Goal: Task Accomplishment & Management: Manage account settings

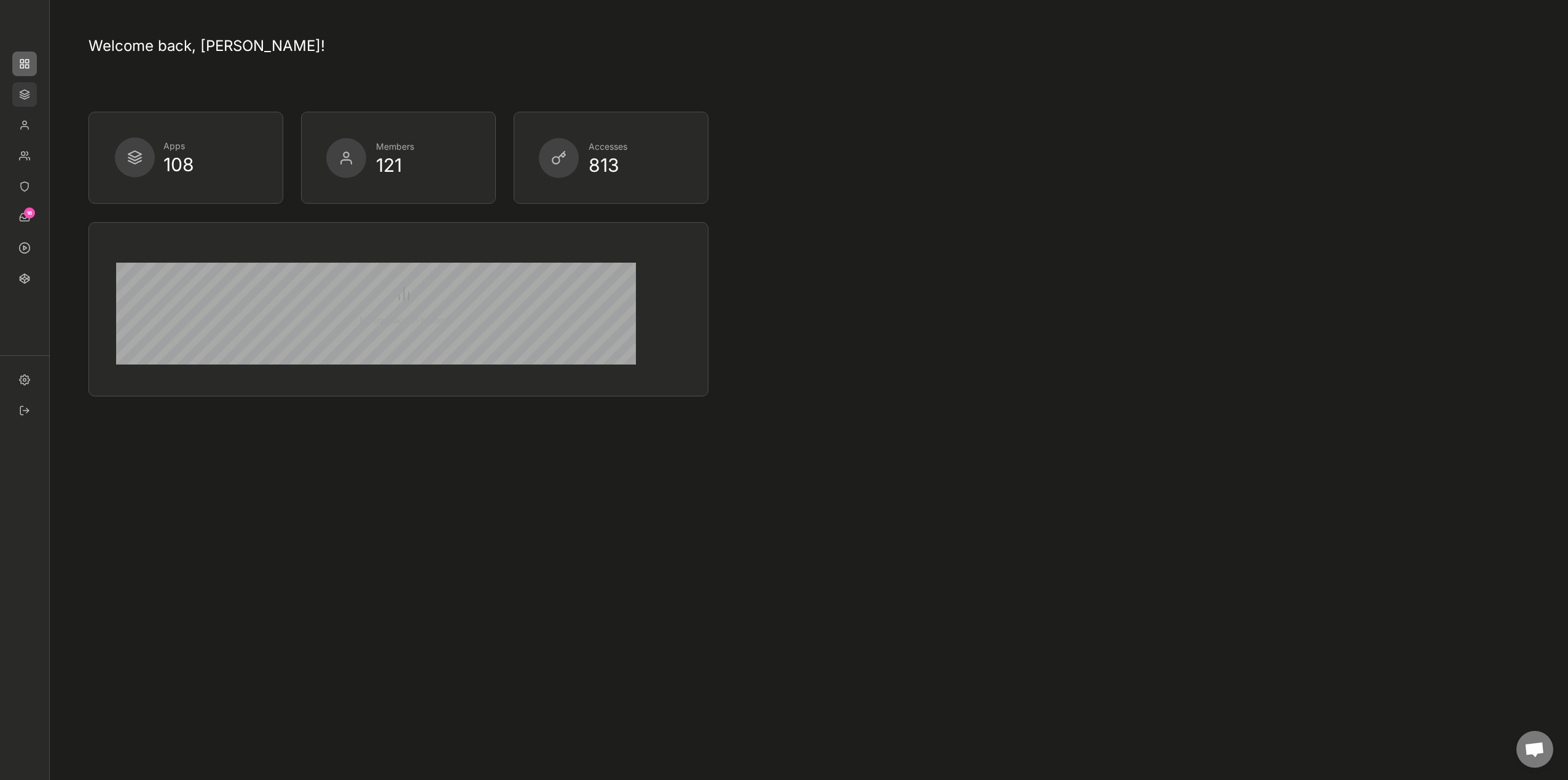
click at [26, 96] on img at bounding box center [25, 95] width 25 height 25
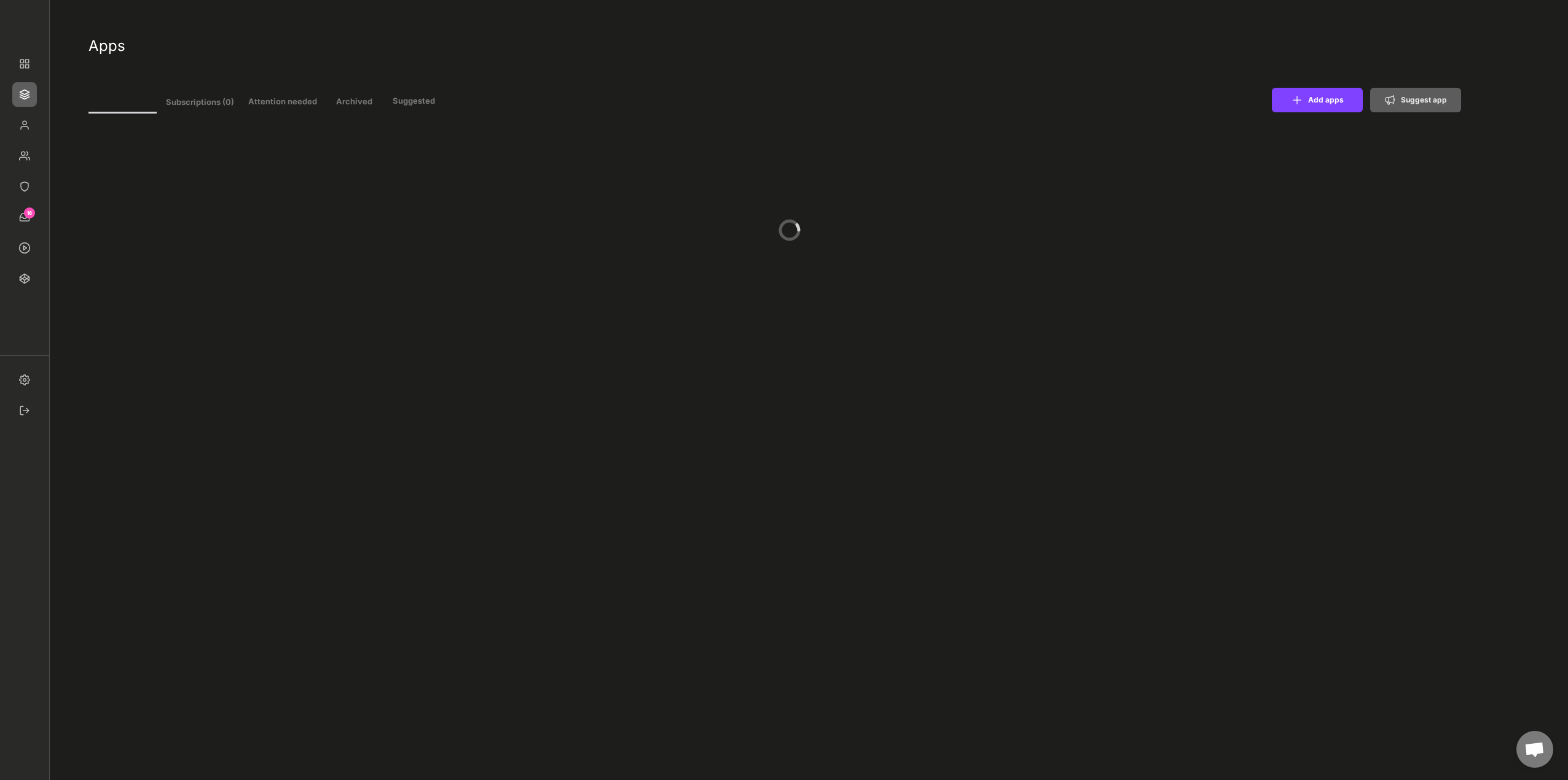
type input "11"
select select ""In review""
select select ""Managed""
select select ""In review""
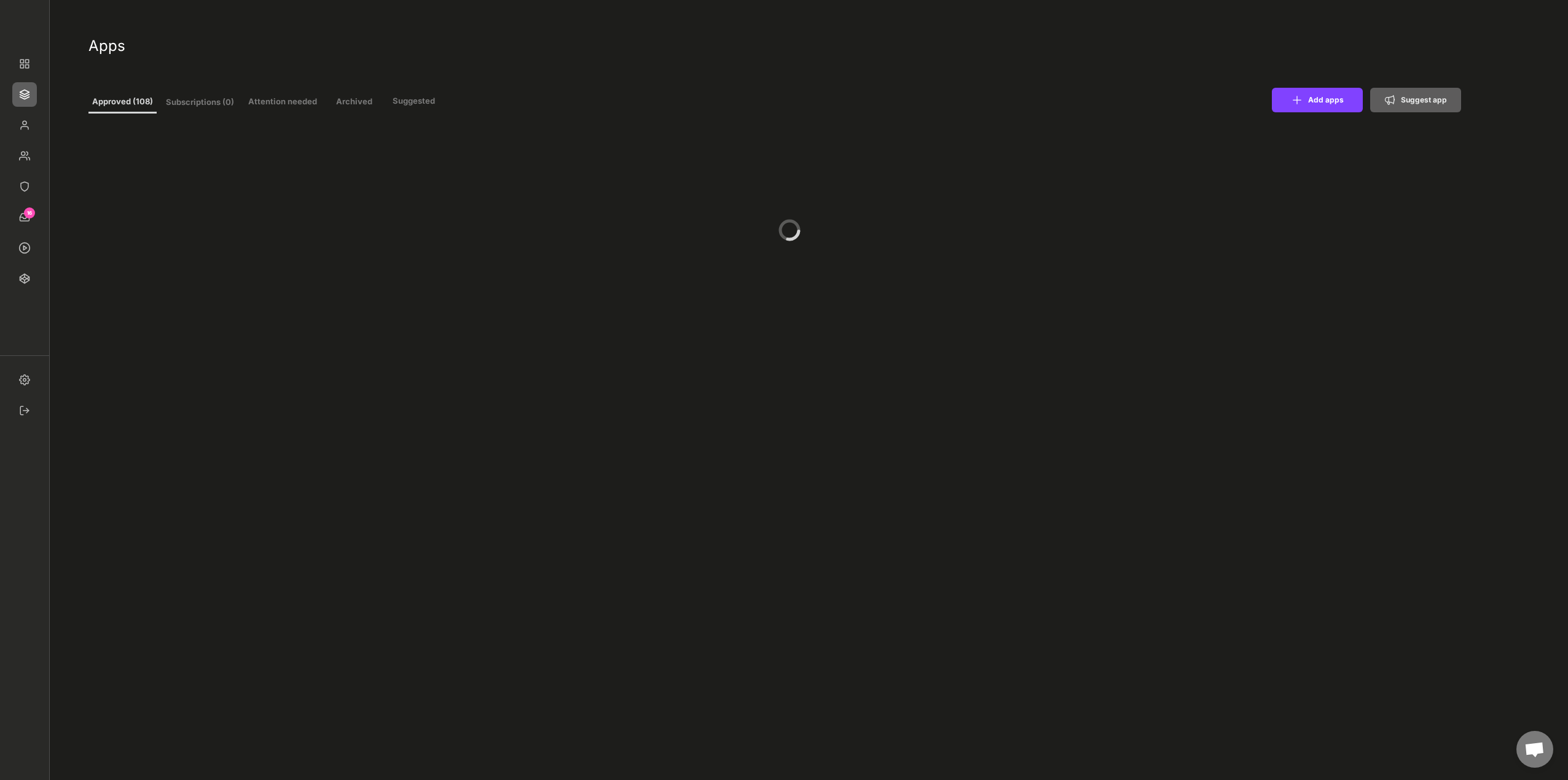
select select ""Managed""
select select ""In review""
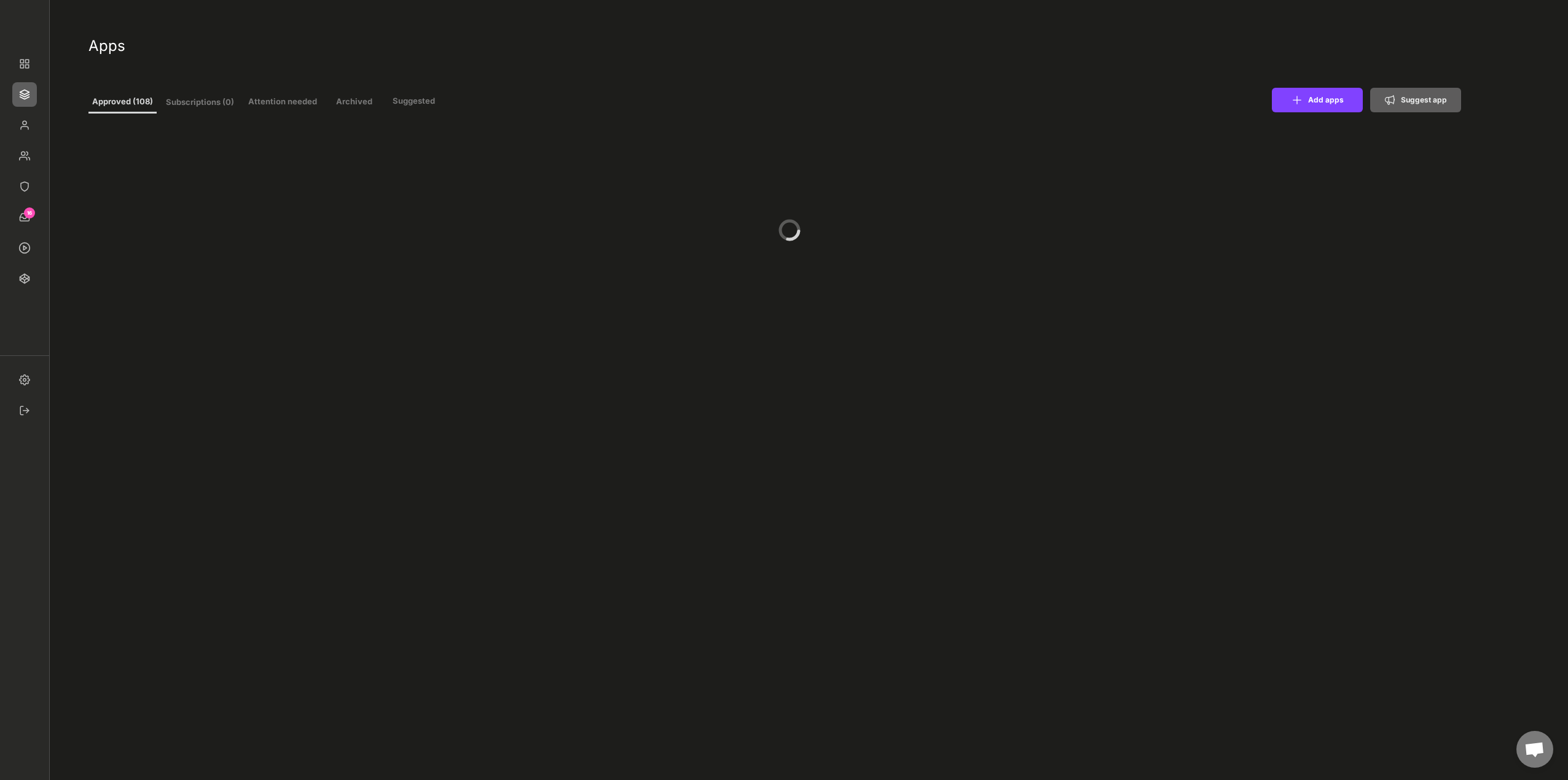
select select ""Managed""
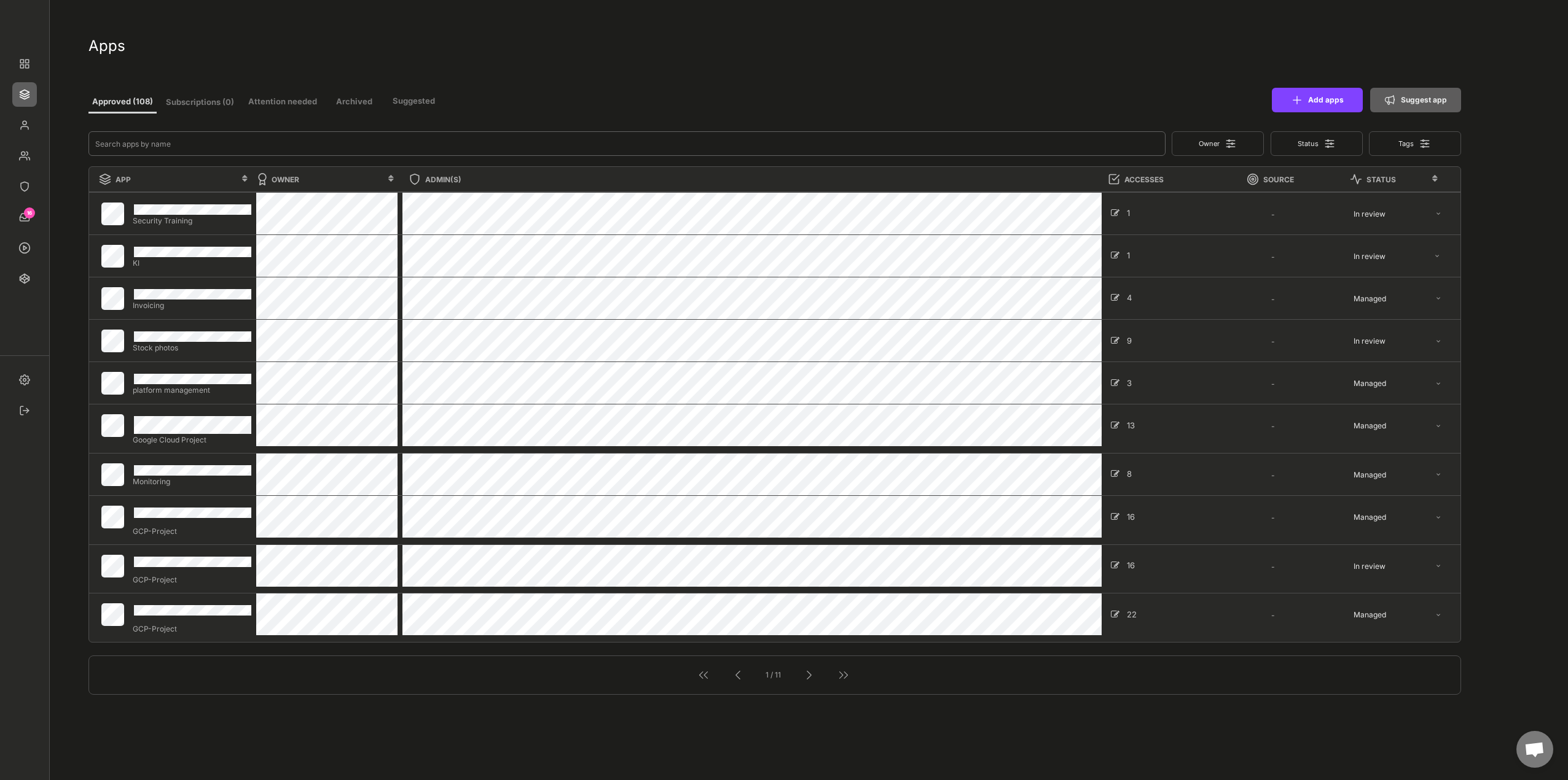
click at [232, 143] on input "input" at bounding box center [626, 144] width 1077 height 25
type input "mai"
select select ""In review""
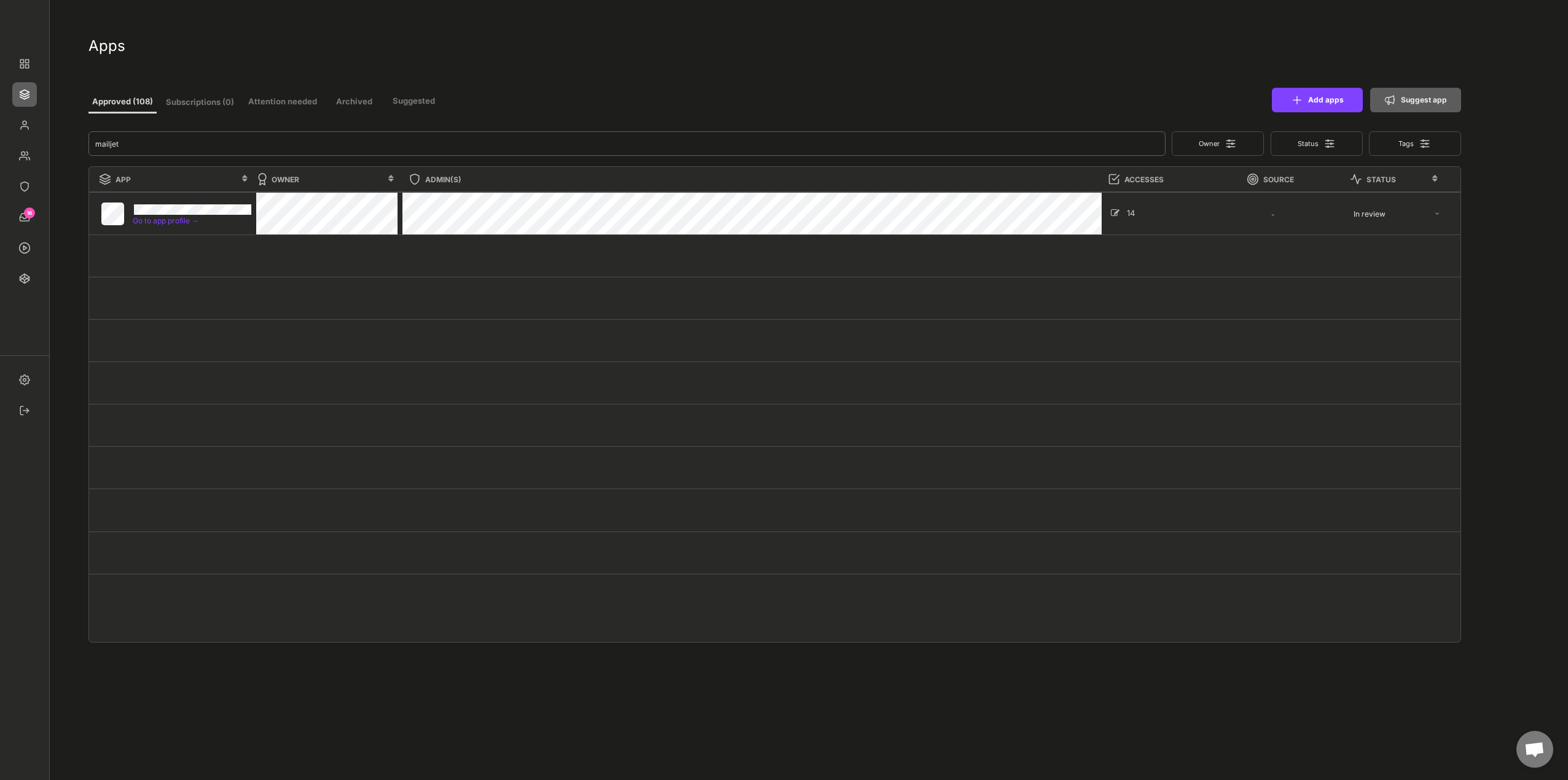
type input "mailjet"
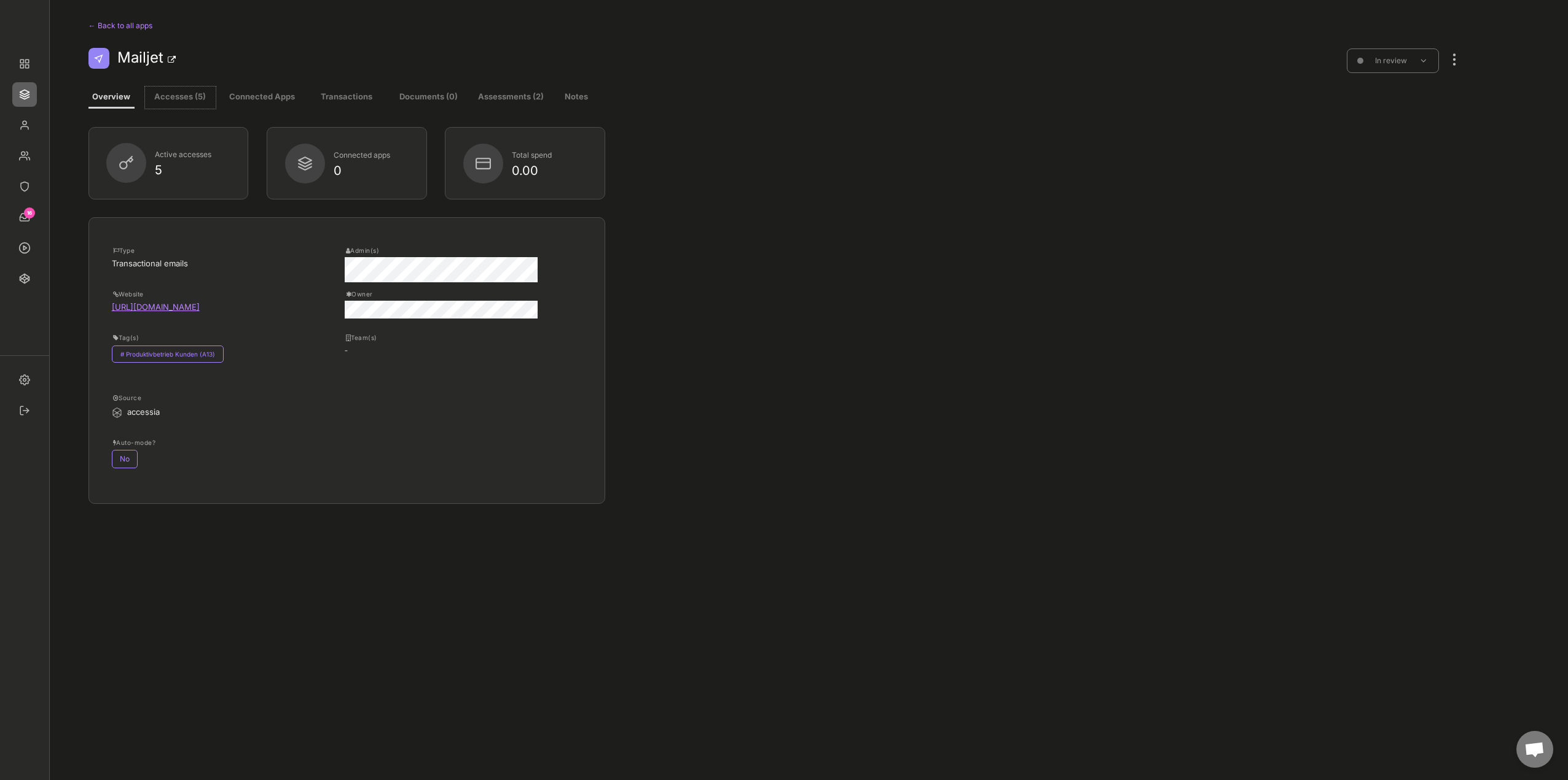
click at [165, 102] on button "Accesses (5)" at bounding box center [181, 97] width 71 height 22
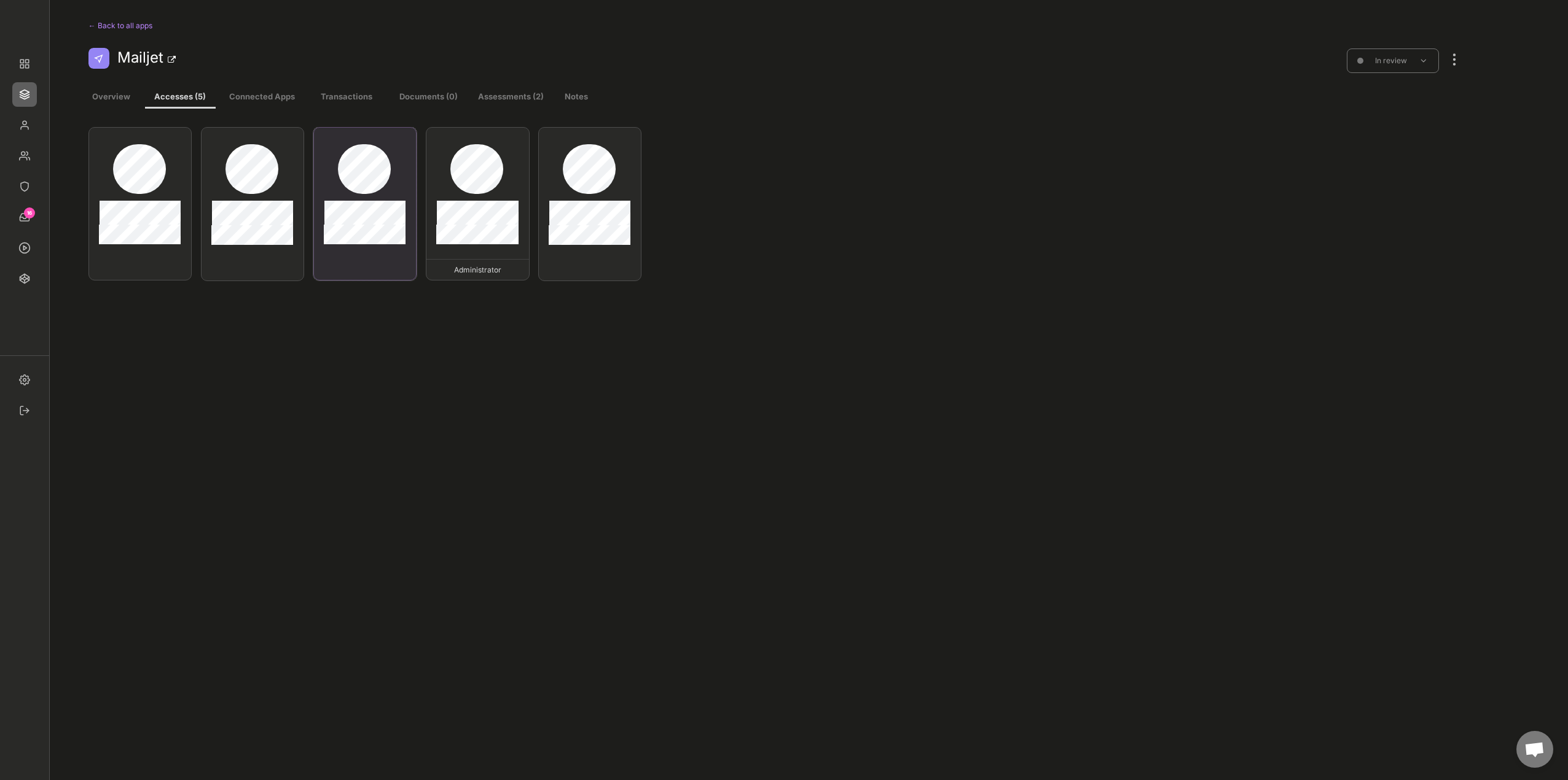
click at [399, 187] on div at bounding box center [365, 204] width 104 height 154
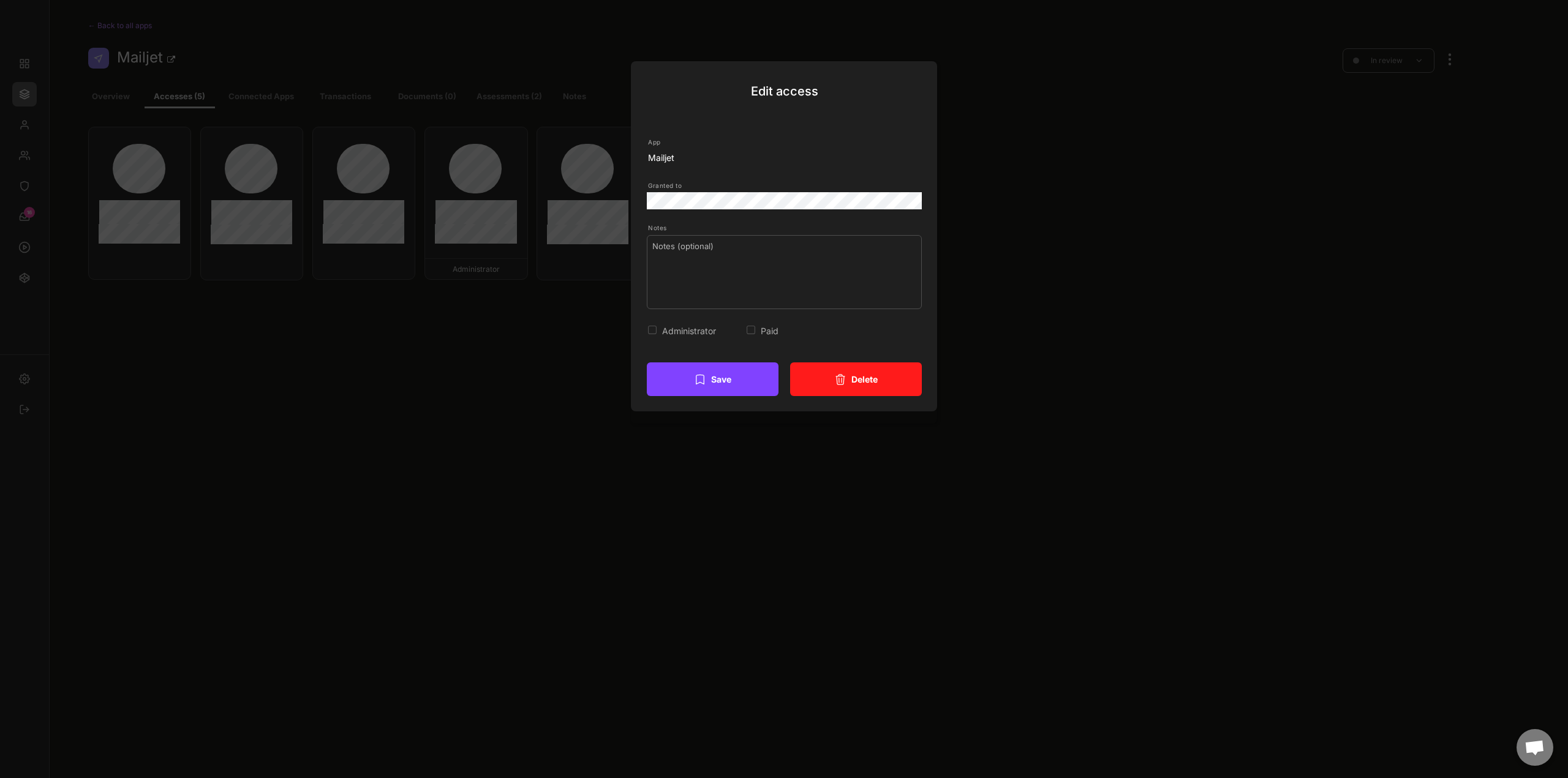
click at [863, 384] on button "Delete" at bounding box center [856, 379] width 131 height 34
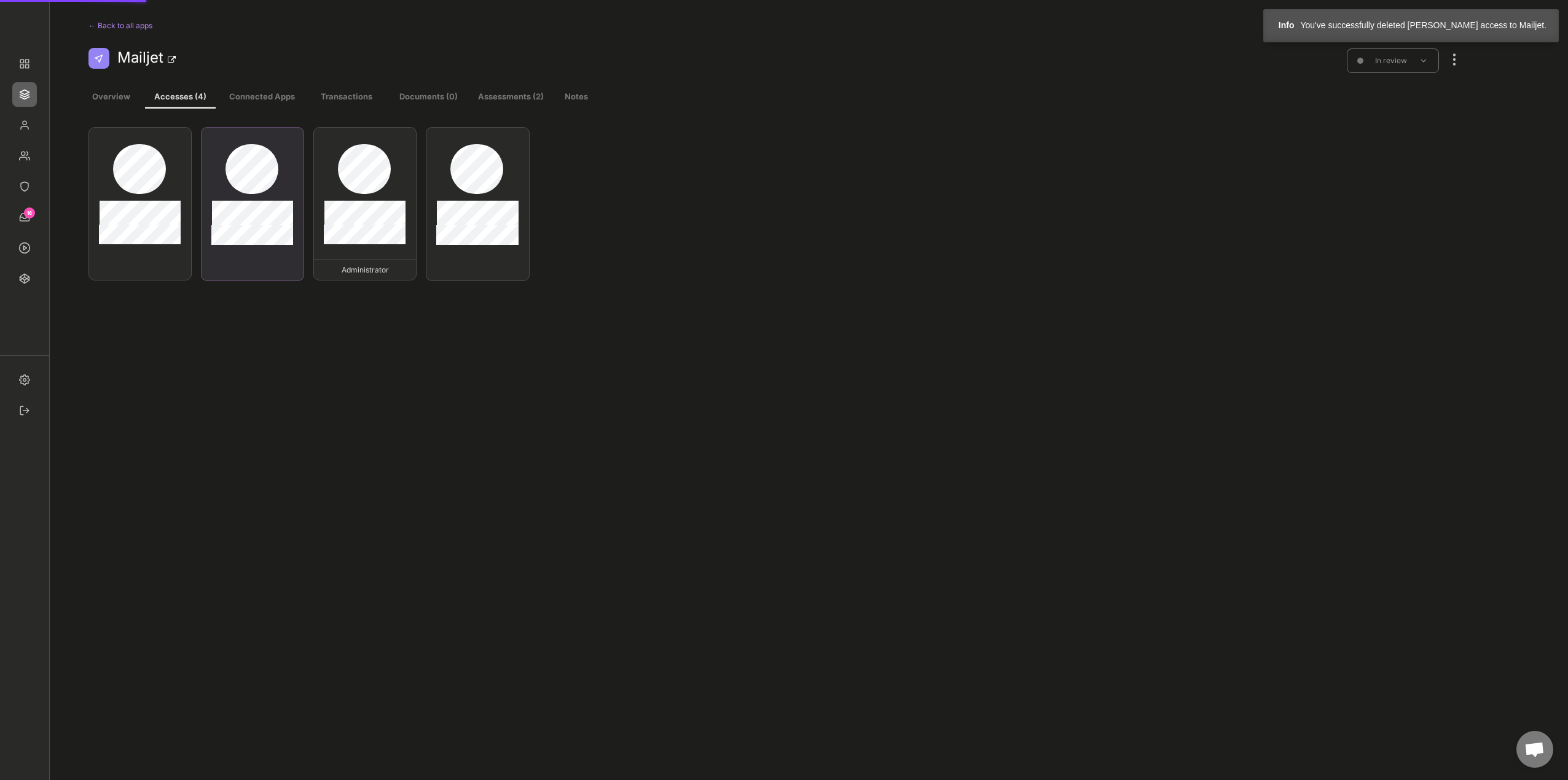
type input "Mailjet"
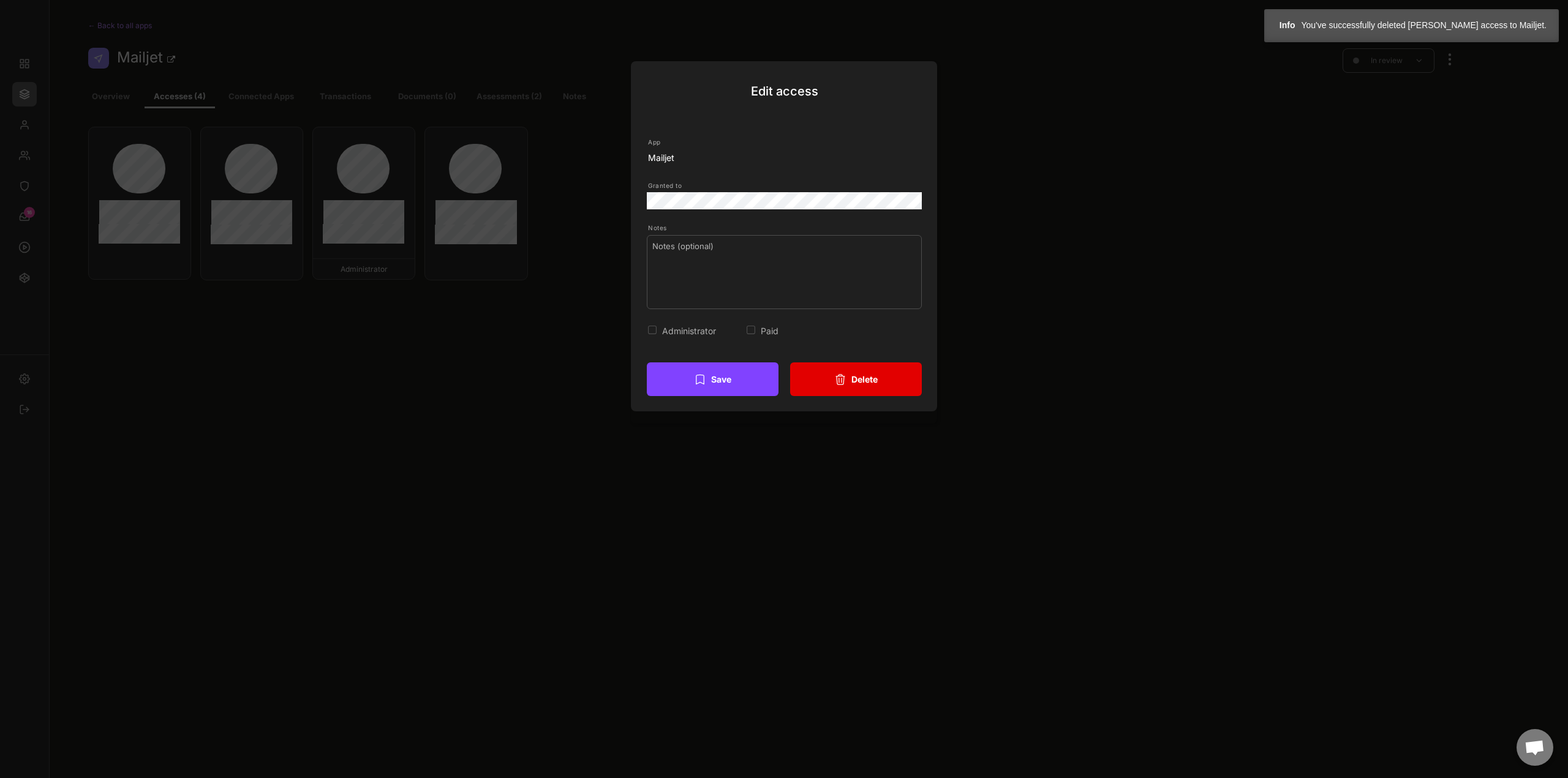
click at [863, 375] on button "Delete" at bounding box center [856, 379] width 131 height 34
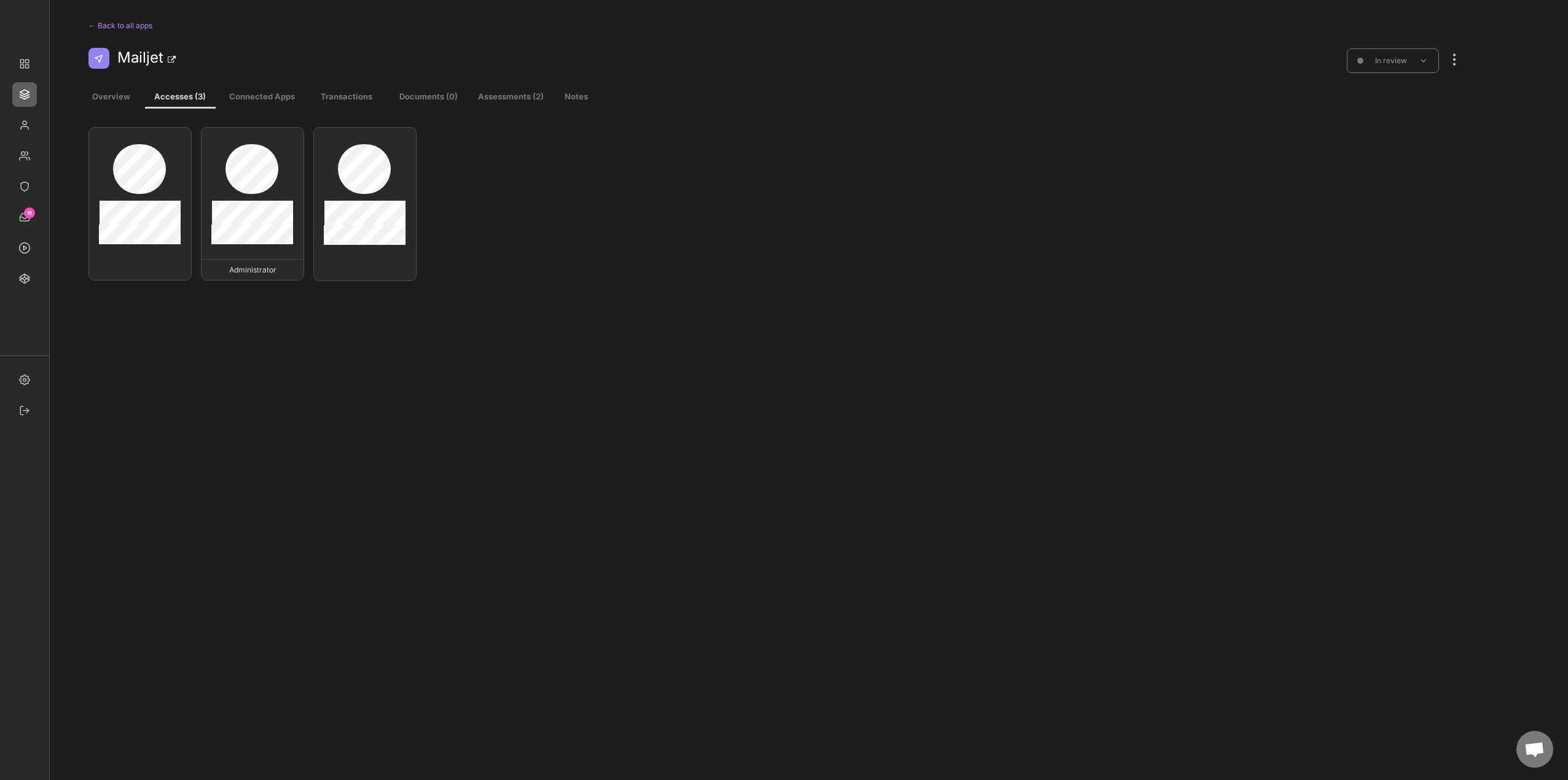
click at [1456, 62] on div at bounding box center [1454, 53] width 16 height 27
click at [1410, 206] on div "Edit existing accesses" at bounding box center [1388, 203] width 83 height 11
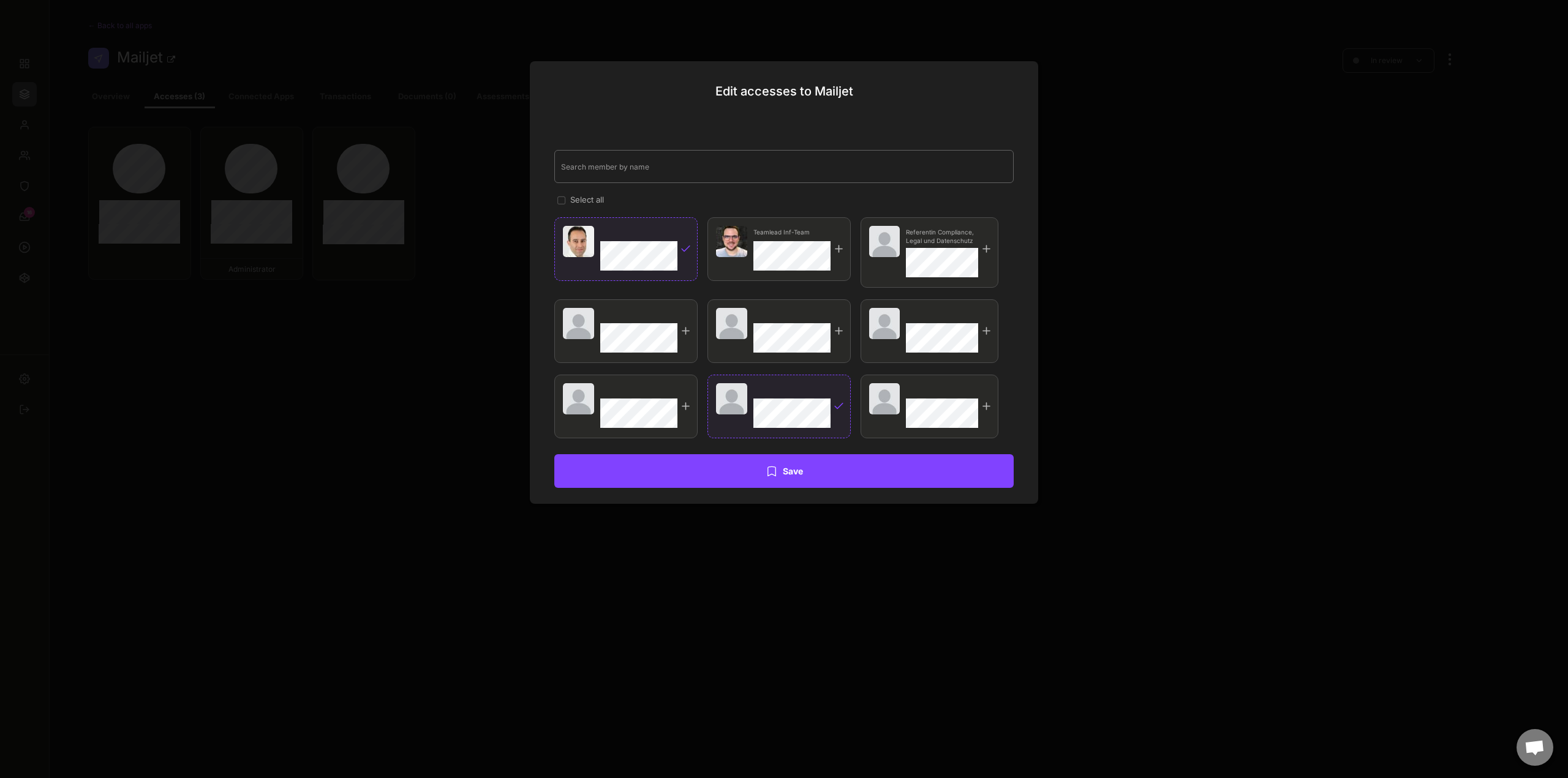
click at [686, 168] on input "input" at bounding box center [784, 166] width 460 height 33
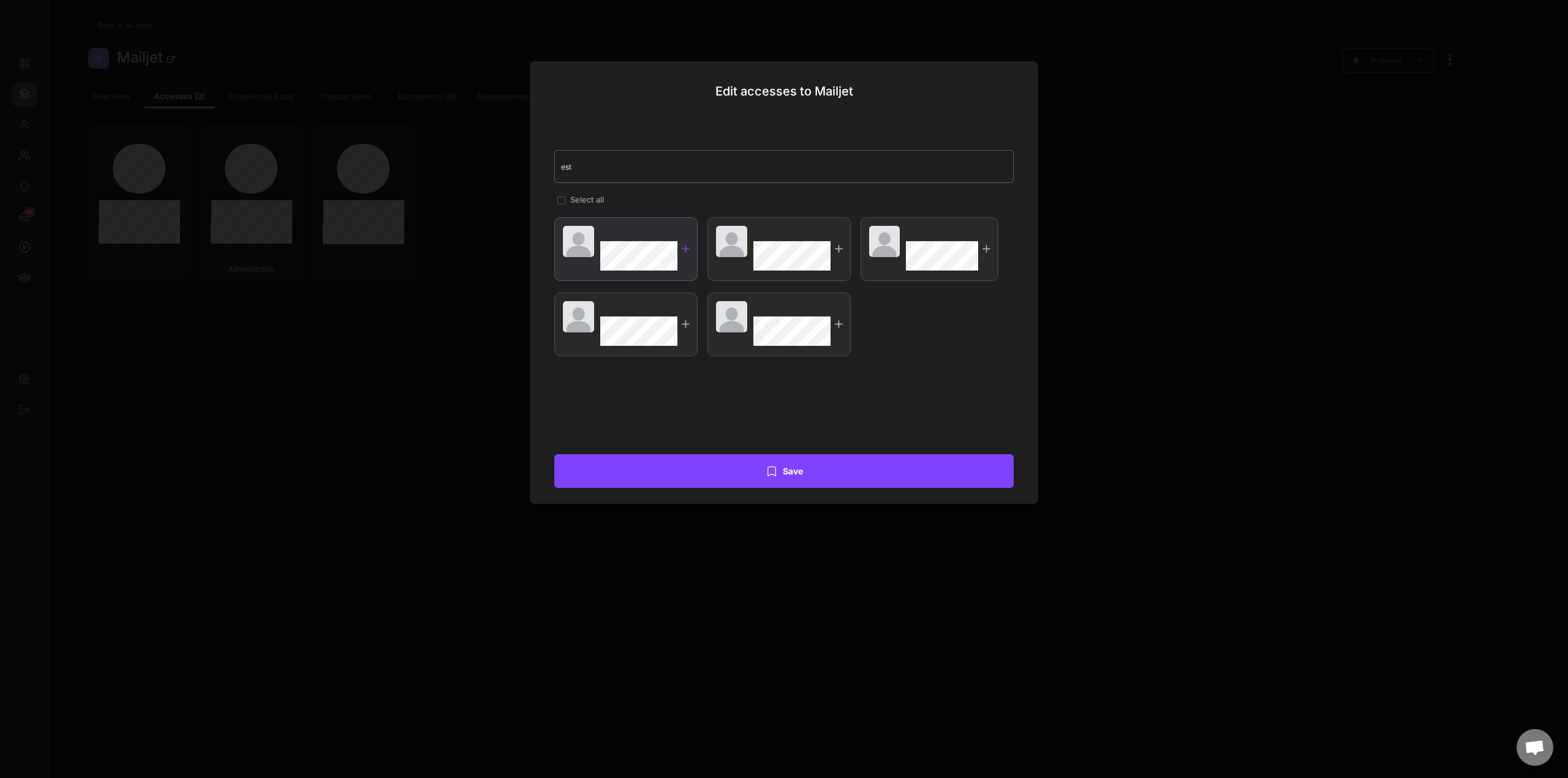
click at [684, 247] on div at bounding box center [686, 249] width 11 height 11
drag, startPoint x: 637, startPoint y: 165, endPoint x: 491, endPoint y: 161, distance: 146.1
click at [491, 161] on body "← Back to all apps Mailjet In review Overview Accesses (3) Connected Apps Trans…" at bounding box center [784, 389] width 1568 height 778
click at [671, 163] on input "input" at bounding box center [784, 166] width 460 height 33
drag, startPoint x: 671, startPoint y: 164, endPoint x: 544, endPoint y: 158, distance: 127.1
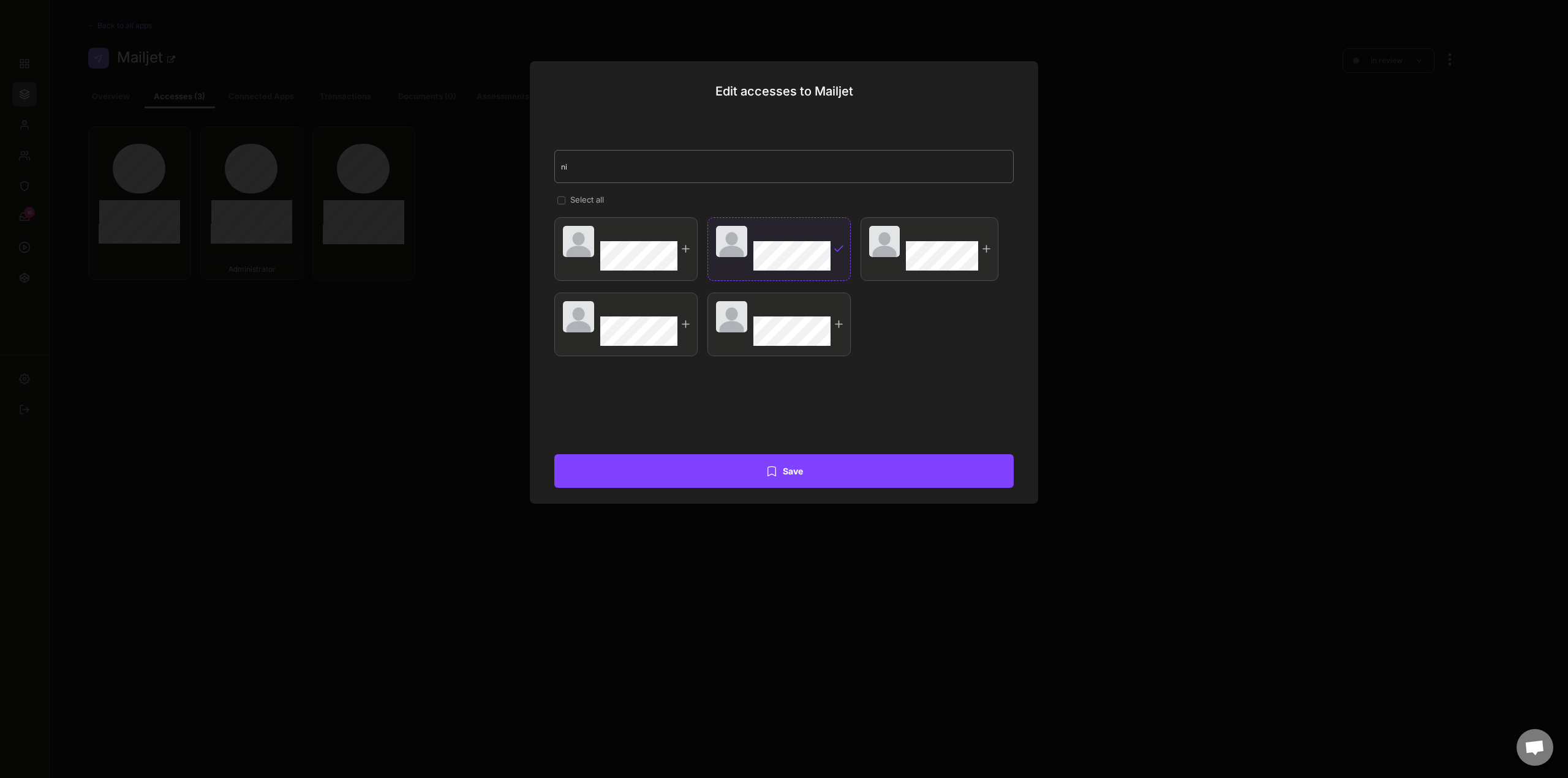
click at [544, 158] on div "Edit accesses to Mailjet Select all Save" at bounding box center [784, 282] width 508 height 443
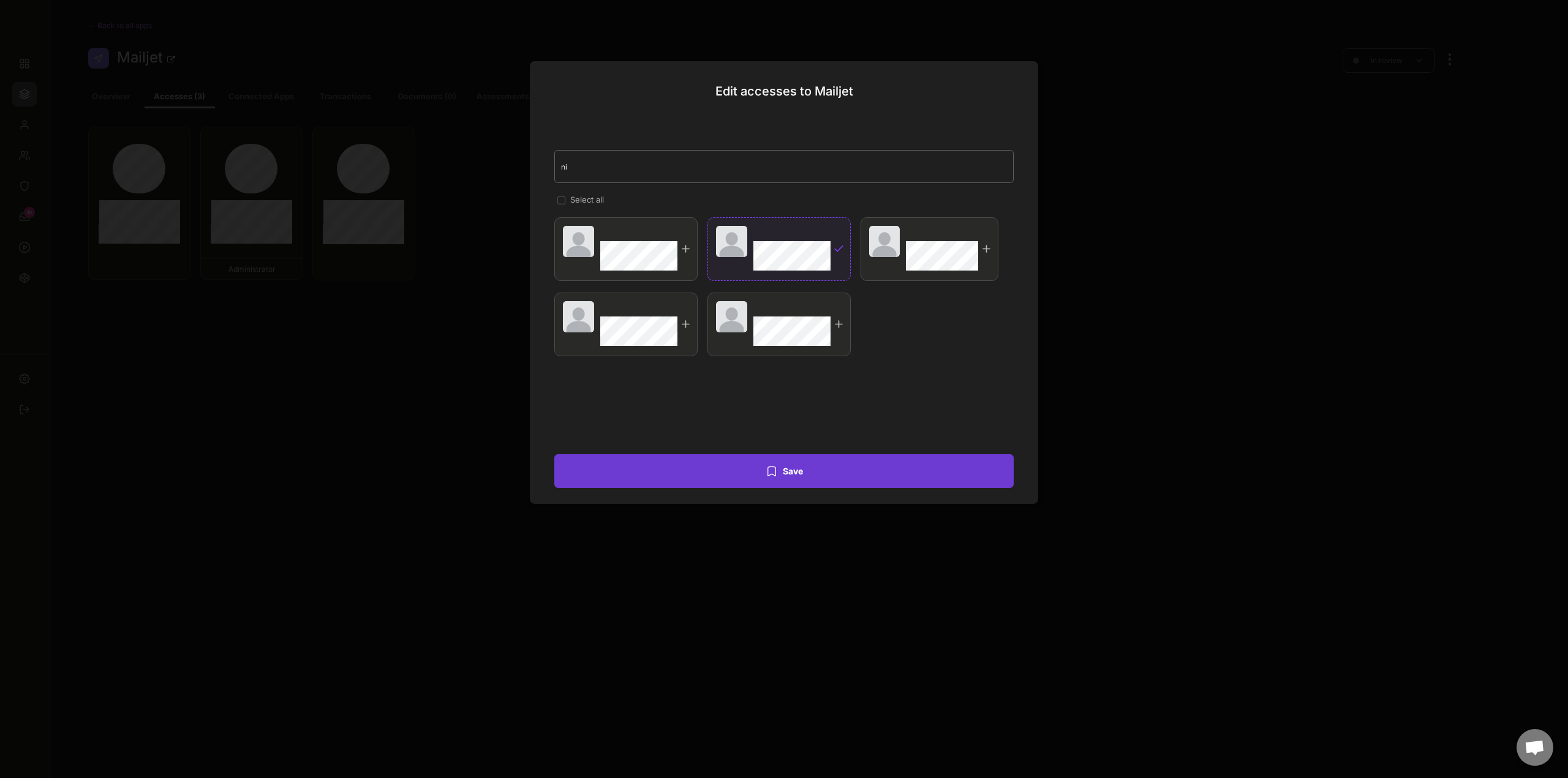
type input "ni"
click at [831, 475] on button "Save" at bounding box center [784, 471] width 460 height 34
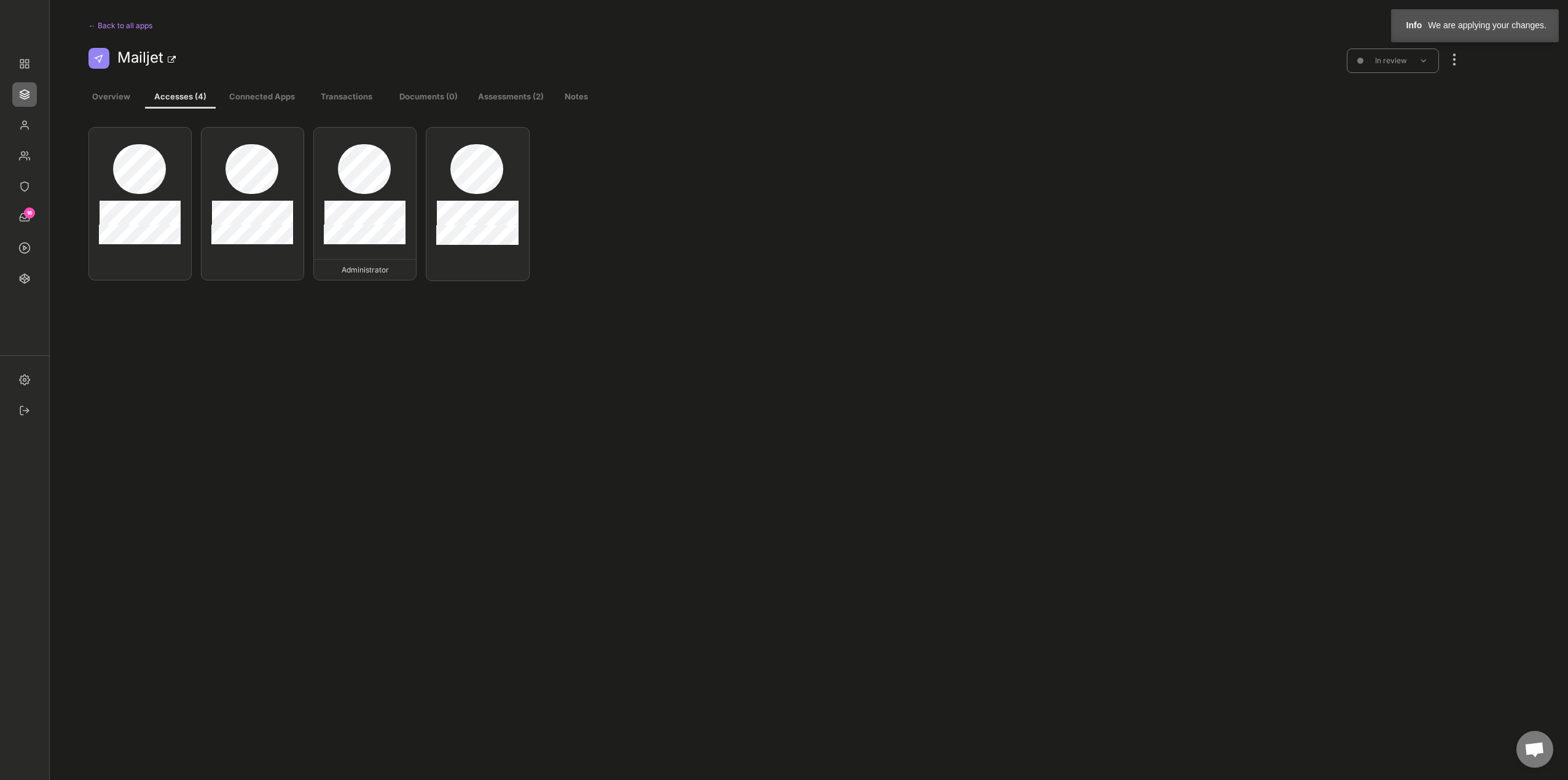
click at [1455, 63] on div at bounding box center [1454, 53] width 16 height 27
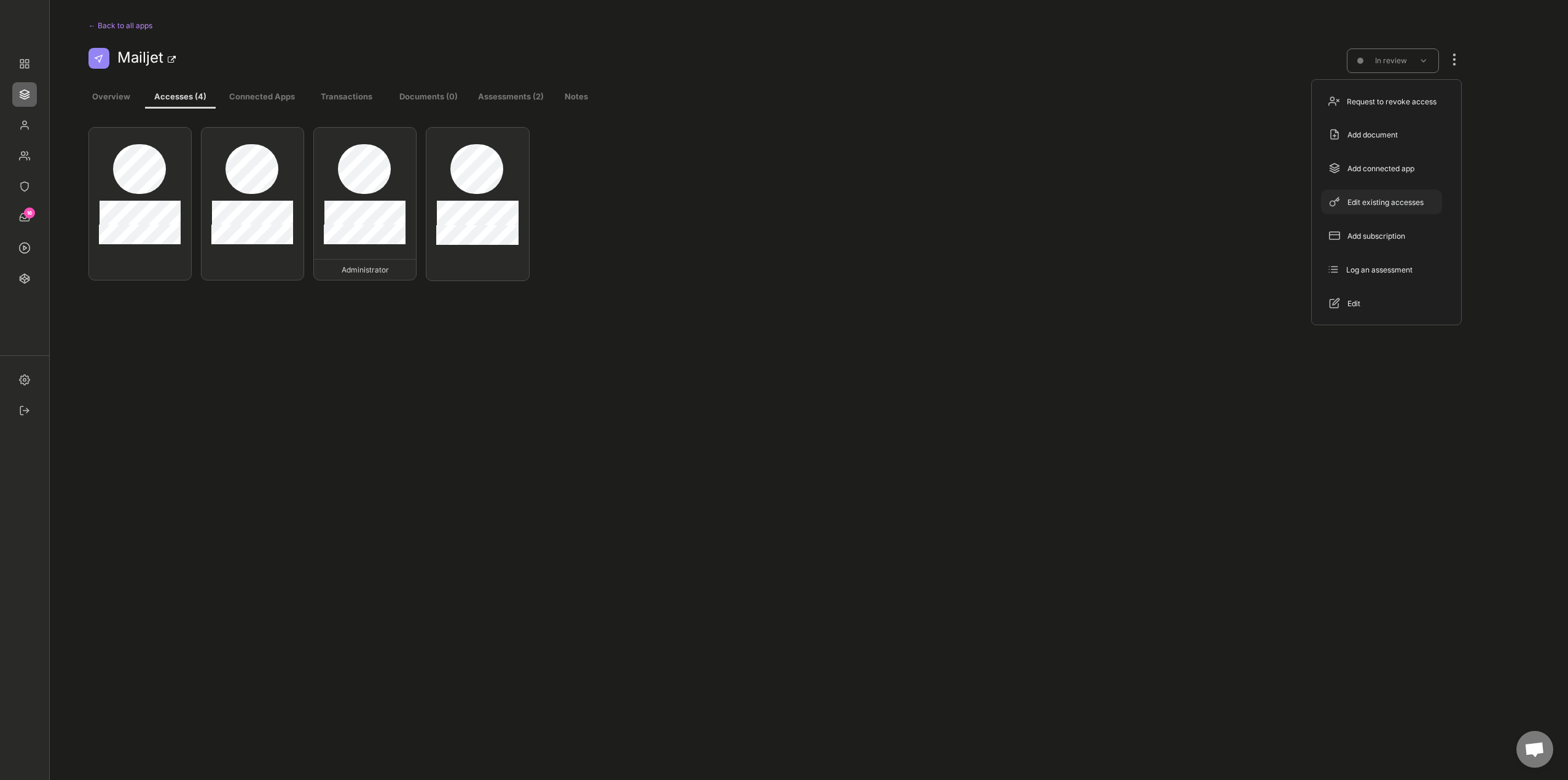
click at [1414, 195] on div "Edit existing accesses" at bounding box center [1381, 203] width 121 height 25
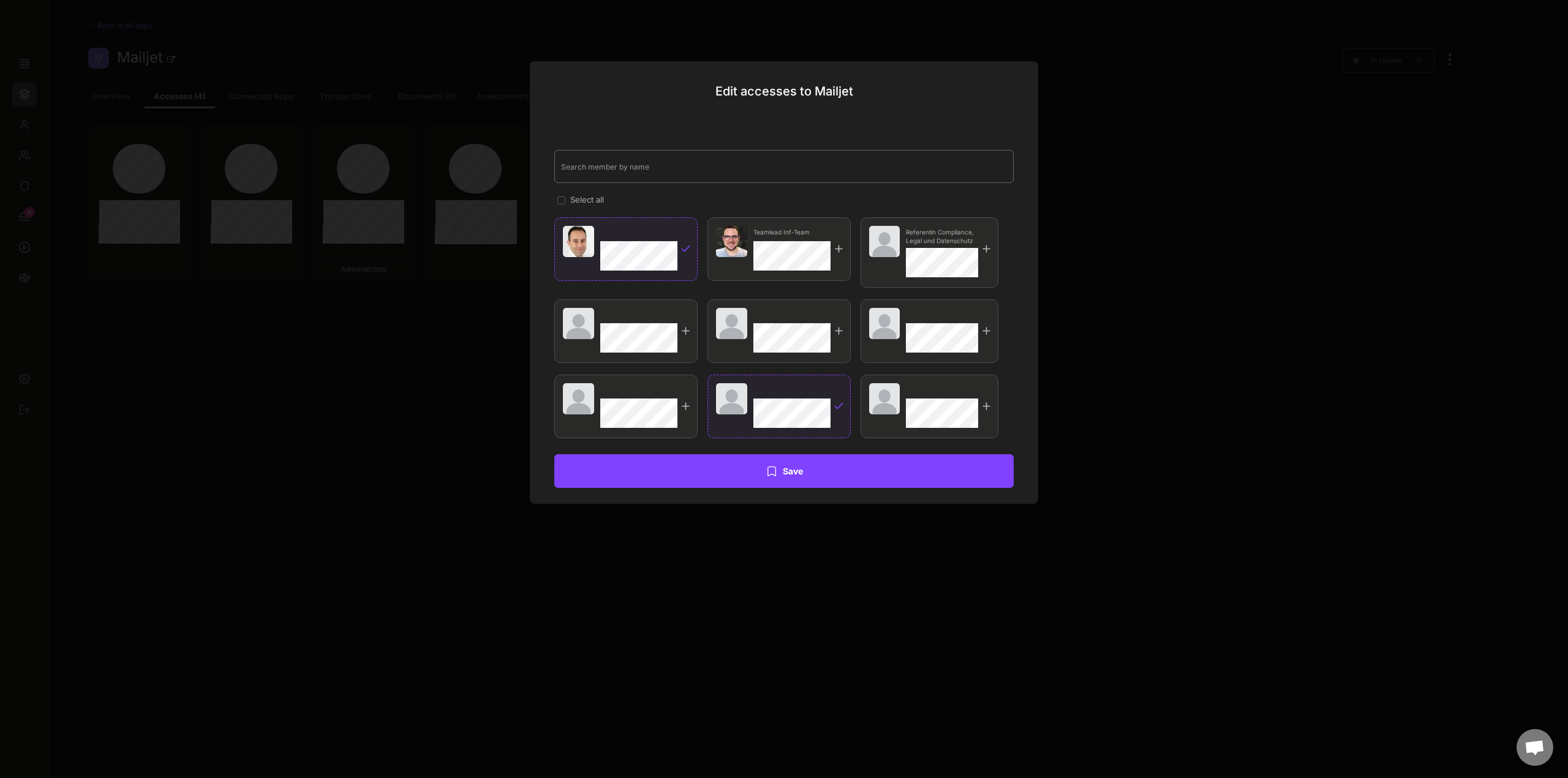
click at [652, 172] on input "input" at bounding box center [784, 166] width 460 height 33
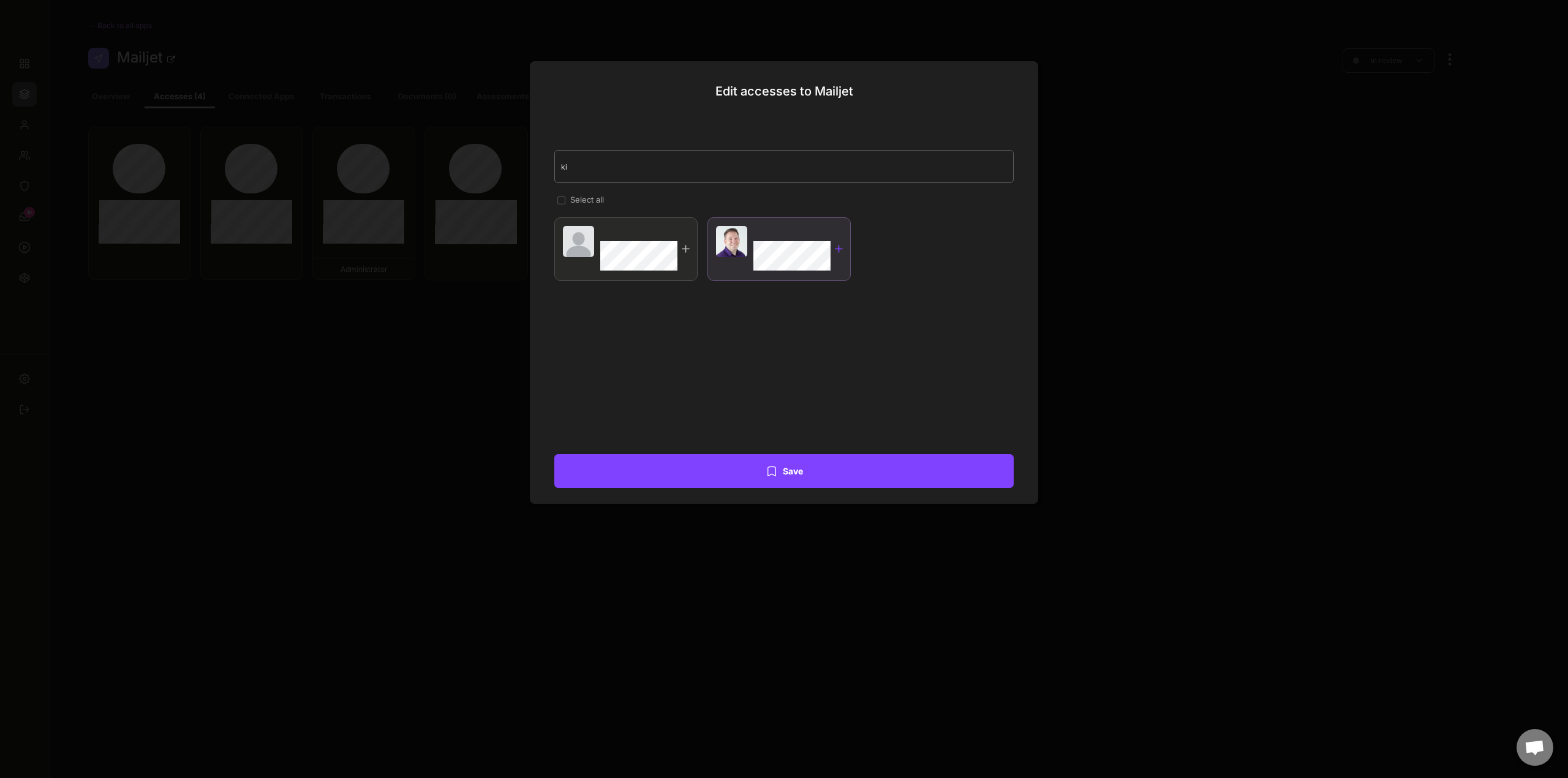
type input "ki"
click at [838, 249] on div at bounding box center [838, 249] width 11 height 11
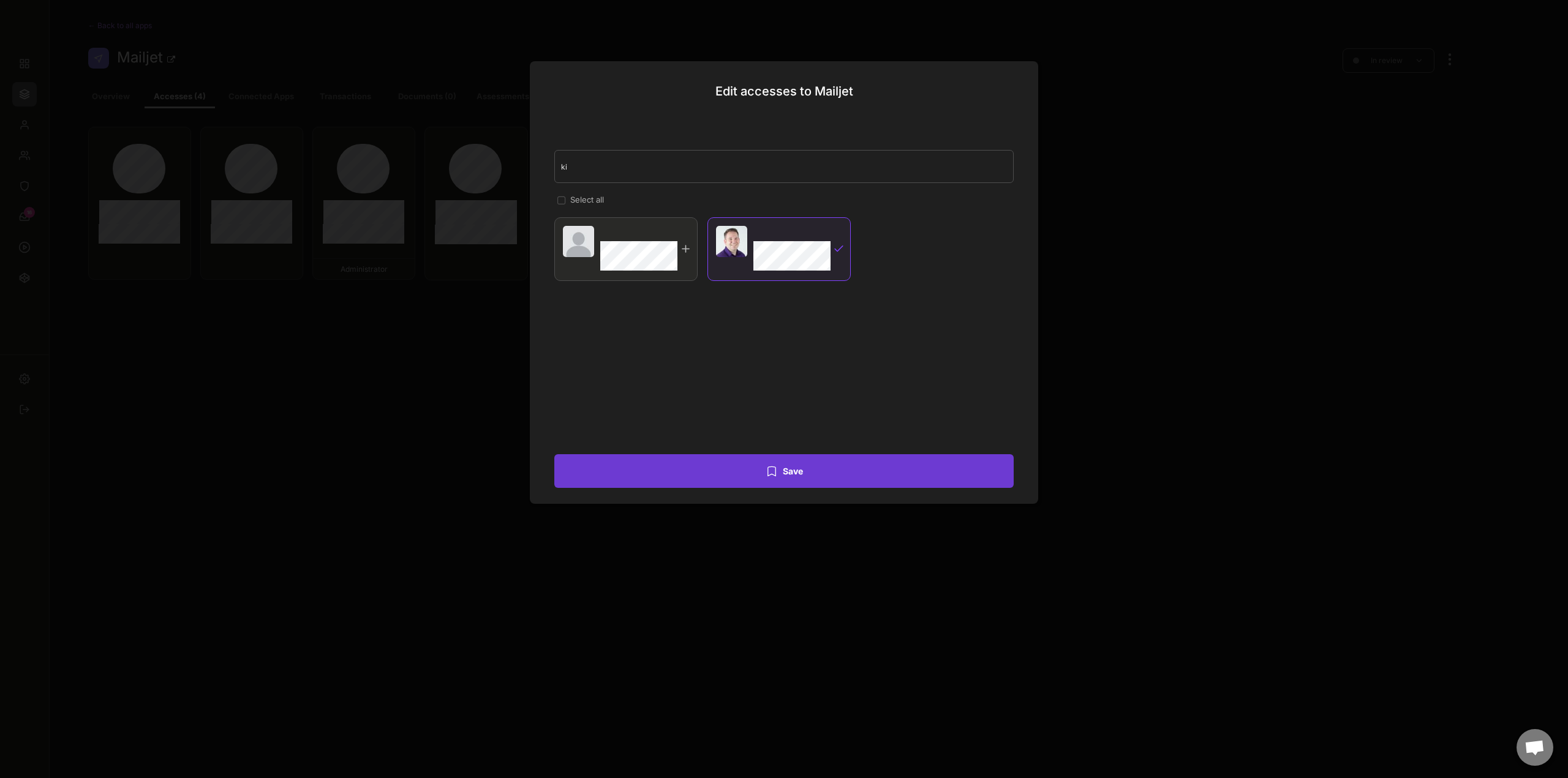
click at [815, 480] on button "Save" at bounding box center [784, 471] width 460 height 34
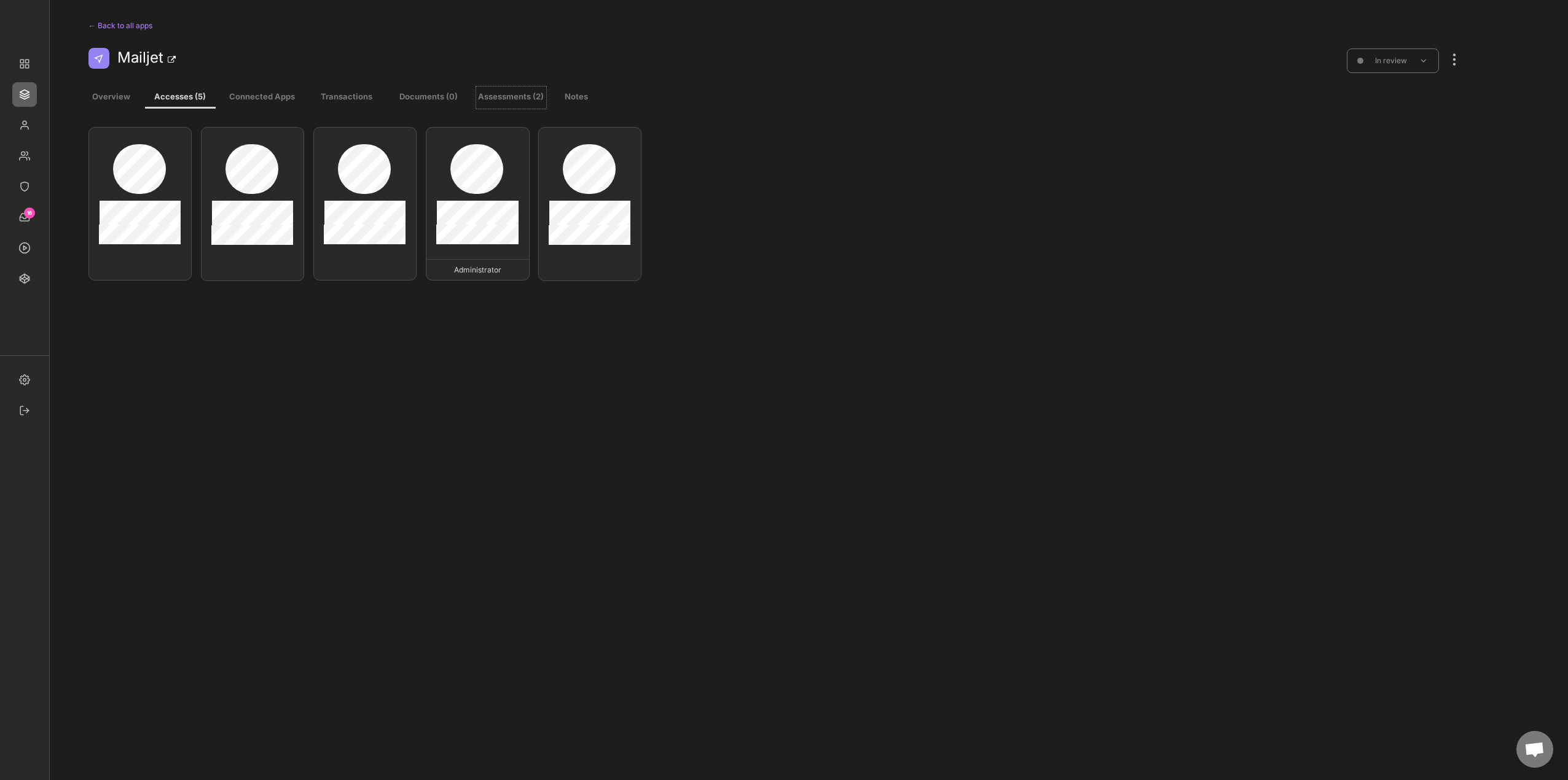
click at [534, 99] on button "Assessments (2)" at bounding box center [511, 97] width 70 height 22
select select ""yearly""
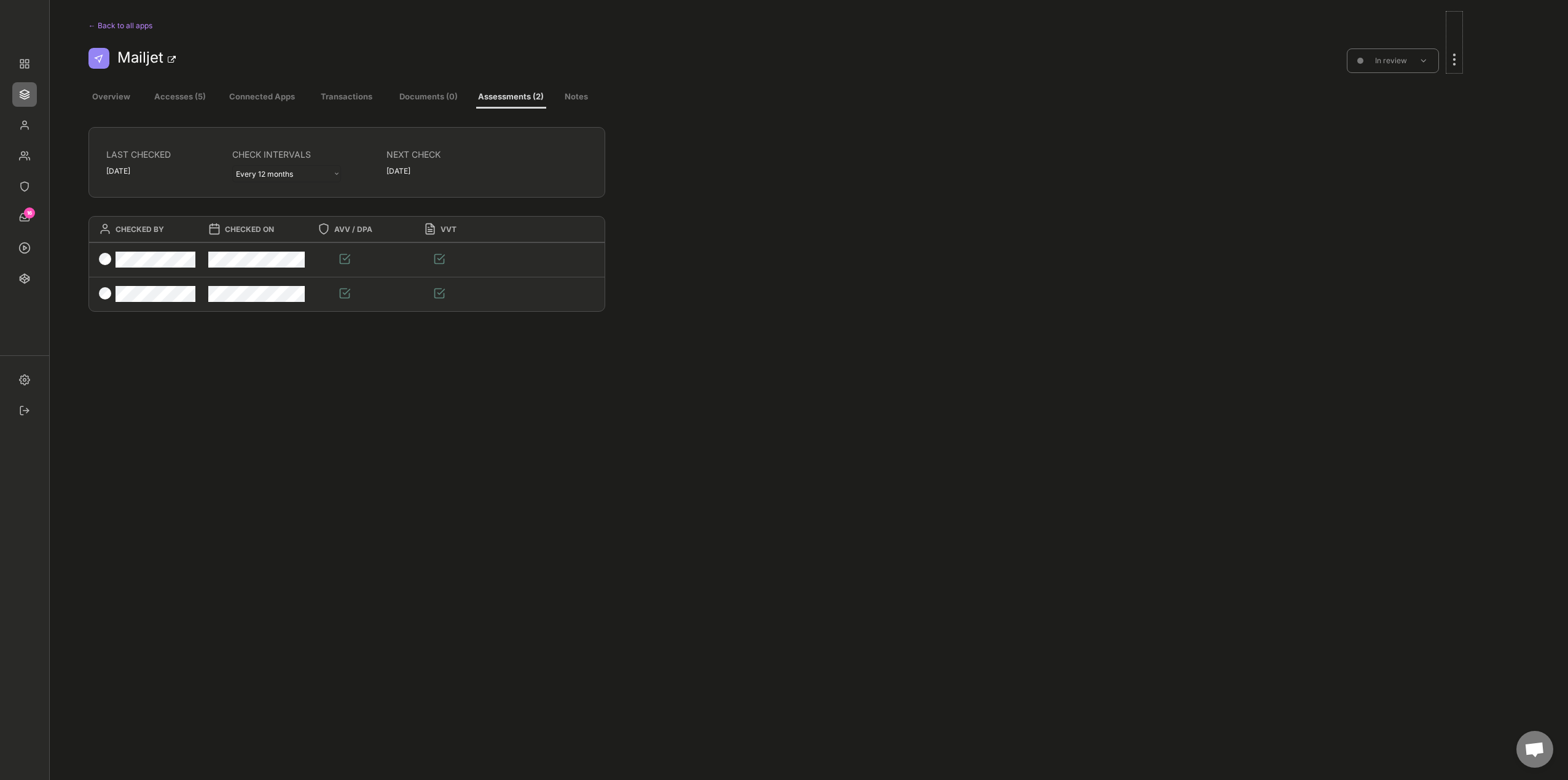
click at [1460, 57] on div at bounding box center [1454, 53] width 16 height 27
click at [1409, 269] on div "Log an assessment" at bounding box center [1387, 270] width 83 height 11
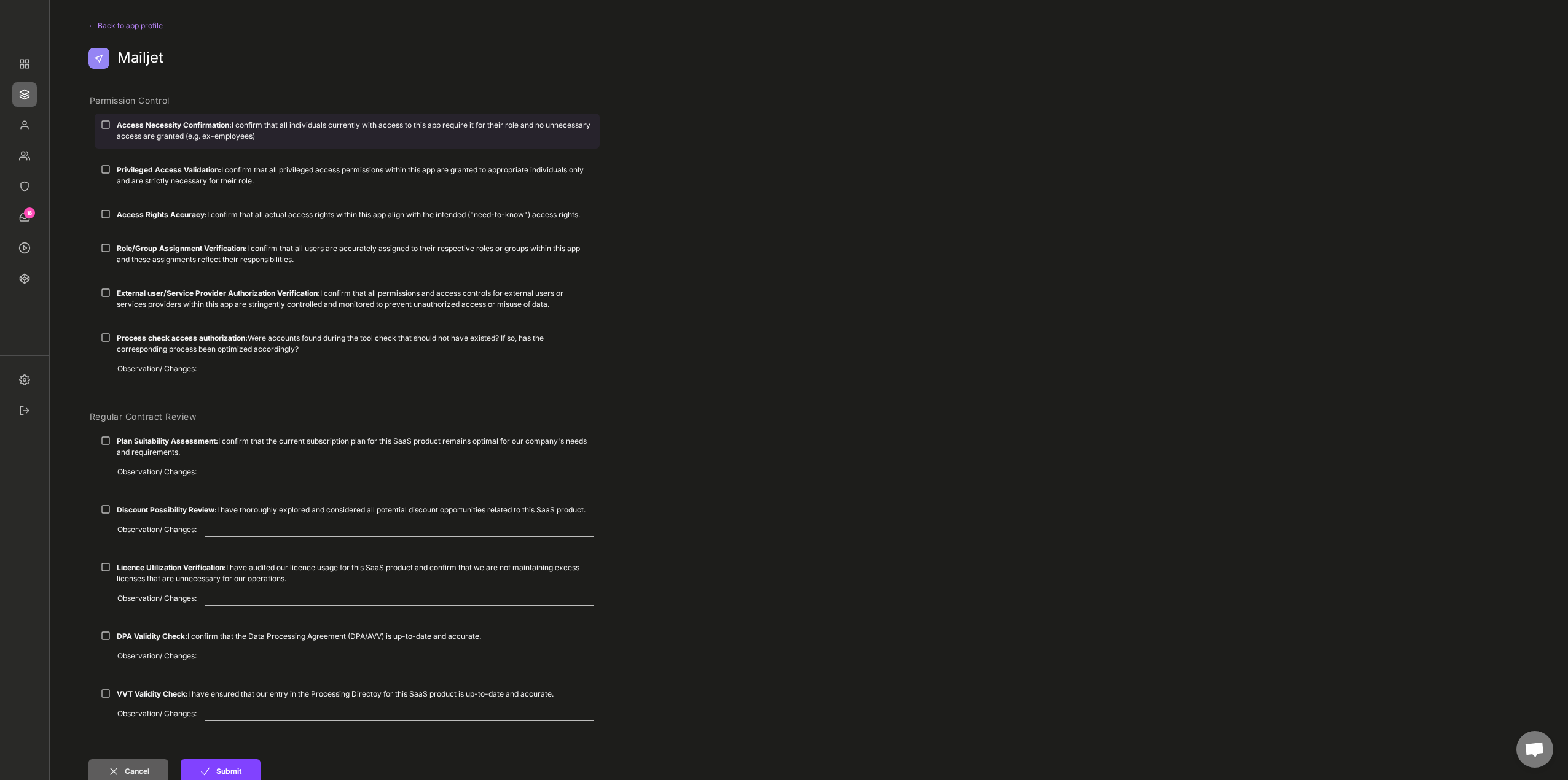
click at [160, 135] on div "Access Necessity Confirmation: I confirm that all individuals currently with ac…" at bounding box center [355, 130] width 477 height 22
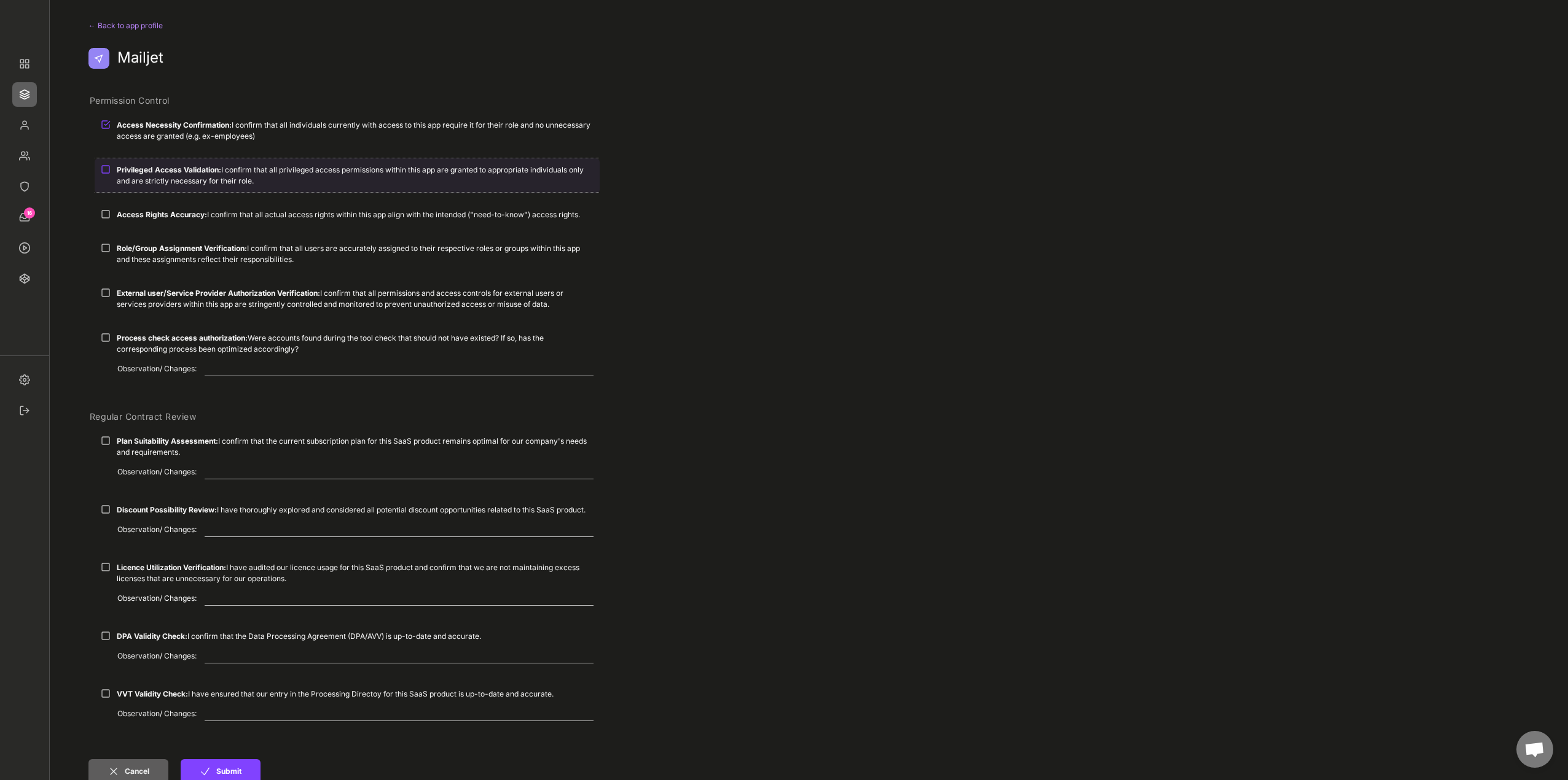
click at [158, 182] on div "Privileged Access Validation: I confirm that all privileged access permissions …" at bounding box center [355, 175] width 477 height 22
click at [157, 218] on strong "Access Rights Accuracy:" at bounding box center [162, 214] width 90 height 9
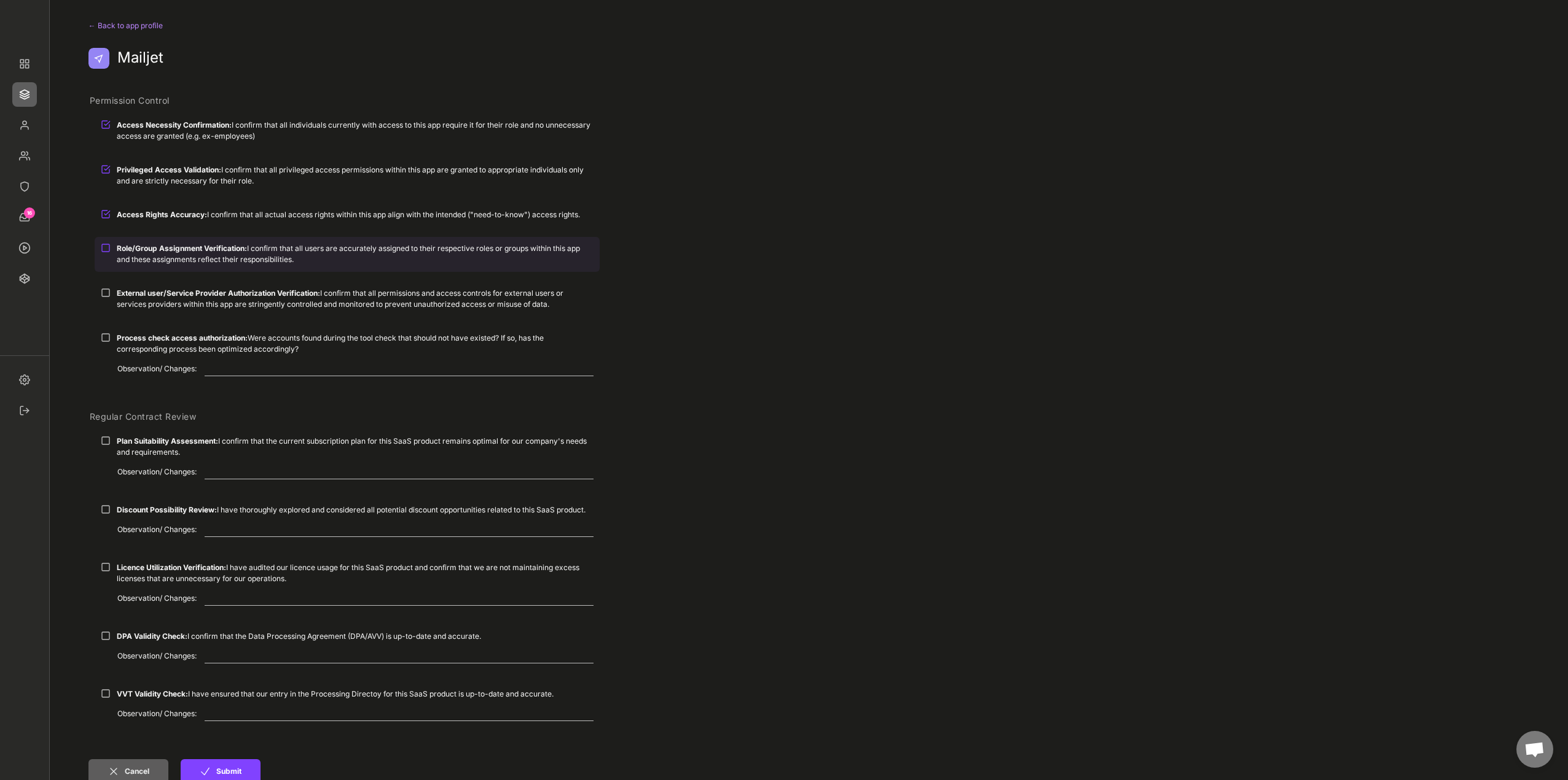
click at [168, 256] on div "Role/Group Assignment Verification: I confirm that all users are accurately ass…" at bounding box center [355, 254] width 477 height 22
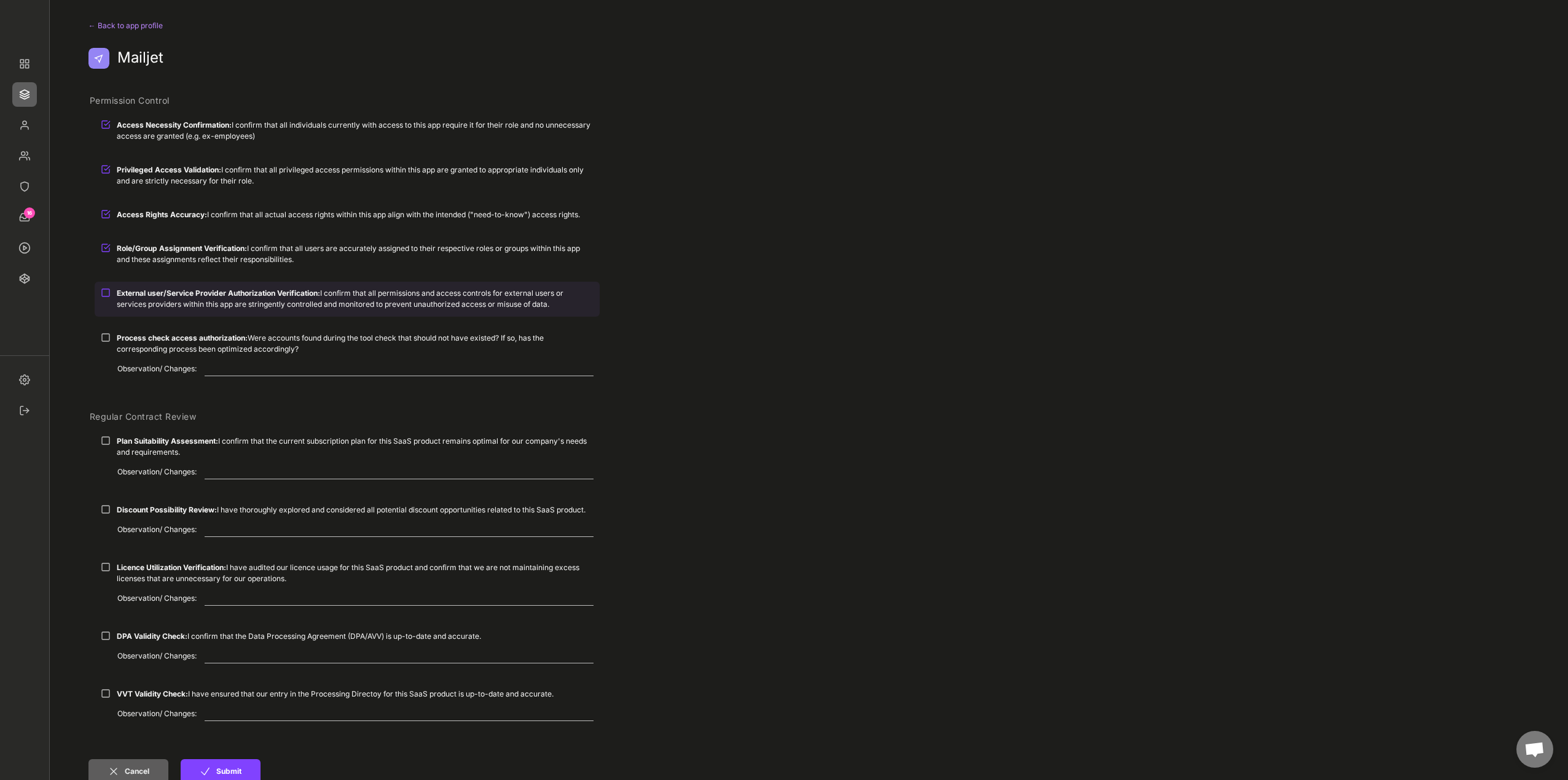
click at [178, 296] on strong "External user/Service Provider Authorization Verification:" at bounding box center [219, 293] width 204 height 9
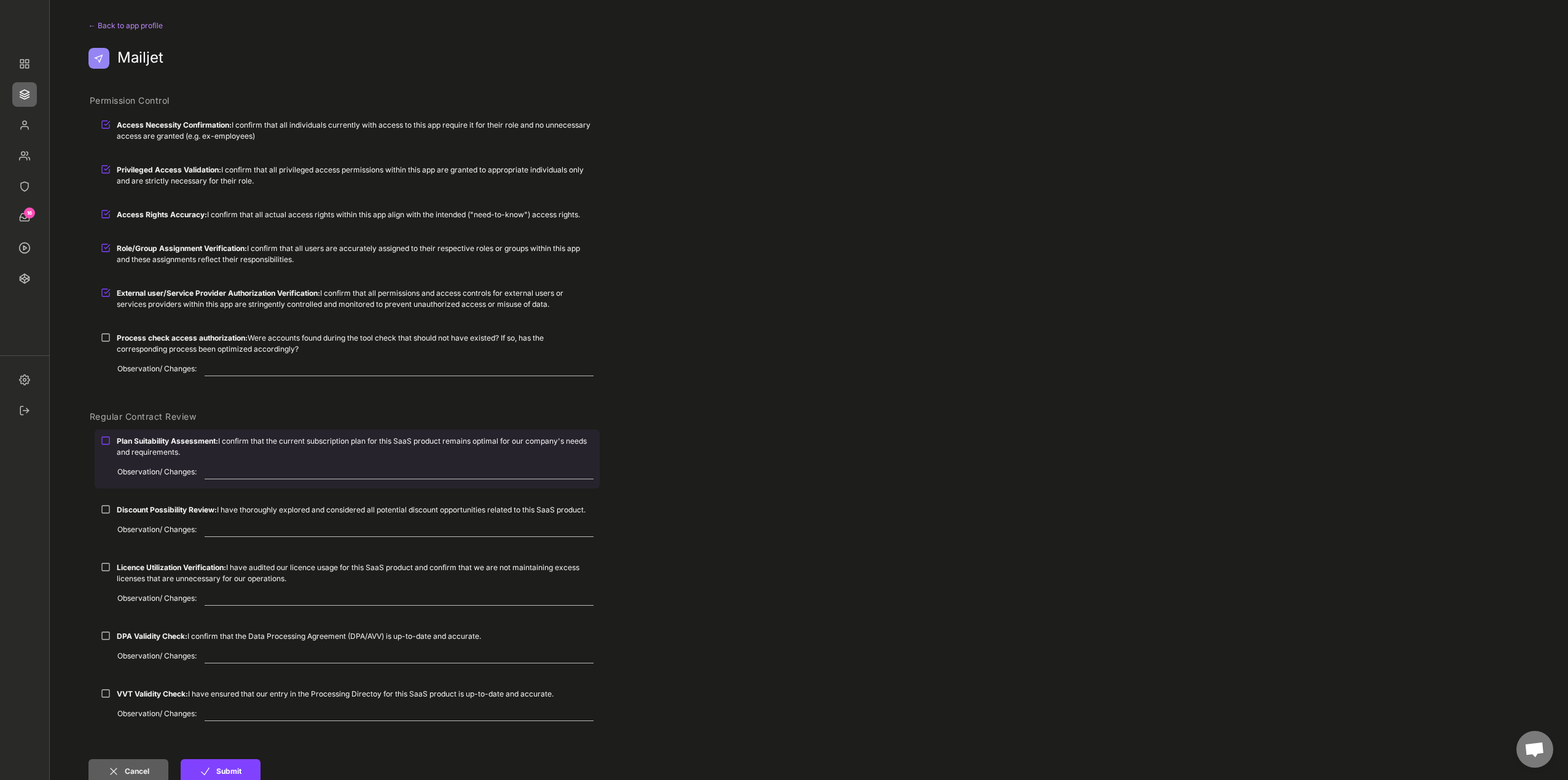
click at [144, 443] on strong "Plan Suitability Assessment:" at bounding box center [167, 441] width 102 height 9
click at [145, 505] on div "Discount Possibility Review: I have thoroughly explored and considered all pote…" at bounding box center [355, 510] width 477 height 11
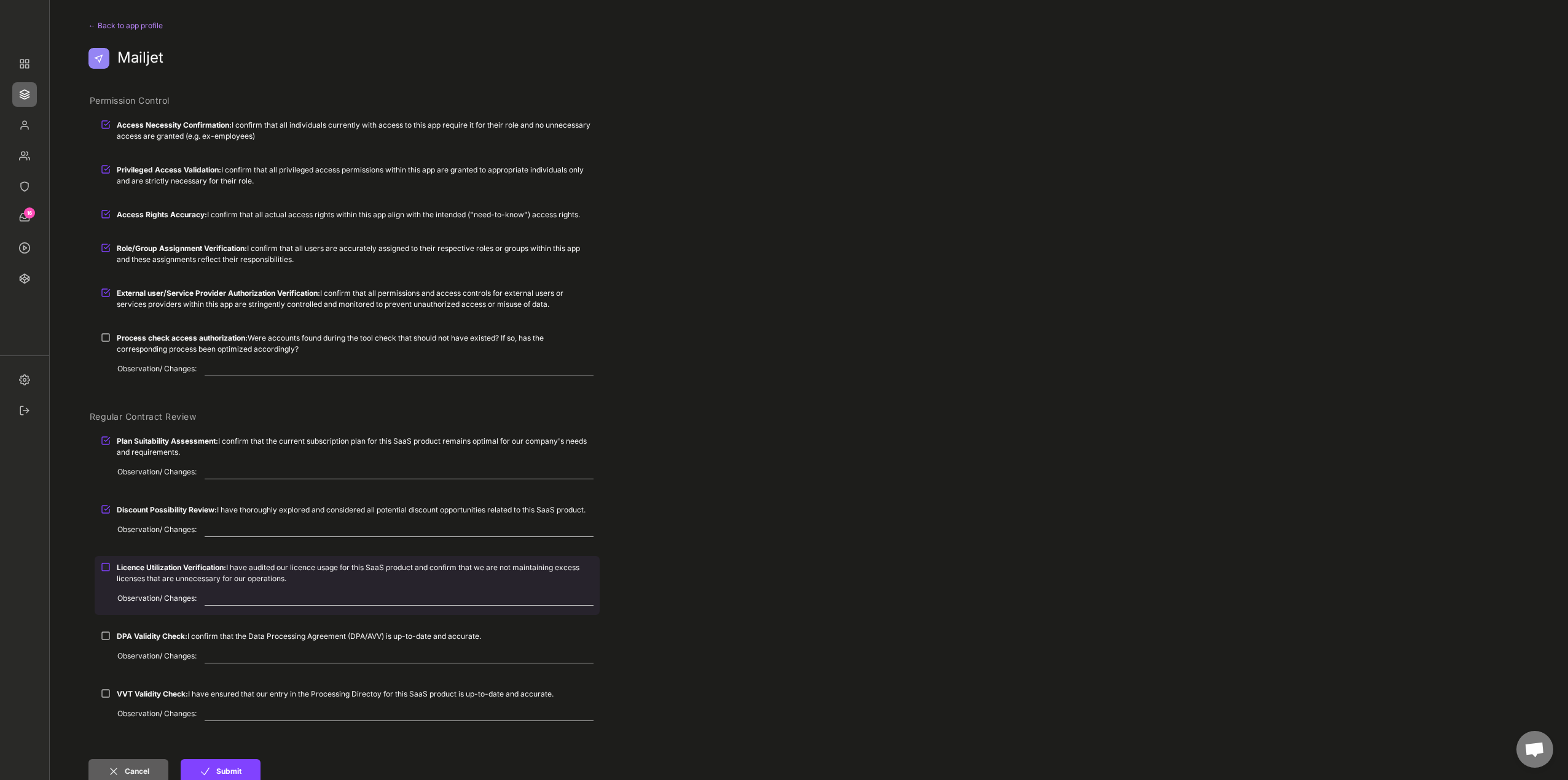
click at [161, 566] on strong "Licence Utilization Verification:" at bounding box center [172, 568] width 110 height 9
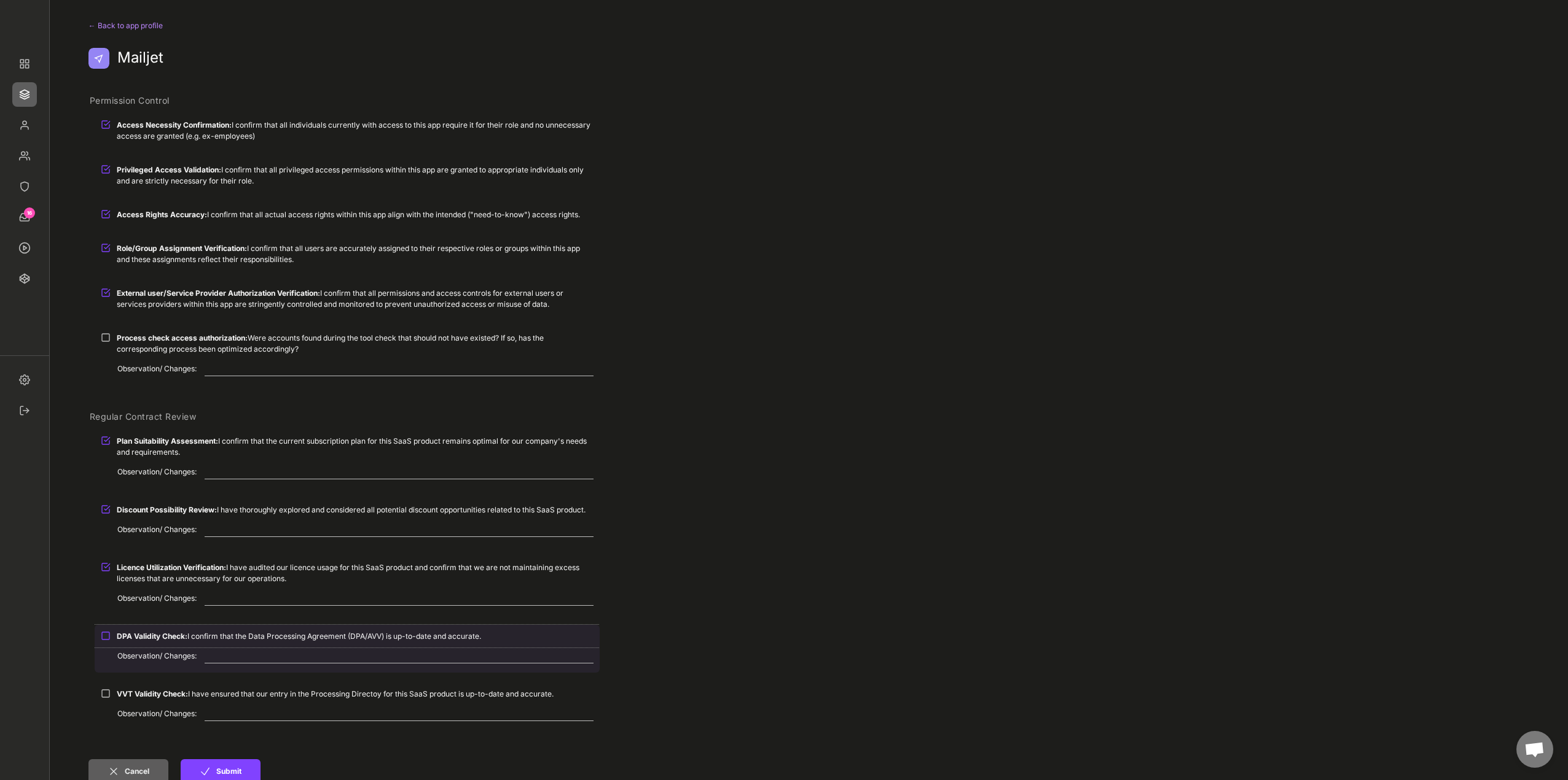
click at [150, 639] on strong "DPA Validity Check:" at bounding box center [152, 636] width 71 height 9
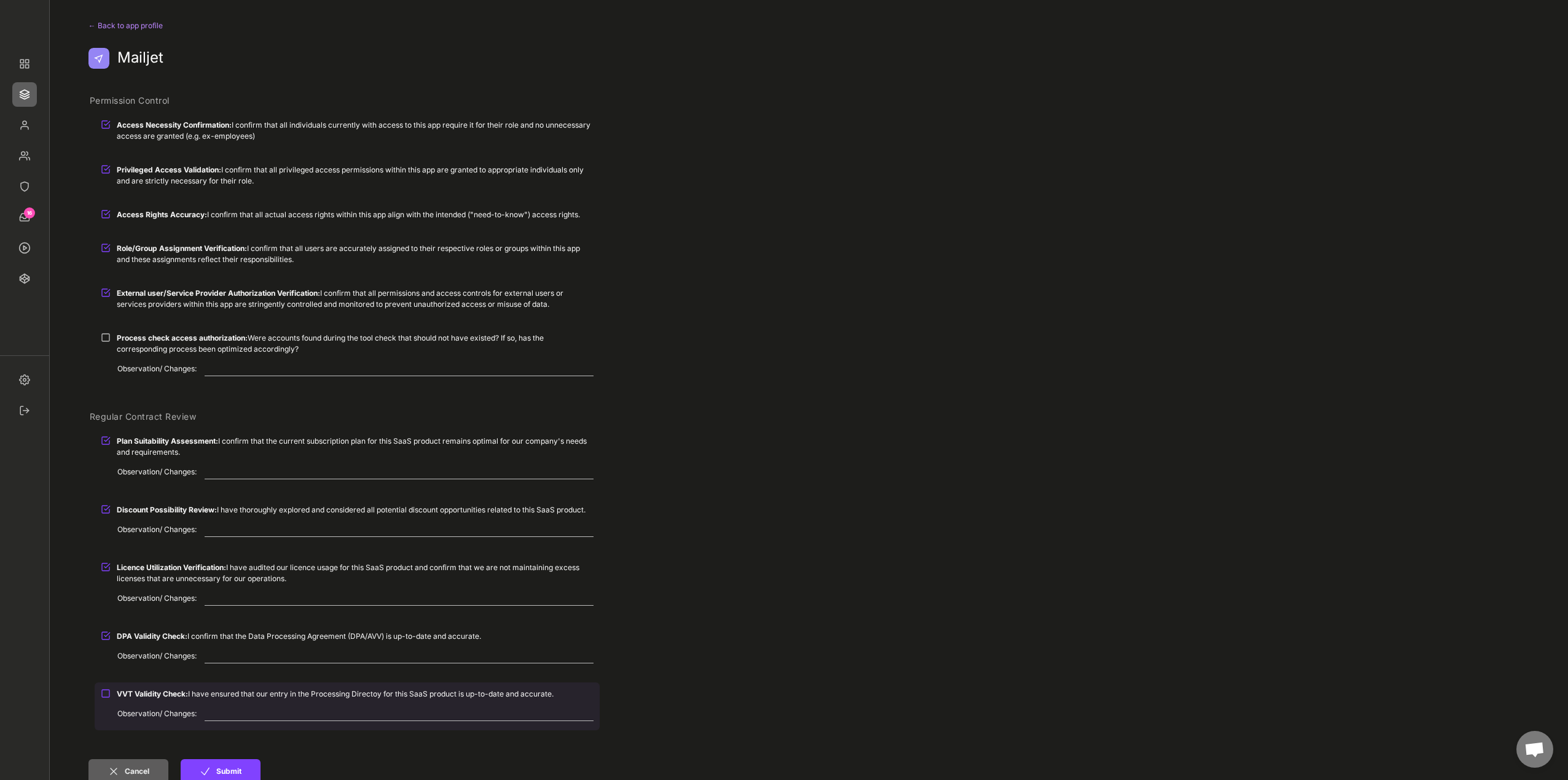
click at [159, 698] on div "VVT Validity Check: I have ensured that our entry in the Processing Directoy fo…" at bounding box center [355, 694] width 477 height 11
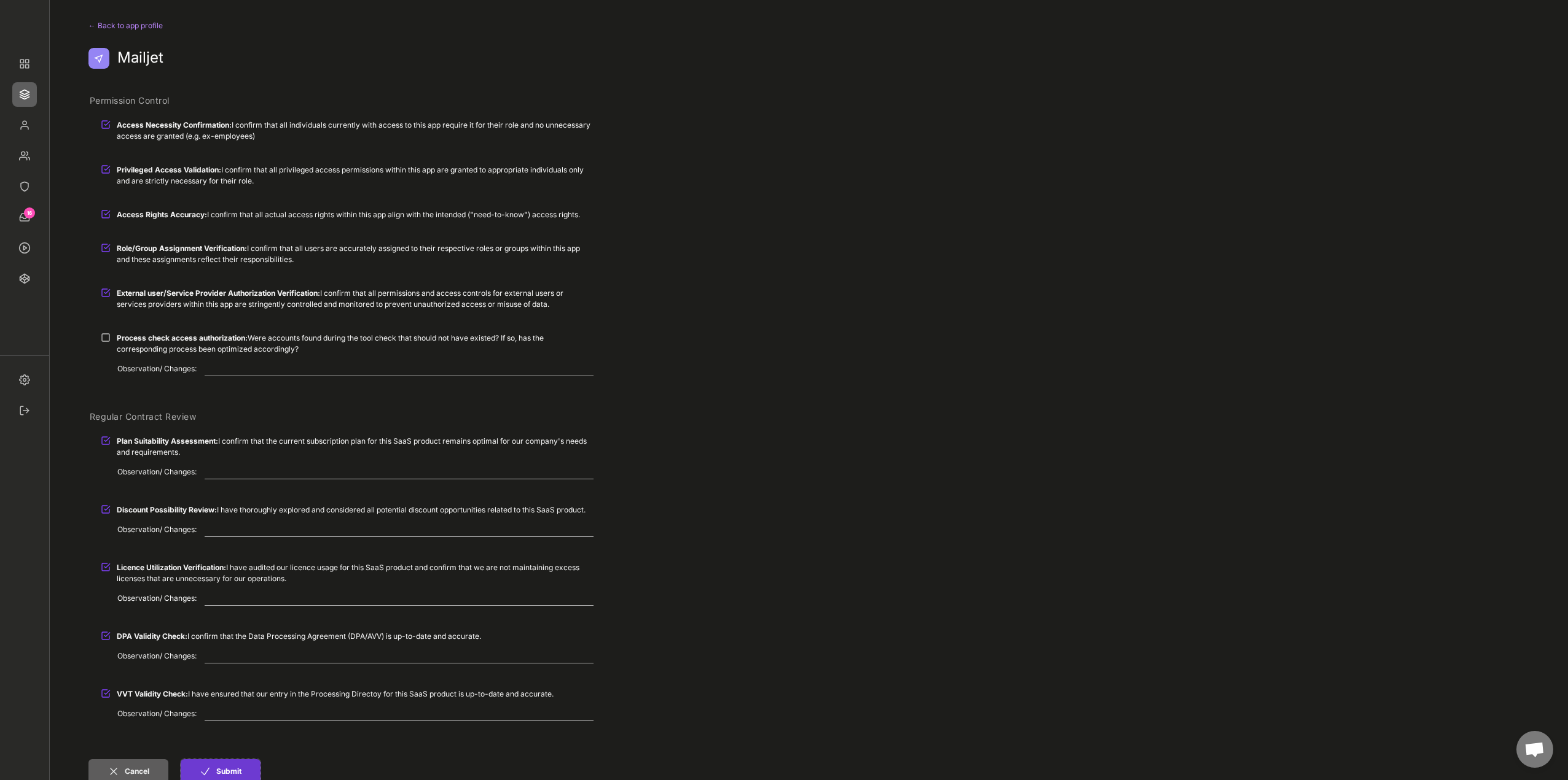
click at [235, 772] on button "Submit" at bounding box center [220, 772] width 80 height 25
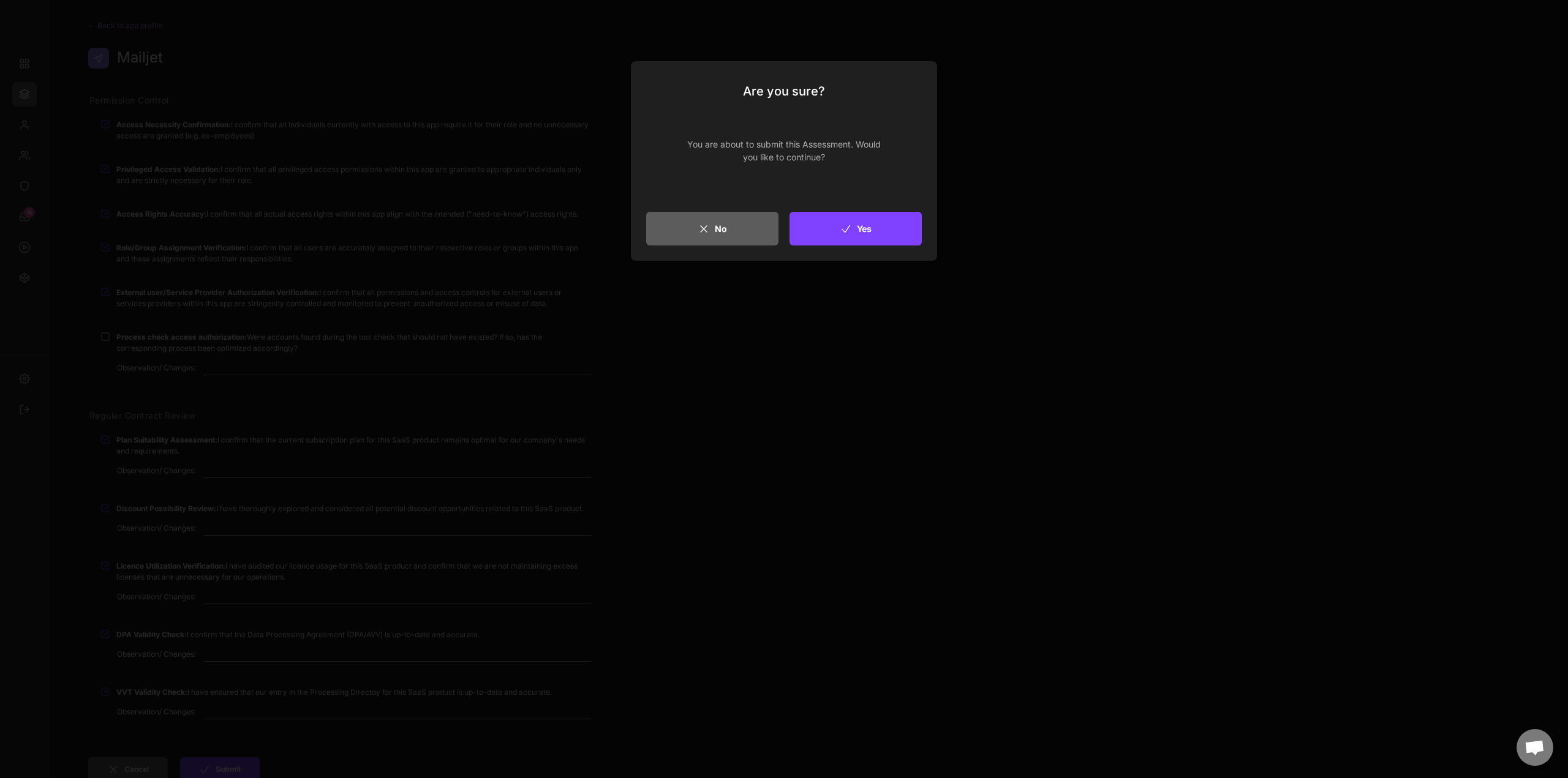
click at [848, 247] on div "Are you sure? You are about to submit this Assessment. Would you like to contin…" at bounding box center [784, 161] width 306 height 199
click at [852, 237] on button "Yes" at bounding box center [856, 228] width 132 height 34
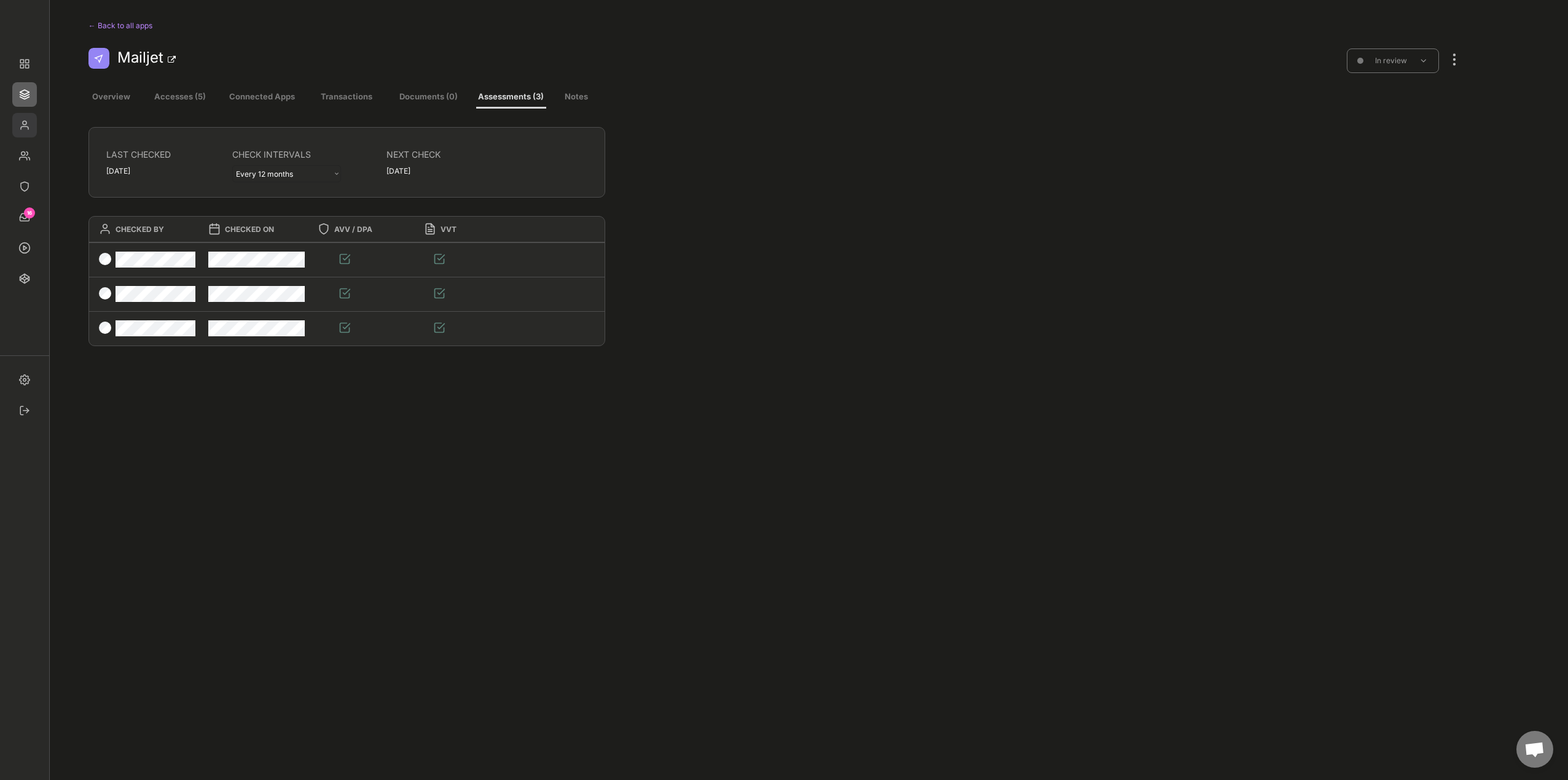
click at [23, 120] on img at bounding box center [25, 126] width 25 height 25
select select ""1348695171700984260__LOOKUP__1677493944989x739134587848360000""
select select ""1348695171700984260__LOOKUP__1665490971195x909736972885056000""
select select ""1348695171700984260__LOOKUP__1665490877502x720811215255738900""
select select ""1348695171700984260__LOOKUP__1665490968243x777252206885620500""
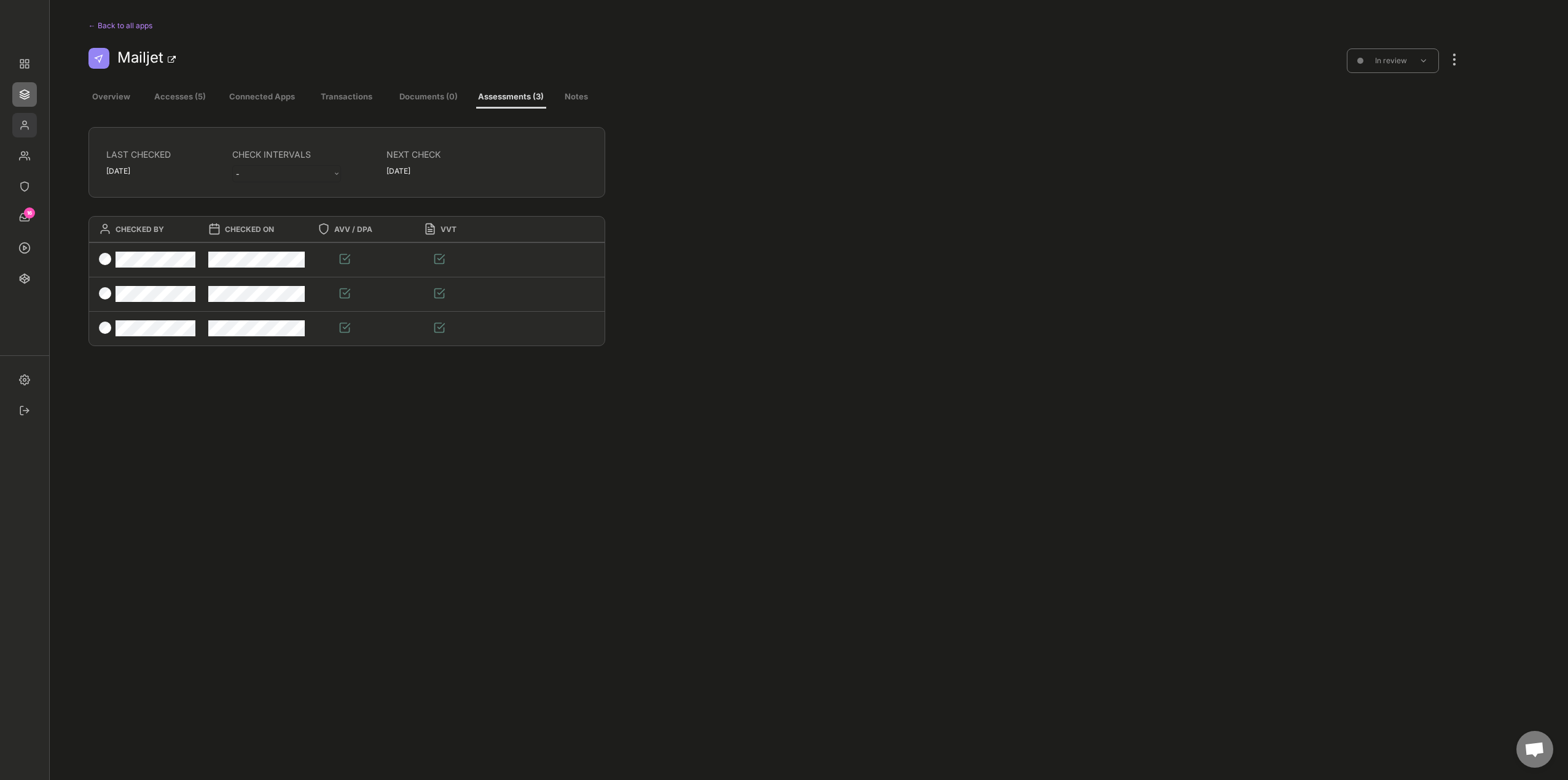
select select ""1348695171700984260__LOOKUP__1665490971195x909736972885056000""
select select ""1348695171700984260__LOOKUP__1665490670911x779929032210714000""
select select ""1348695171700984260__LOOKUP__1660121528802x892918515886457900""
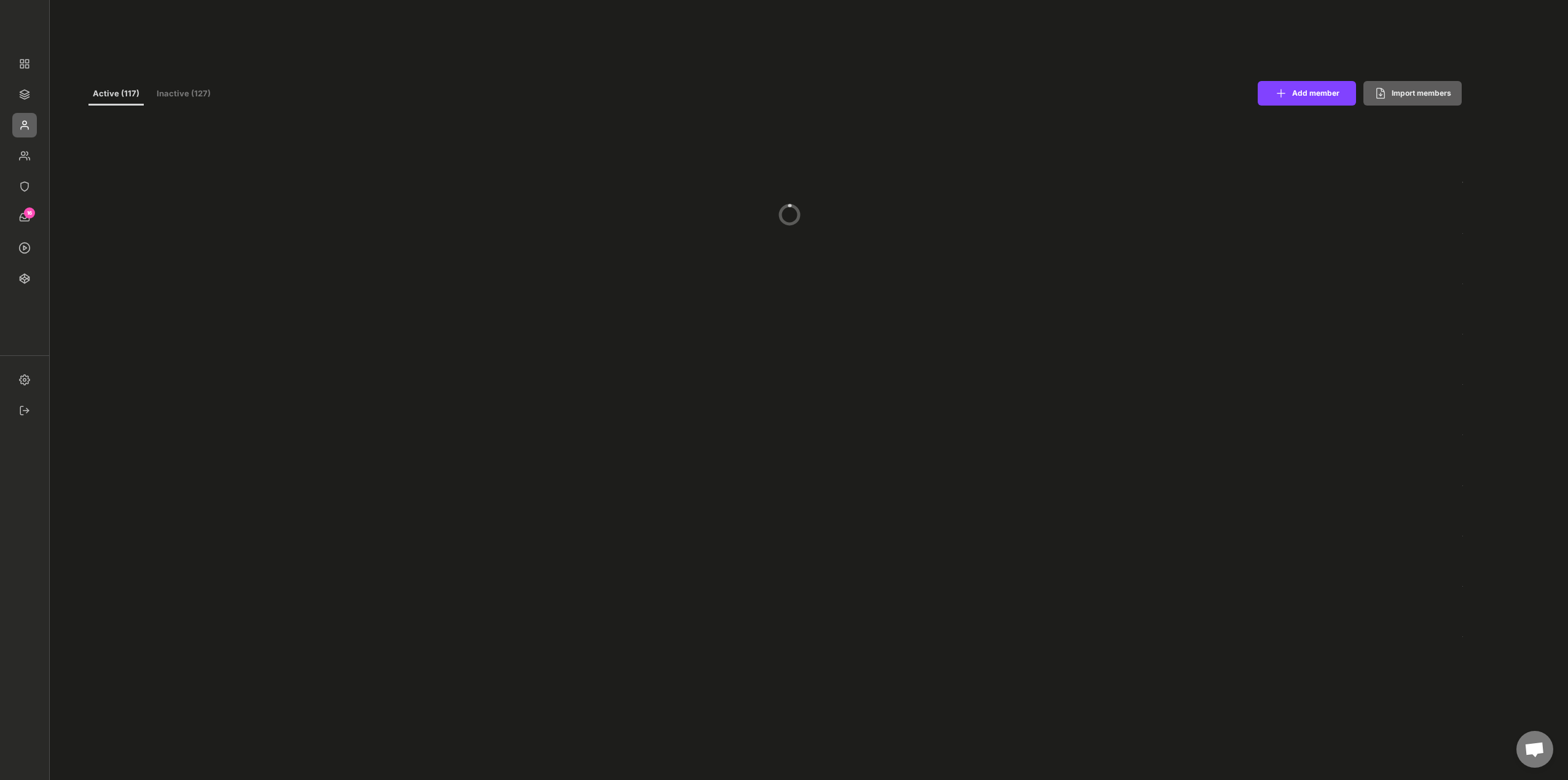
select select ""1348695171700984260__LOOKUP__1677493944989x739134587848360000""
select select ""1348695171700984260__LOOKUP__1665490971195x909736972885056000""
select select ""1348695171700984260__LOOKUP__1665490877502x720811215255738900""
select select ""1348695171700984260__LOOKUP__1665490968243x777252206885620500""
select select ""1348695171700984260__LOOKUP__1665490971195x909736972885056000""
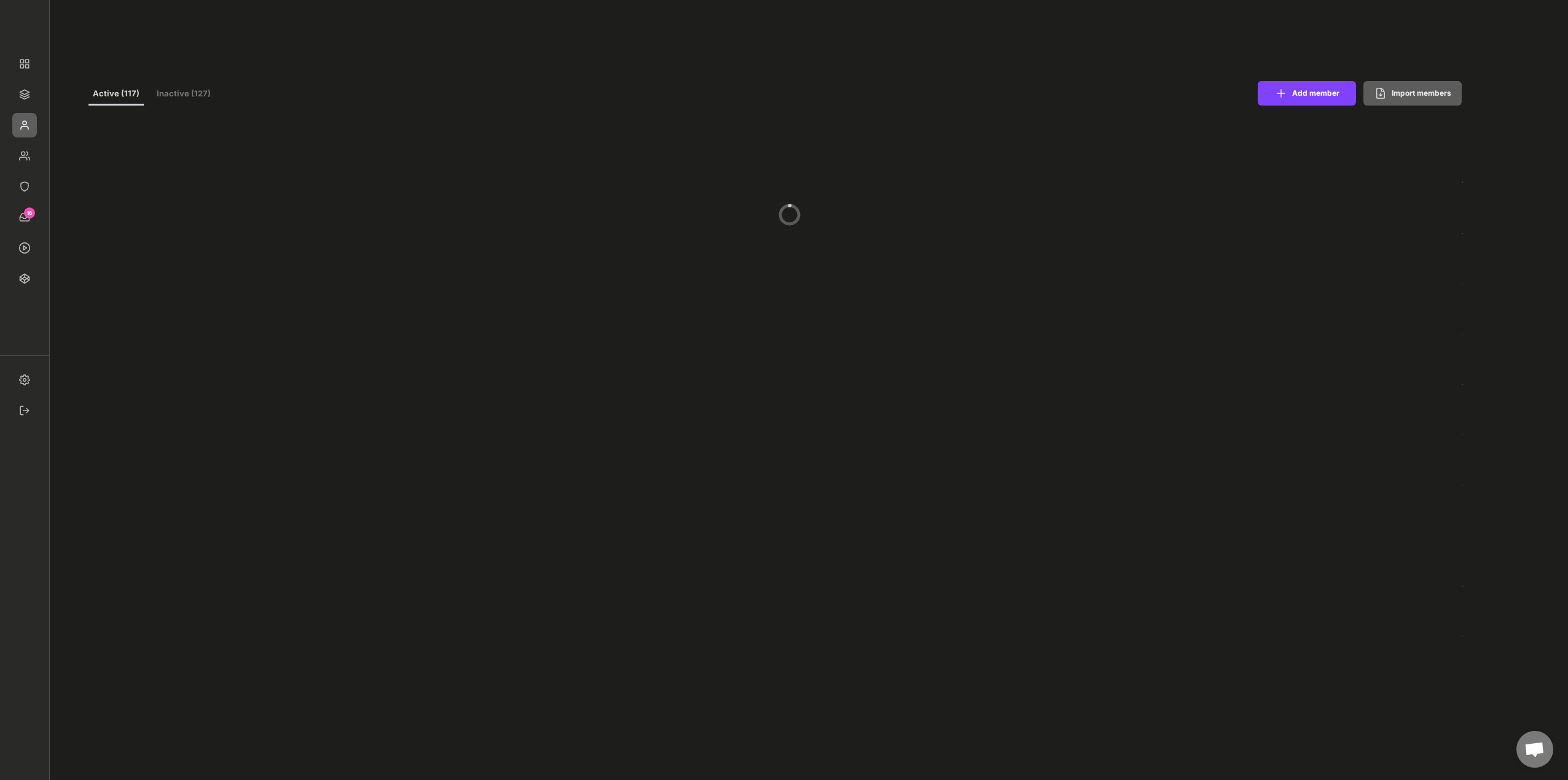
select select ""1348695171700984260__LOOKUP__1665490670911x779929032210714000""
select select ""1348695171700984260__LOOKUP__1660121528802x892918515886457900""
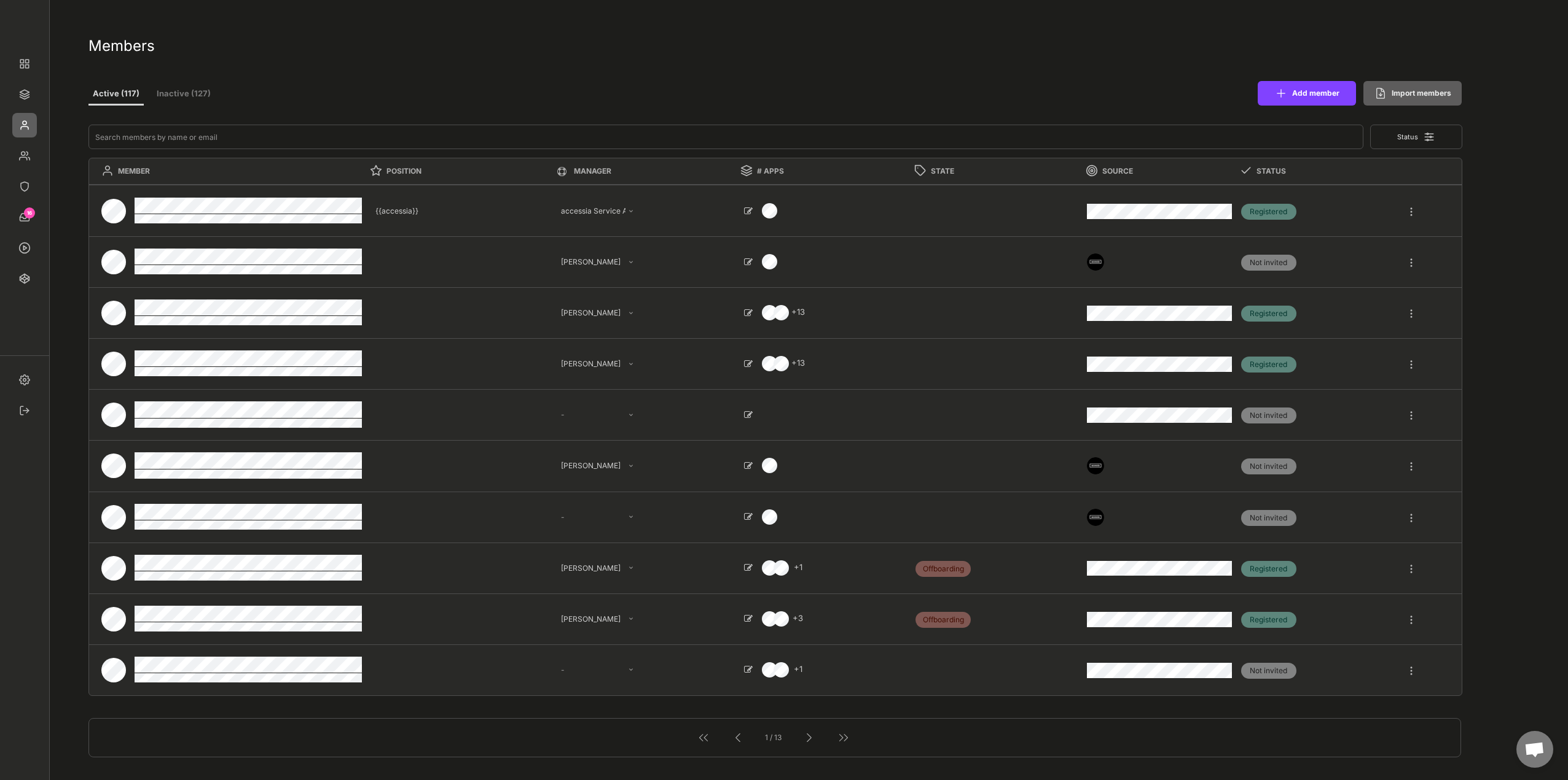
click at [1426, 146] on button "Status" at bounding box center [1416, 137] width 92 height 25
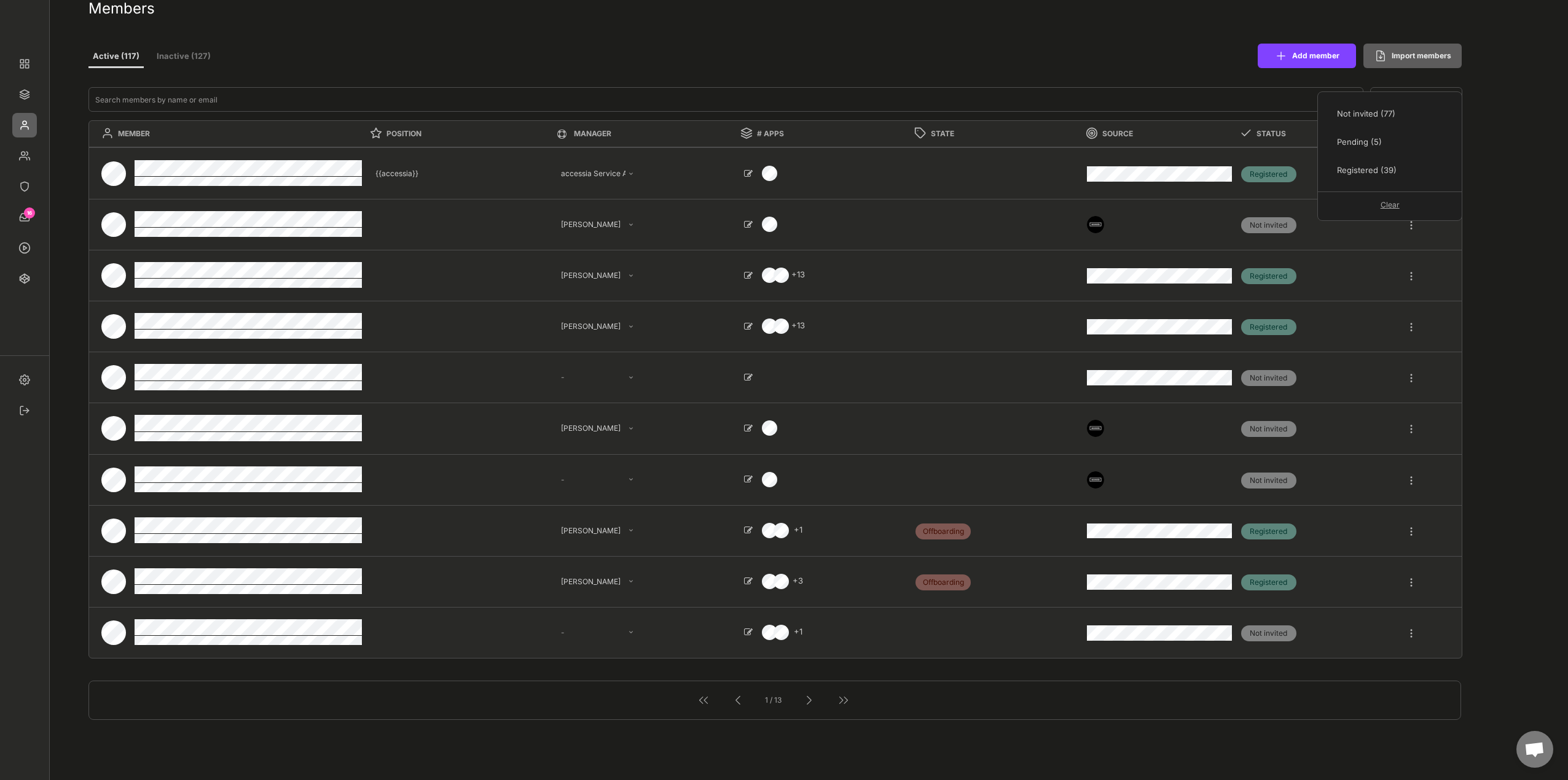
scroll to position [61, 0]
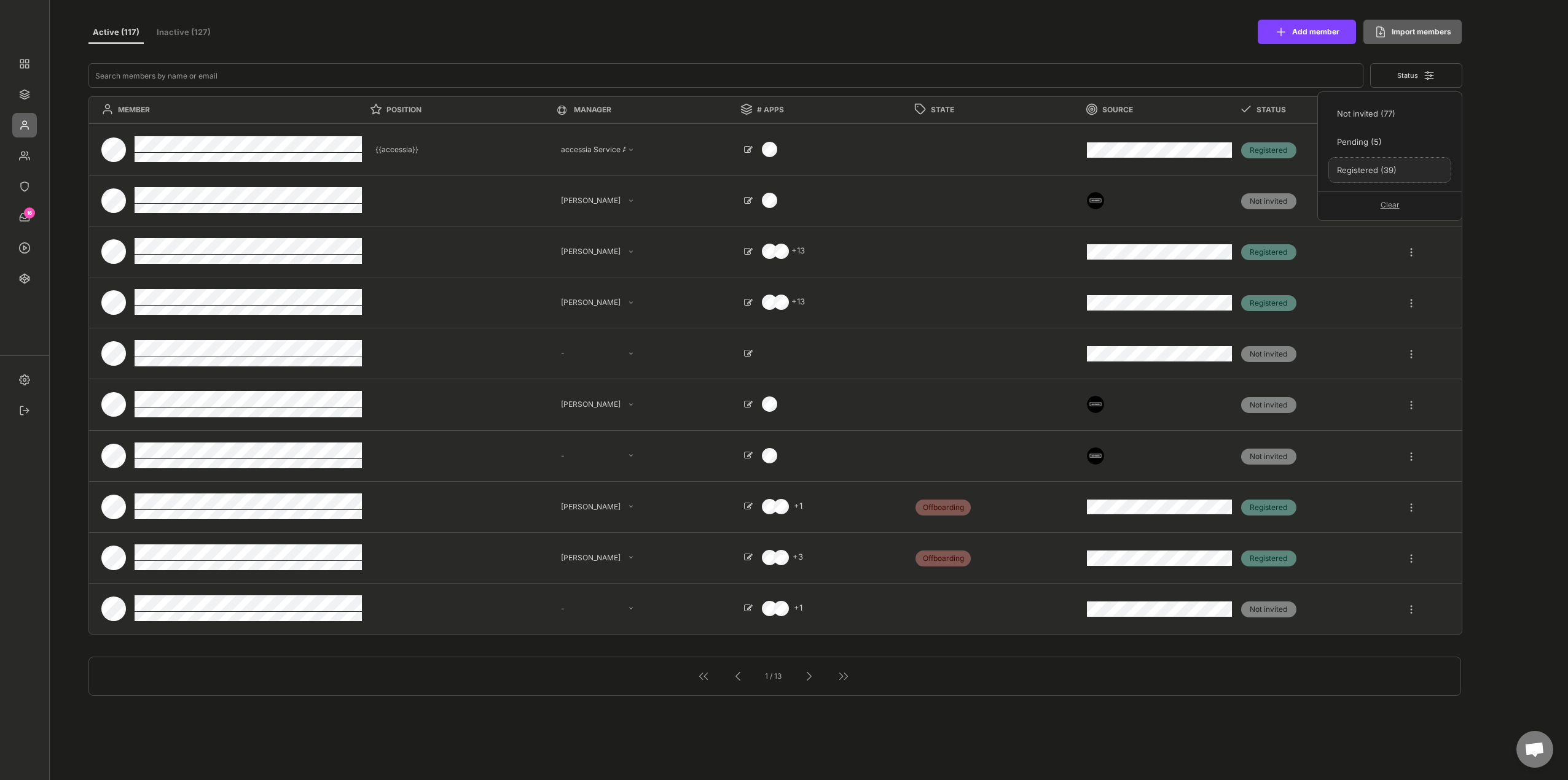
click at [1390, 170] on div "Registered (39)" at bounding box center [1388, 170] width 104 height 11
select select ""1348695171700984260__LOOKUP__1665490877502x720811215255738900""
select select ""1348695171700984260__LOOKUP__1665490968243x777252206885620500""
select select ""1348695171700984260__LOOKUP__1665490670911x779929032210714000""
select select ""1348695171700984260__LOOKUP__1660121528802x892918515886457900""
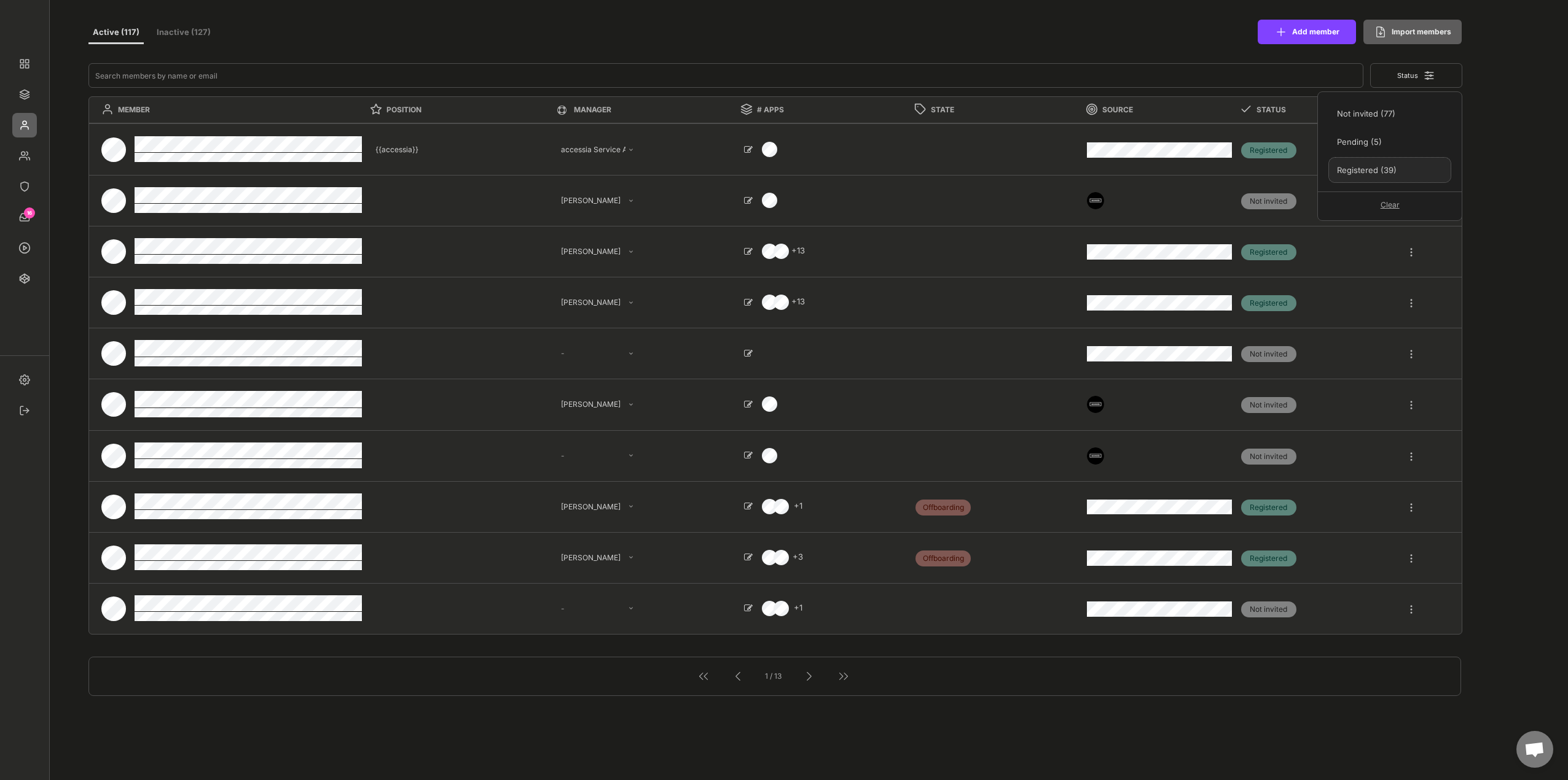
type textarea "Software Engineer"
select select ""PLACEHOLDER_1427118222253""
select select ""1348695171700984260__LOOKUP__1665490878602x622056890839480000""
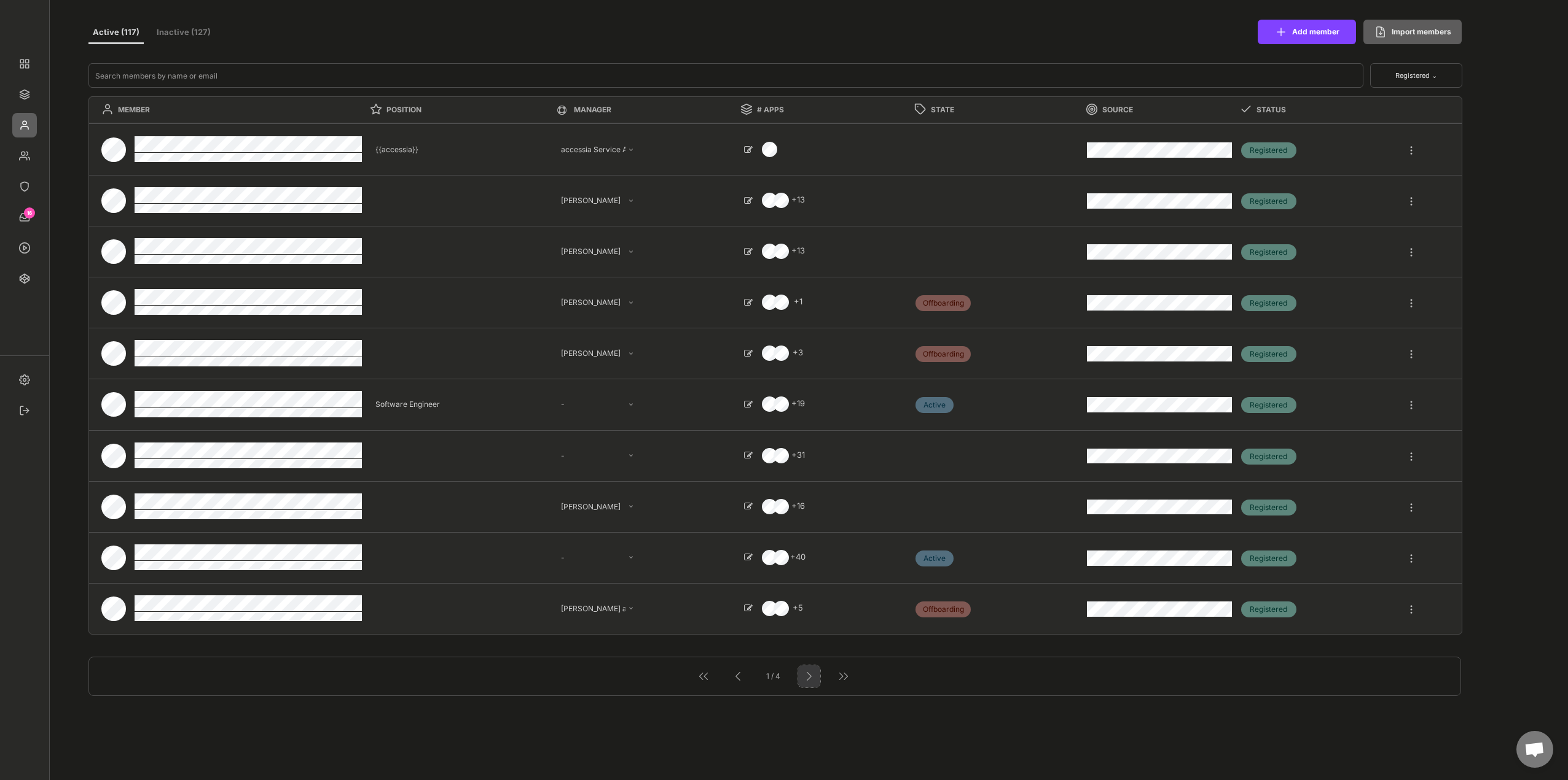
click at [808, 679] on div at bounding box center [809, 677] width 16 height 16
select select ""1348695171700984260__LOOKUP__1660121528802x892918515886457900""
select select ""1348695171700984260__LOOKUP__1665490671668x485458232984676160""
select select ""1348695171700984260__LOOKUP__1660121528802x892918515886457900""
select select ""PLACEHOLDER_1427118222253""
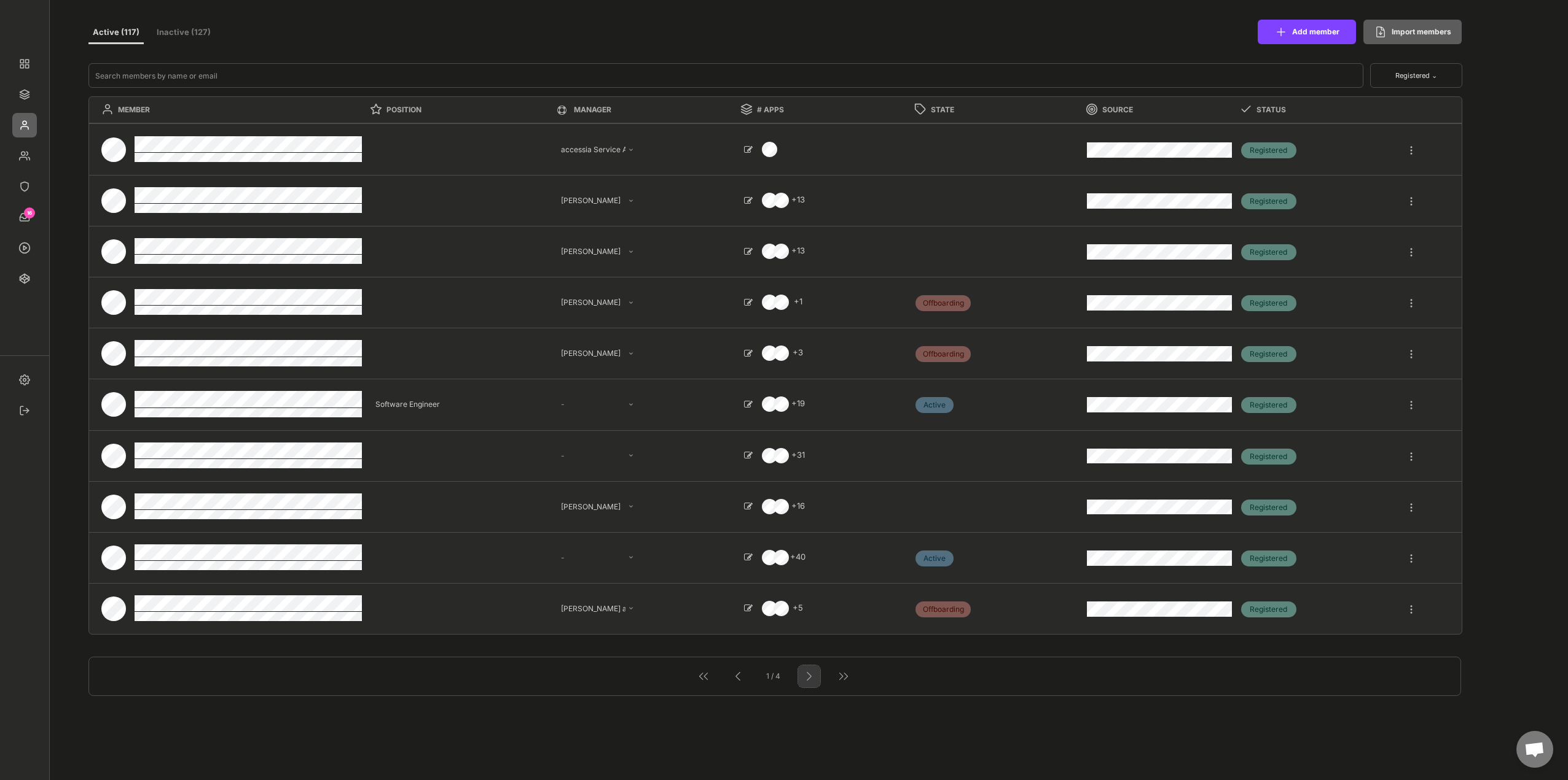
select select ""PLACEHOLDER_1427118222253""
type textarea "Managing Director"
select select ""1348695171700984260__LOOKUP__1665490878602x622056890839480000""
select select ""1348695171700984260__LOOKUP__1665490968243x777252206885620500""
select select ""PLACEHOLDER_1427118222253""
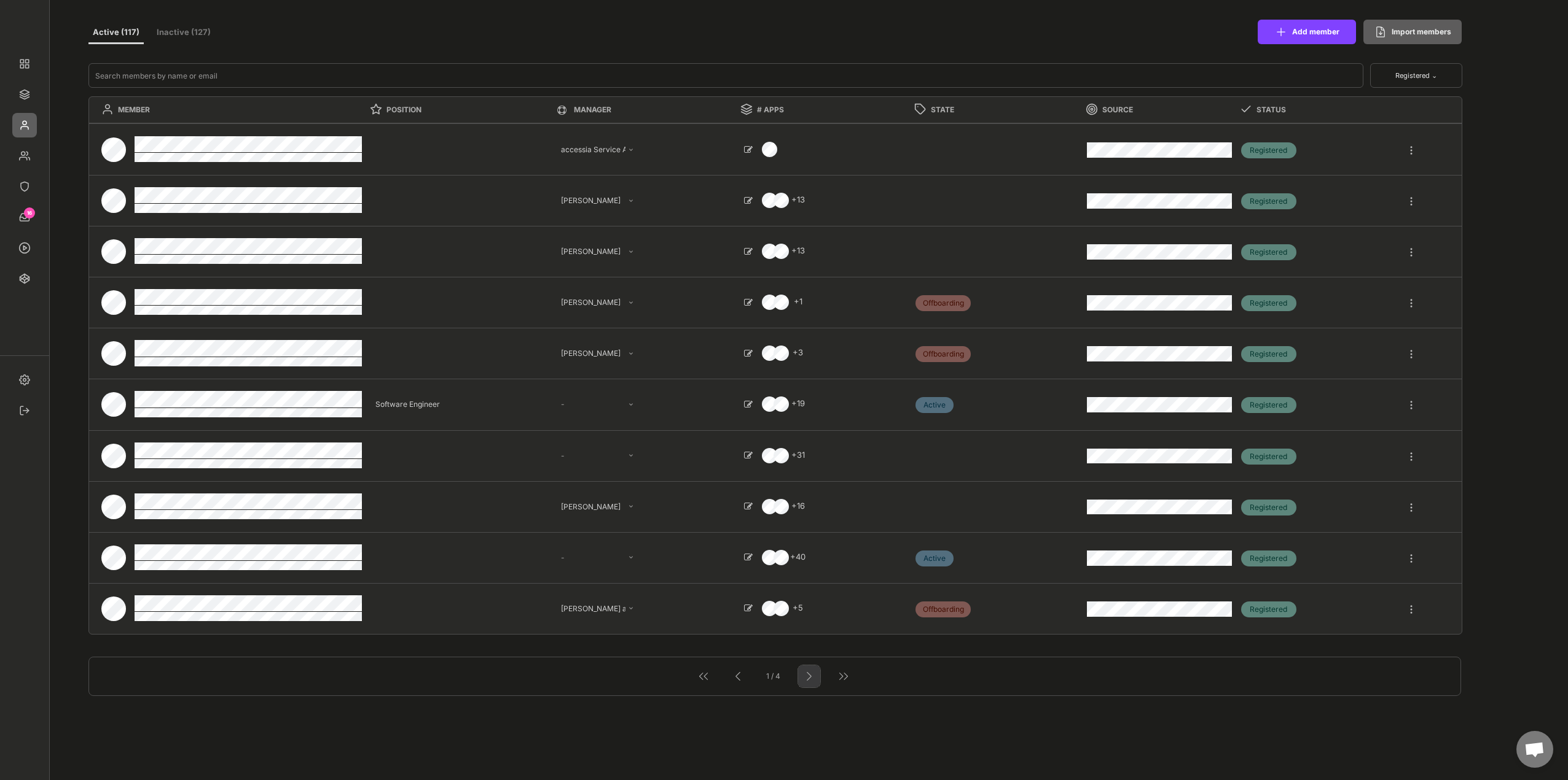
select select ""1348695171700984260__LOOKUP__1665490670911x779929032210714000""
select select ""1348695171700984260__LOOKUP__1665490968243x777252206885620500""
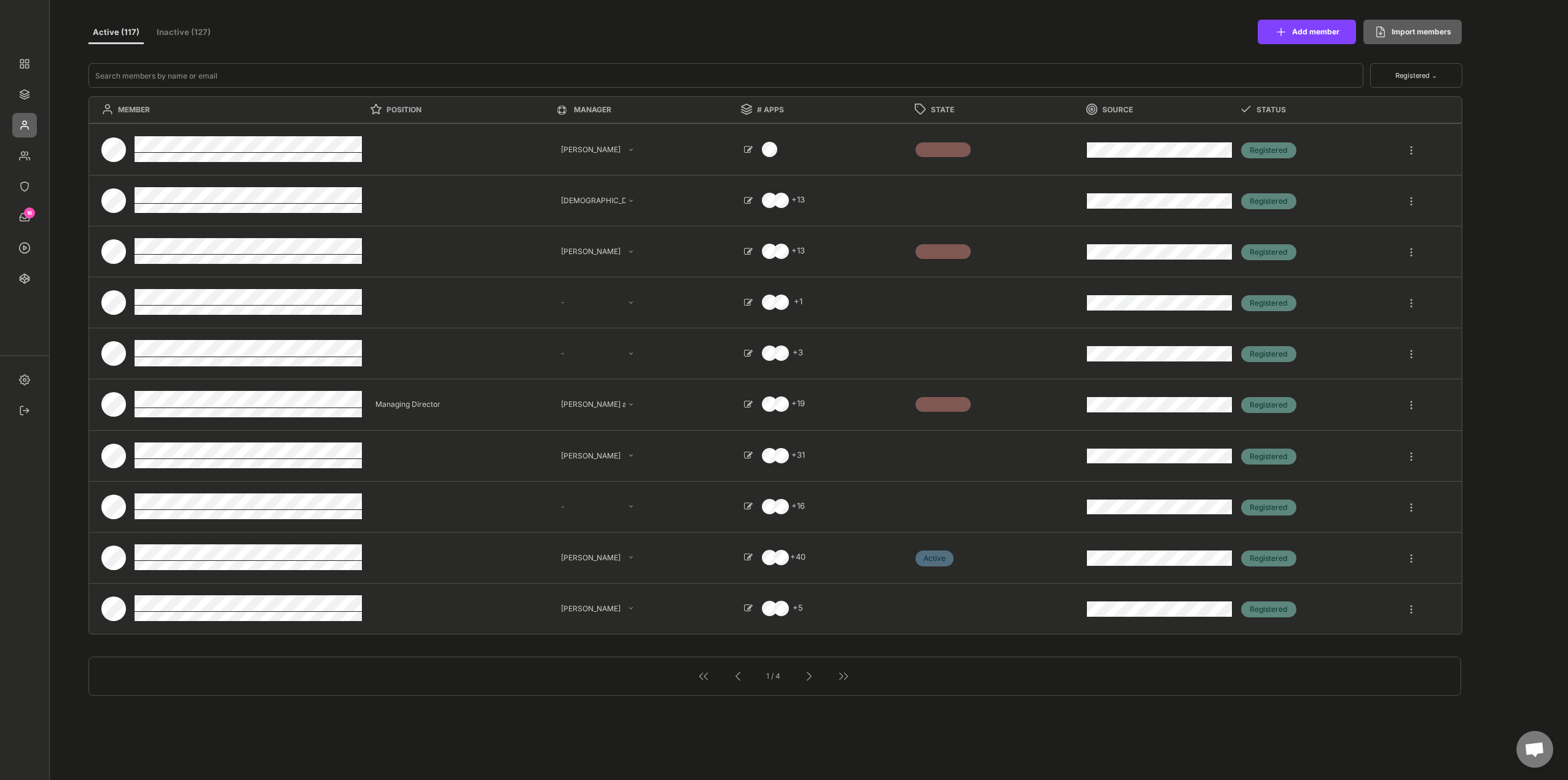
scroll to position [0, 0]
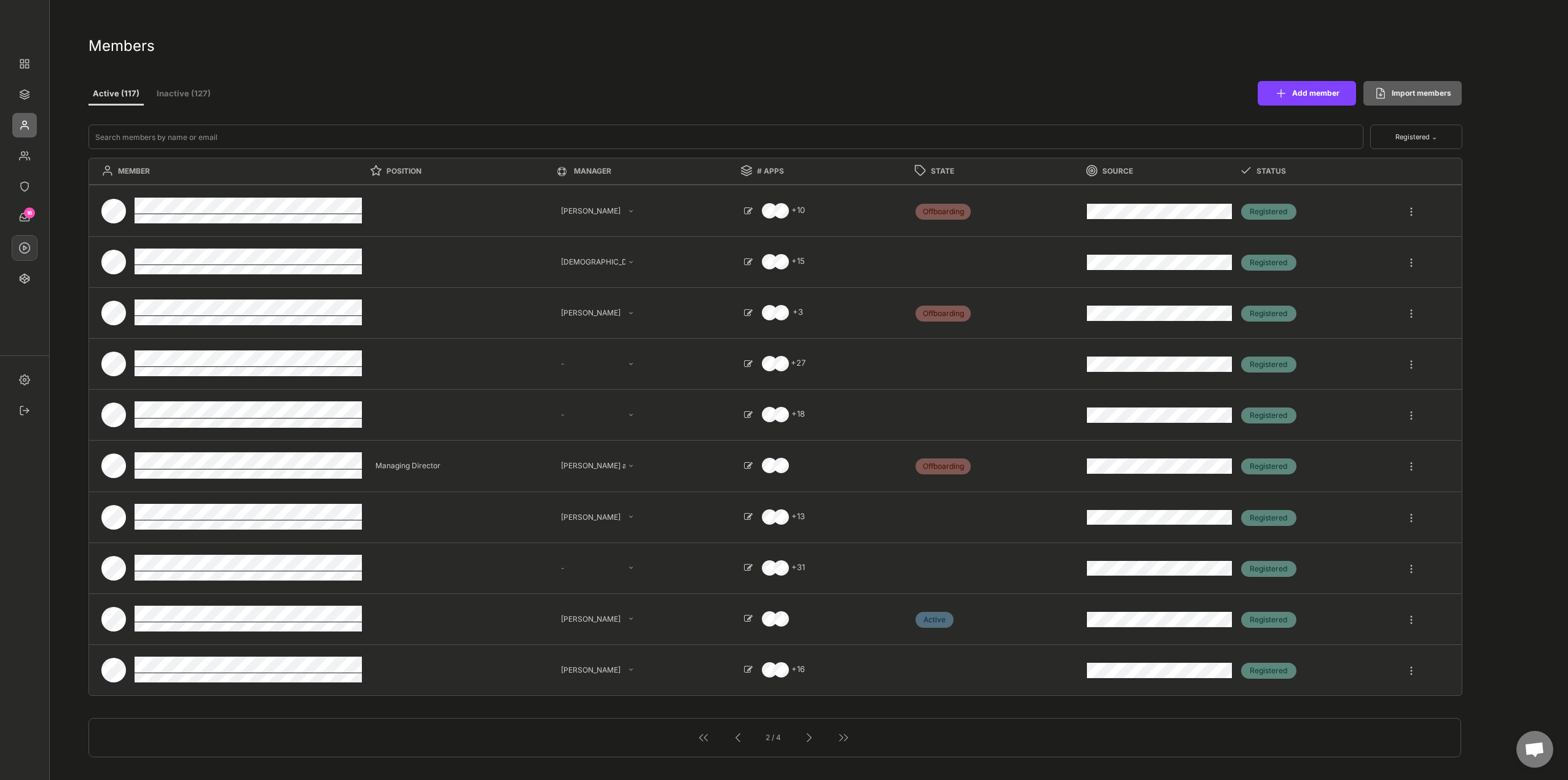
click at [25, 246] on img at bounding box center [25, 249] width 25 height 25
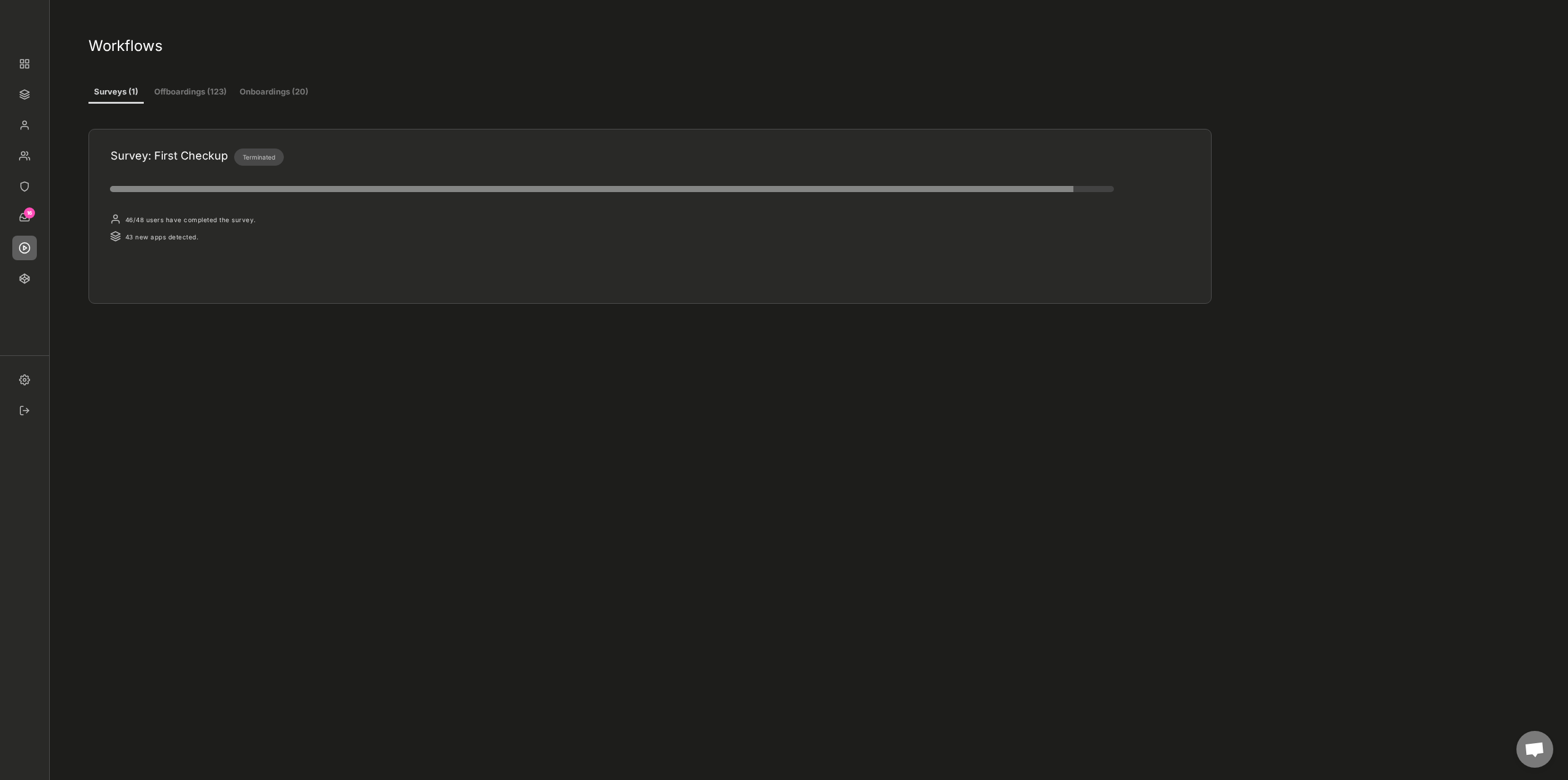
click at [188, 93] on button "Offboardings (123)" at bounding box center [191, 92] width 74 height 22
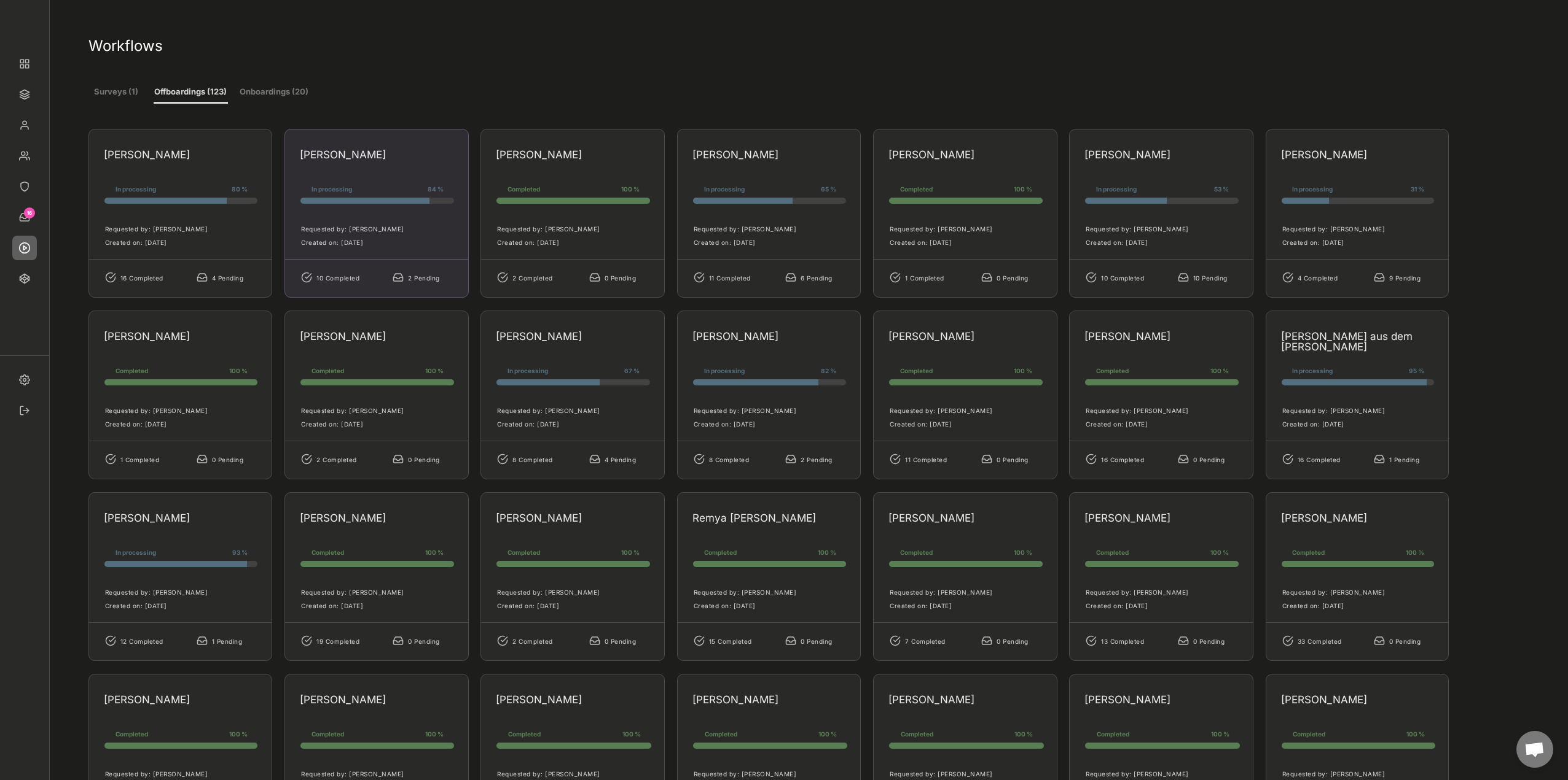
click at [358, 192] on div "In processing" at bounding box center [355, 190] width 88 height 13
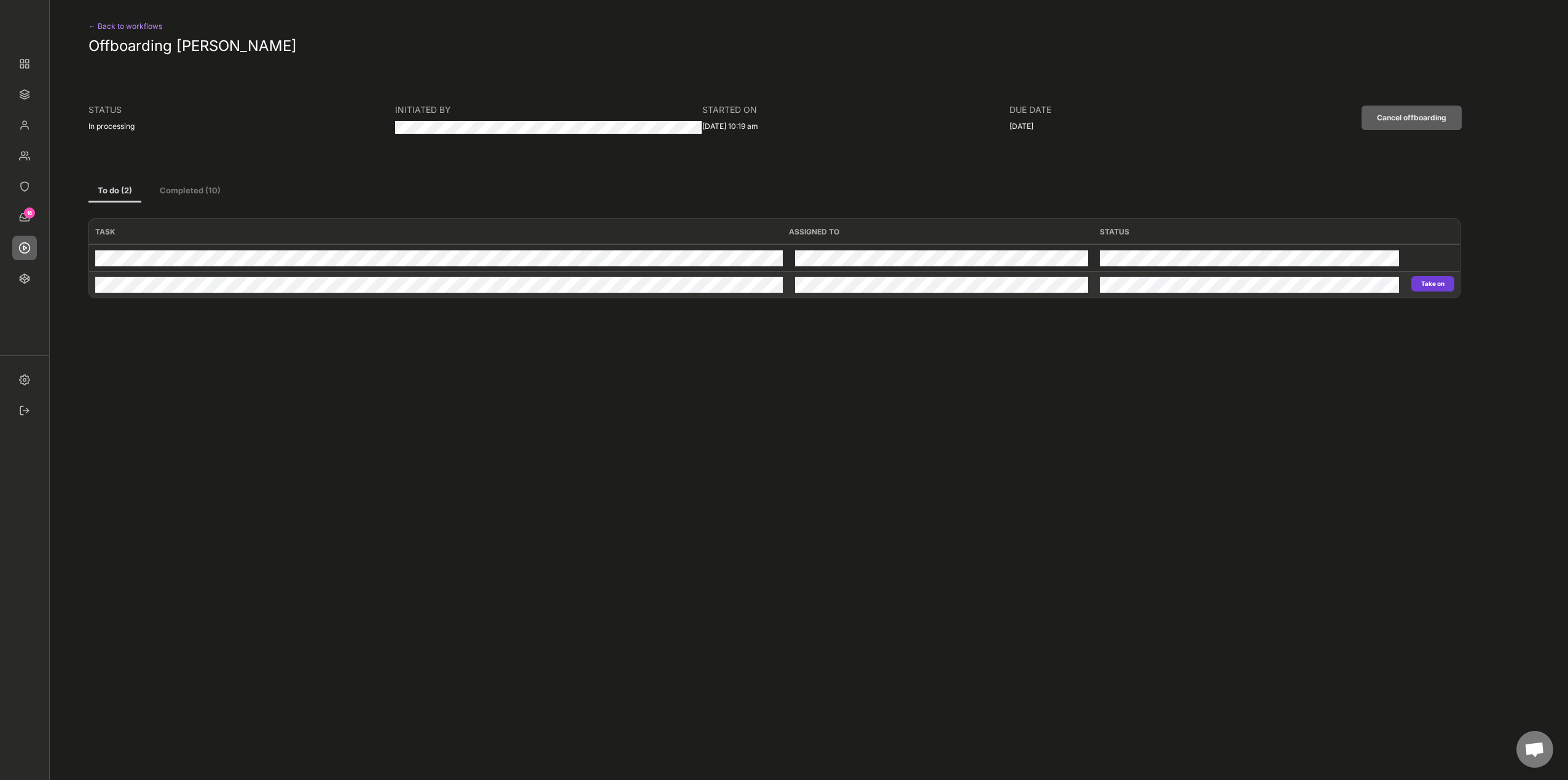
click at [1431, 282] on button "Take on" at bounding box center [1433, 283] width 43 height 15
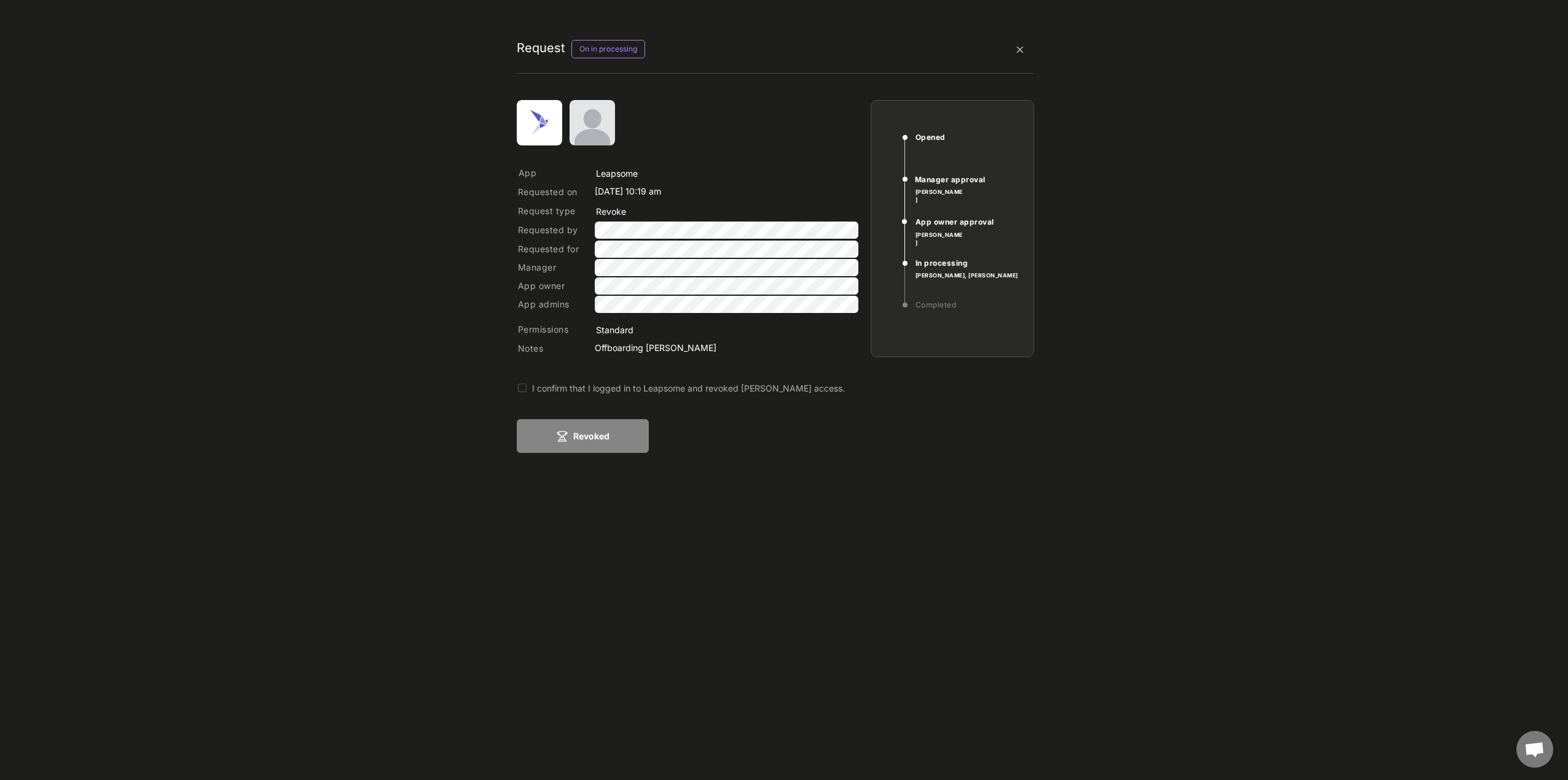
click at [592, 396] on div "I confirm that I logged in to Leapsome and revoked Viviane Stephano's access." at bounding box center [749, 394] width 465 height 23
click at [556, 384] on div "I confirm that I logged in to Leapsome and revoked Viviane Stephano's access." at bounding box center [757, 388] width 450 height 13
click at [578, 435] on button "Revoked" at bounding box center [582, 436] width 132 height 34
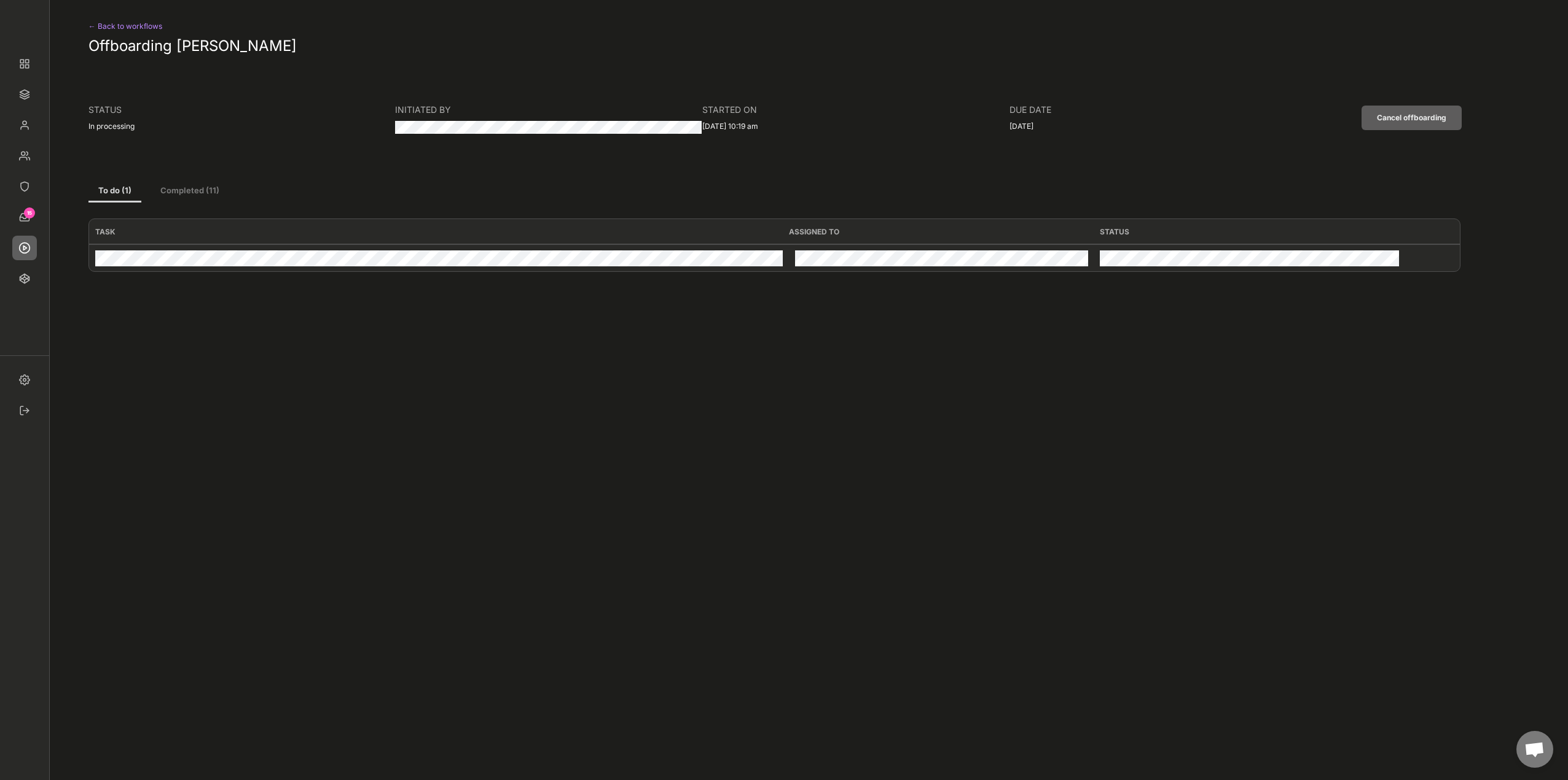
drag, startPoint x: 130, startPoint y: 30, endPoint x: 475, endPoint y: 356, distance: 474.7
click at [130, 30] on div "← Back to workflows" at bounding box center [139, 27] width 101 height 15
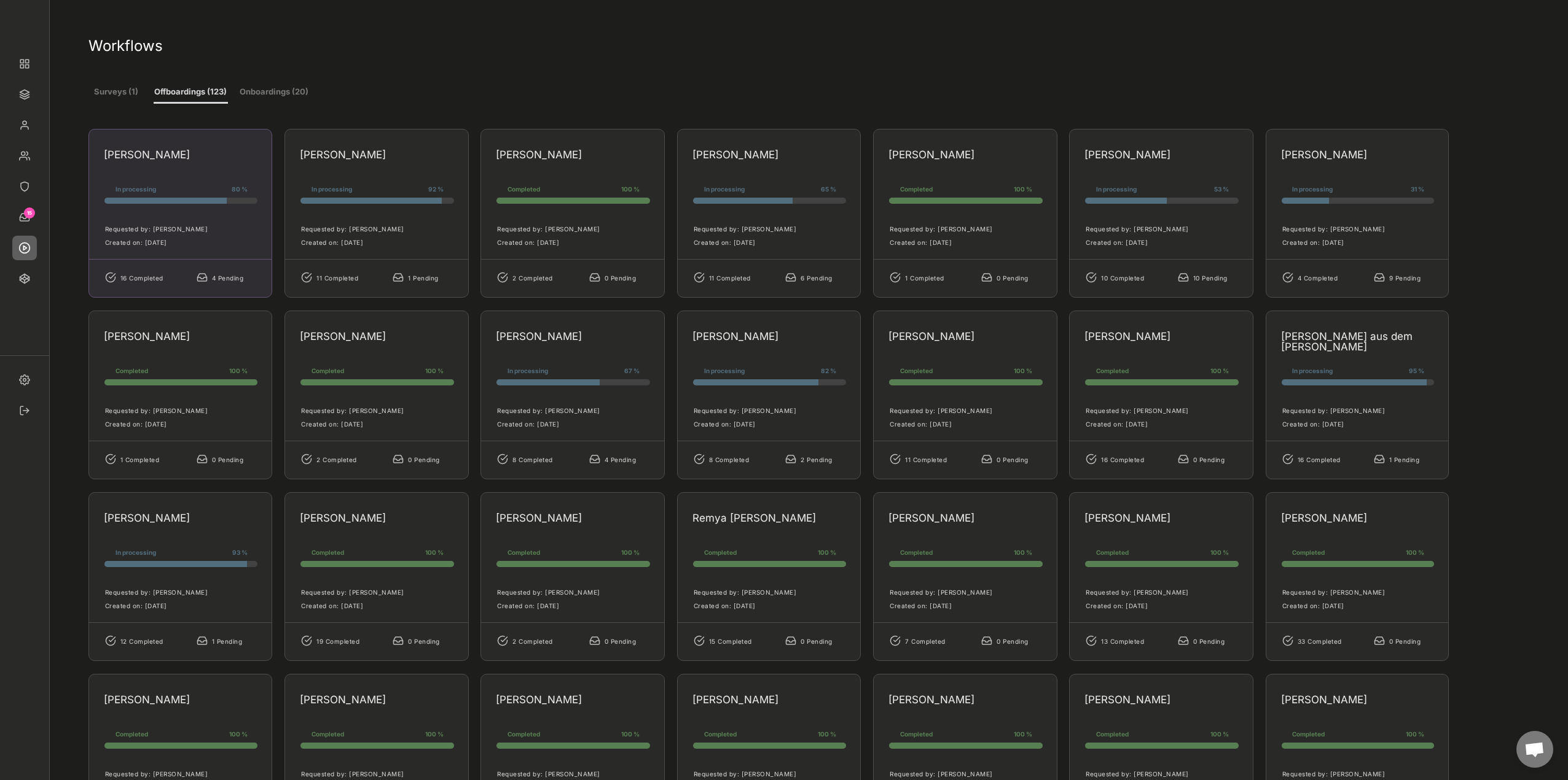
click at [192, 167] on div "Florian Ackermann In processing 80 % 80% 80% Requested by: Marco Tsapanos Creat…" at bounding box center [181, 213] width 184 height 169
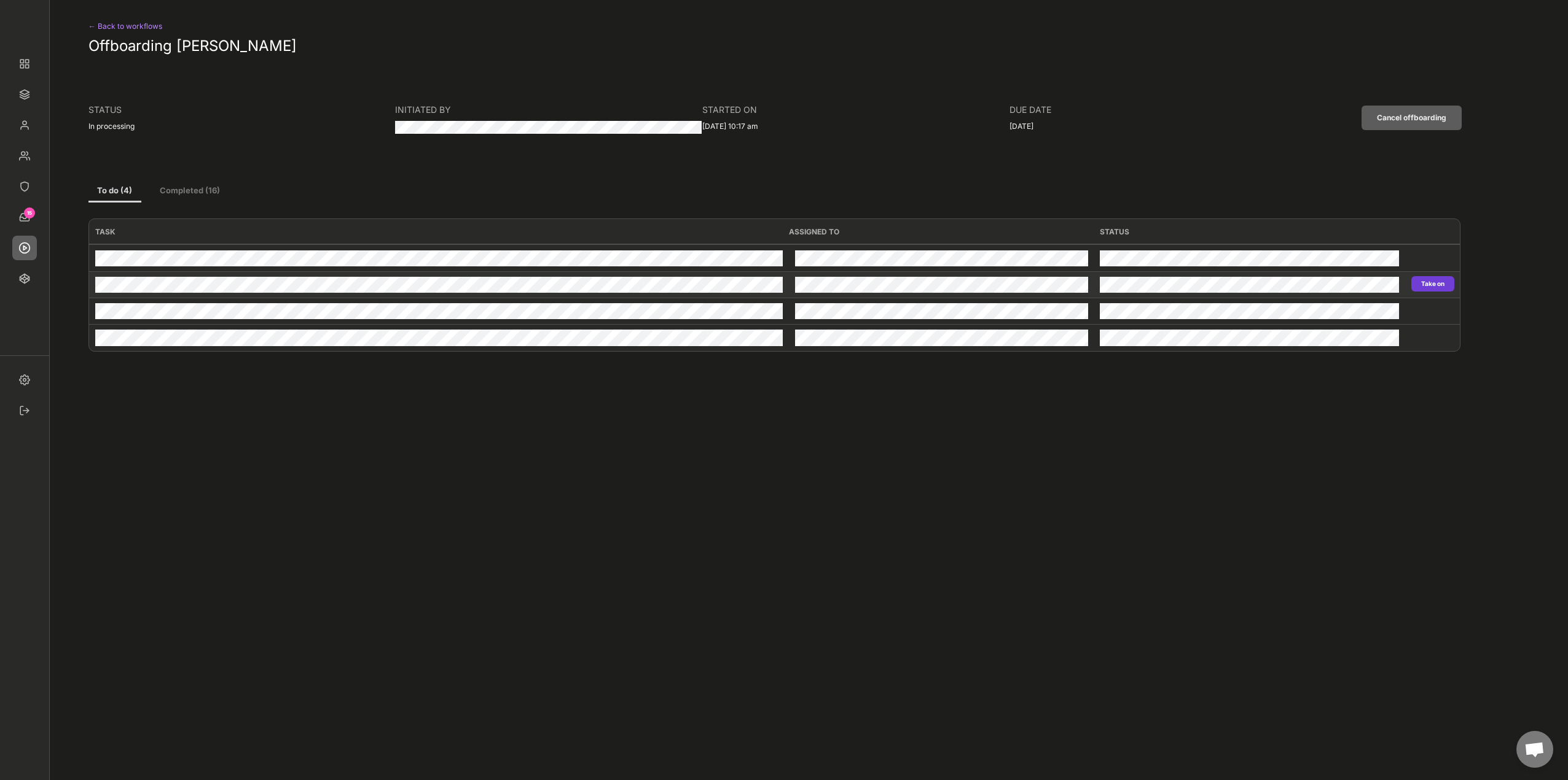
click at [1428, 280] on button "Take on" at bounding box center [1433, 283] width 43 height 15
type input "Leapsome"
type input "Revoke"
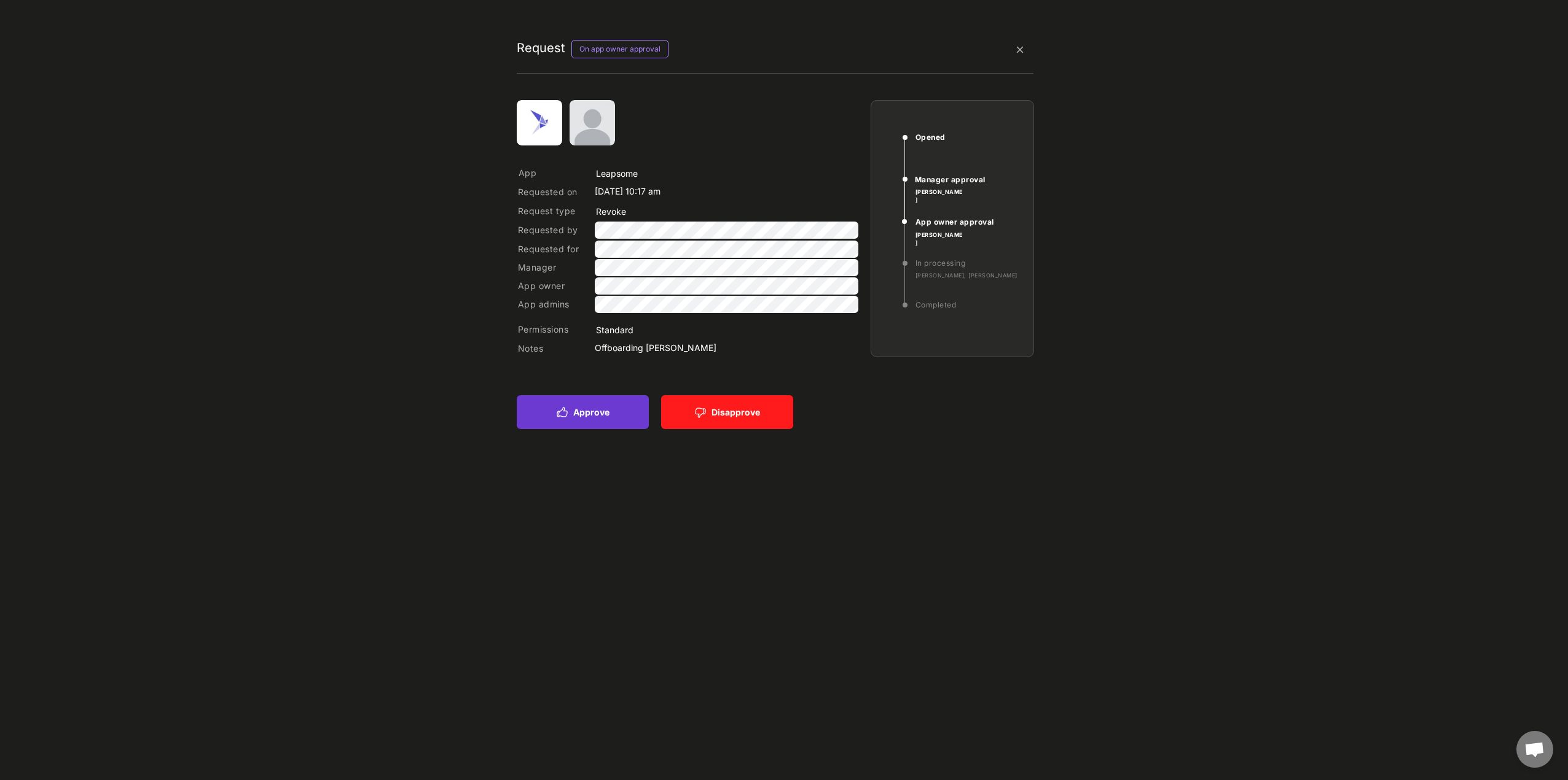
click at [574, 418] on button "Approve" at bounding box center [582, 412] width 132 height 34
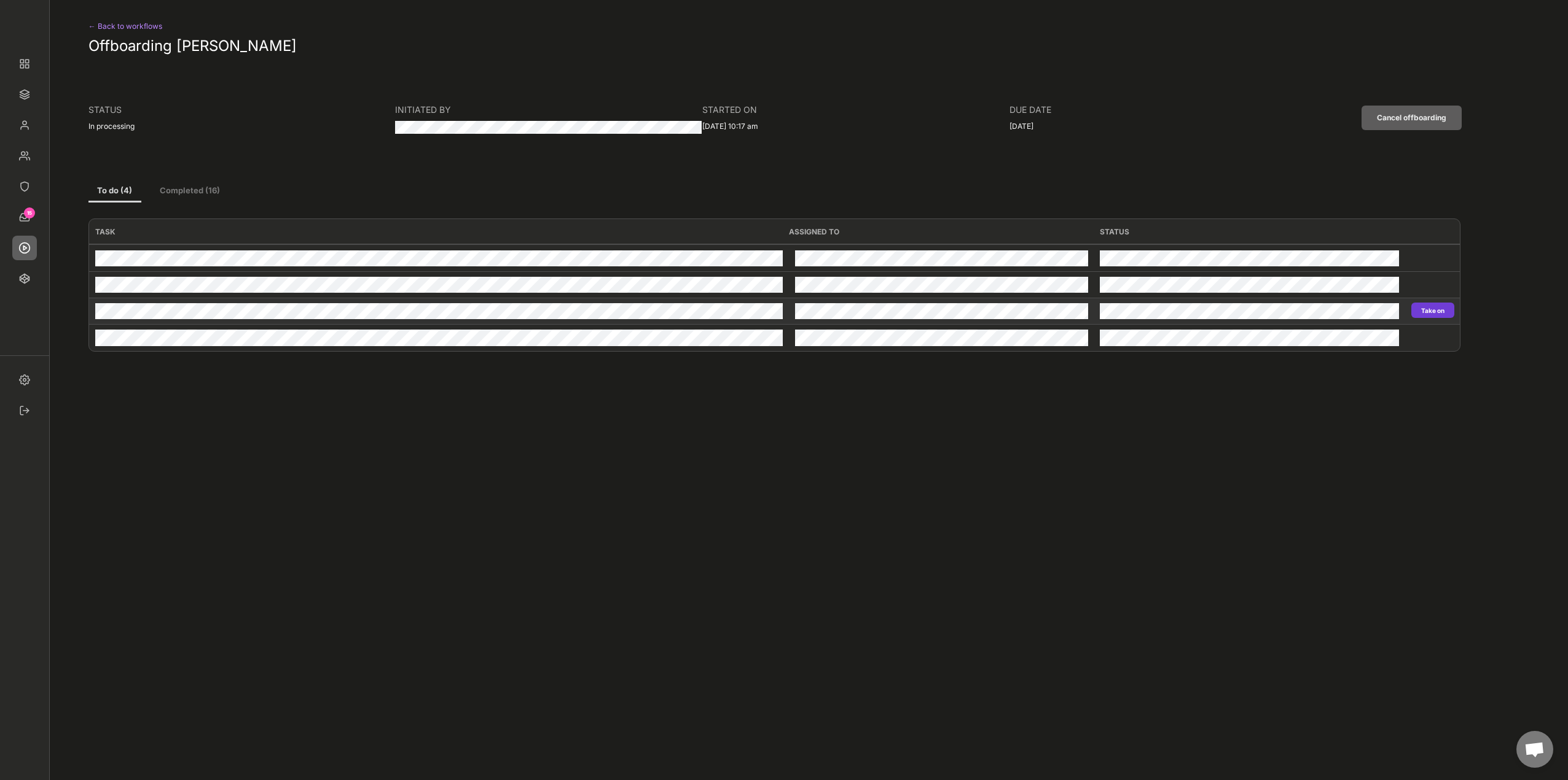
click at [1443, 309] on button "Take on" at bounding box center [1433, 310] width 43 height 15
type input "Leapsome"
type input "Revoke"
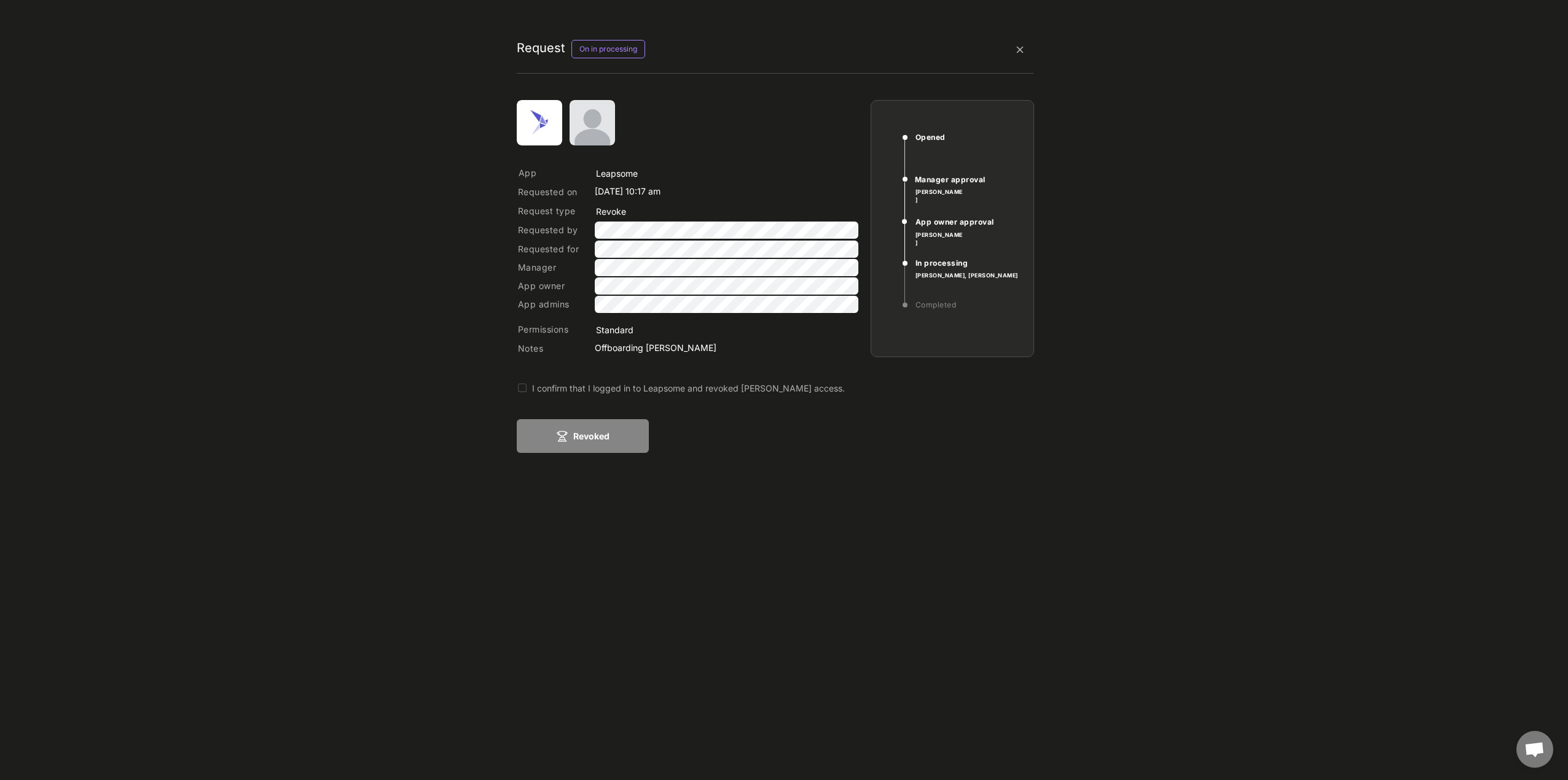
click at [567, 380] on div "App Requested on Jun 23, 2025 10:17 am Request type Requested by Requested for …" at bounding box center [775, 296] width 518 height 393
click at [565, 393] on div "I confirm that I logged in to Leapsome and revoked Florian Ackermann's access." at bounding box center [757, 388] width 450 height 13
click at [584, 442] on button "Revoked" at bounding box center [582, 436] width 132 height 34
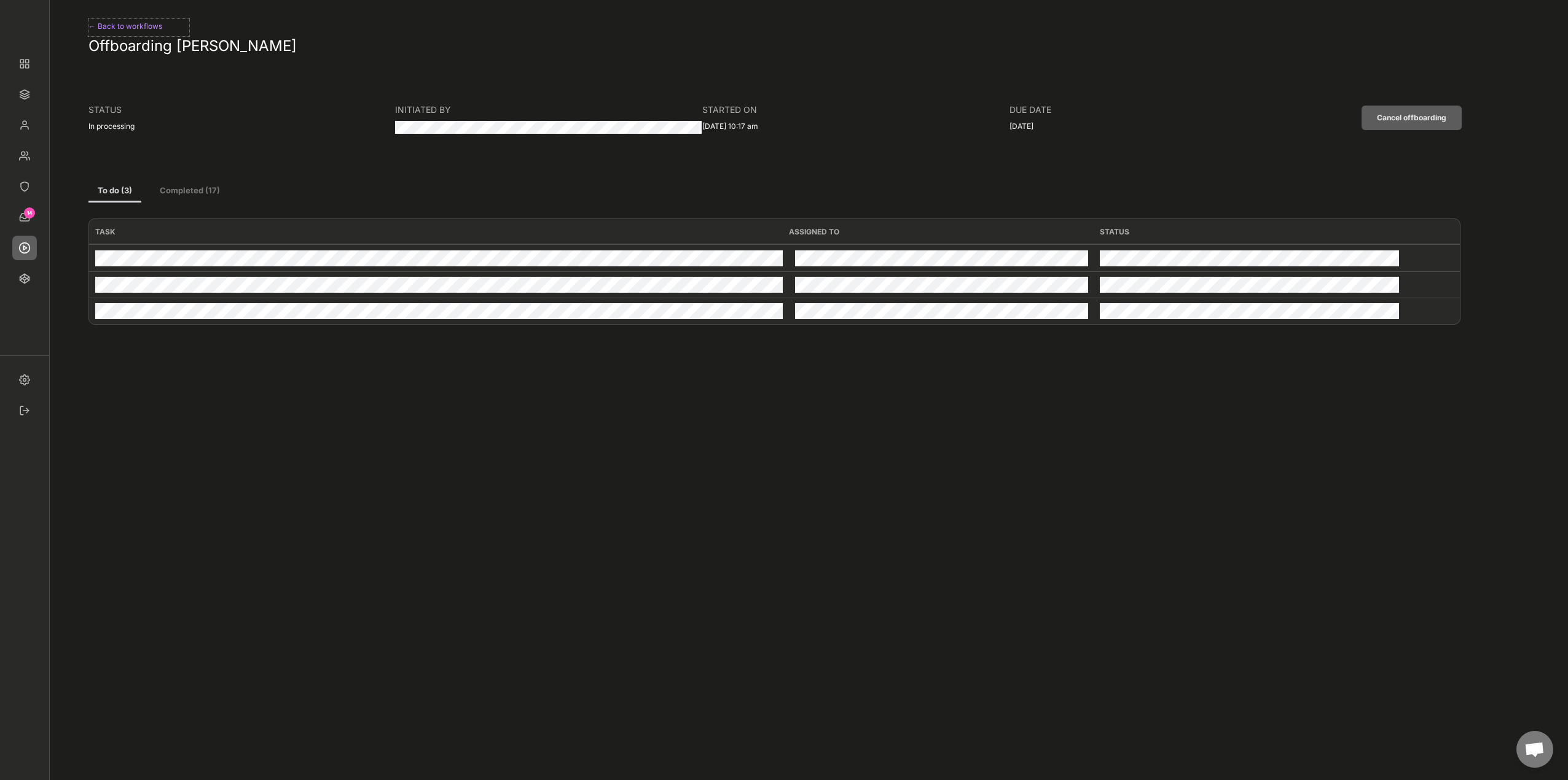
click at [126, 27] on div "← Back to workflows" at bounding box center [139, 27] width 101 height 15
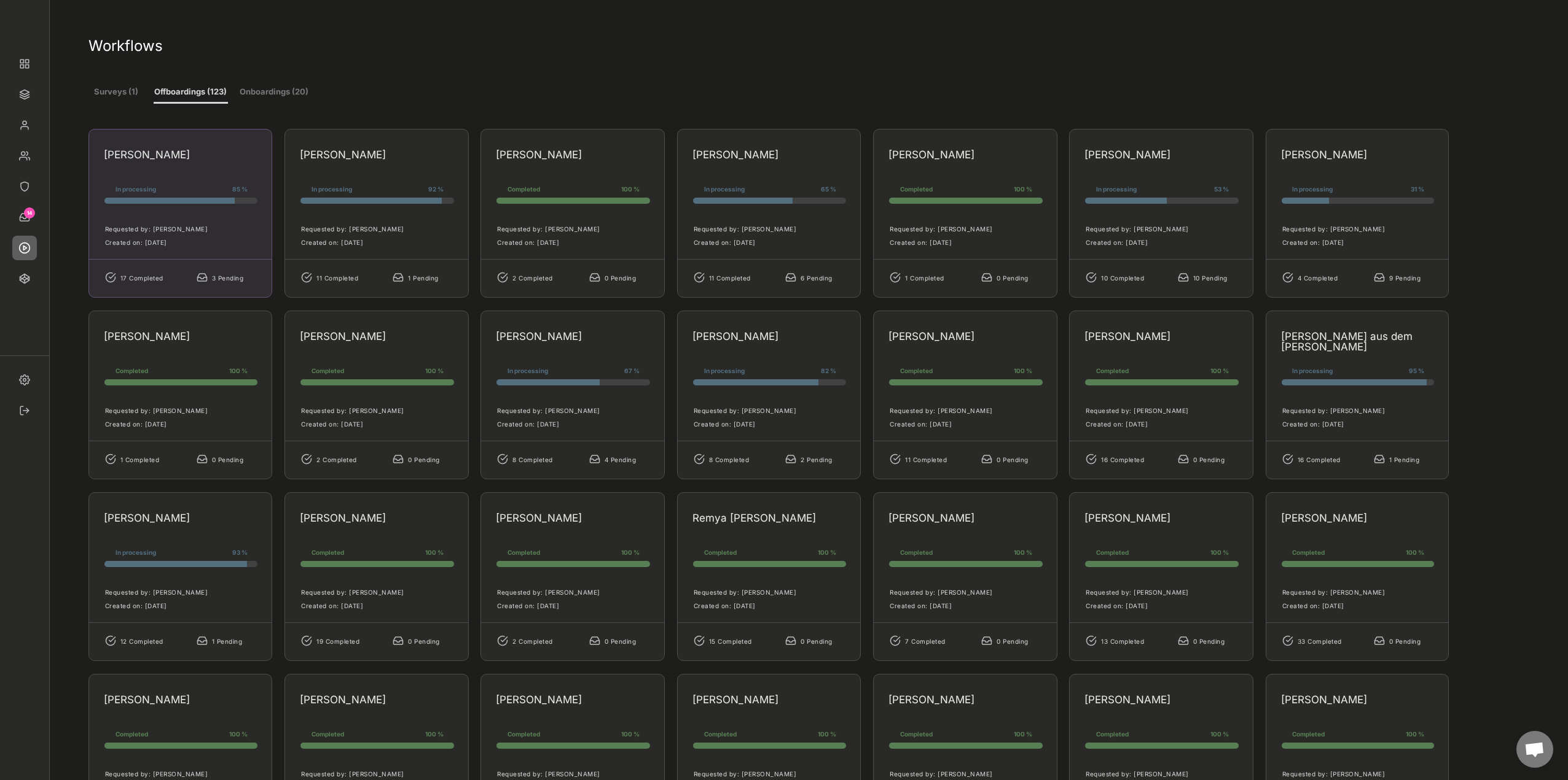
click at [224, 187] on div "85 %" at bounding box center [229, 188] width 37 height 6
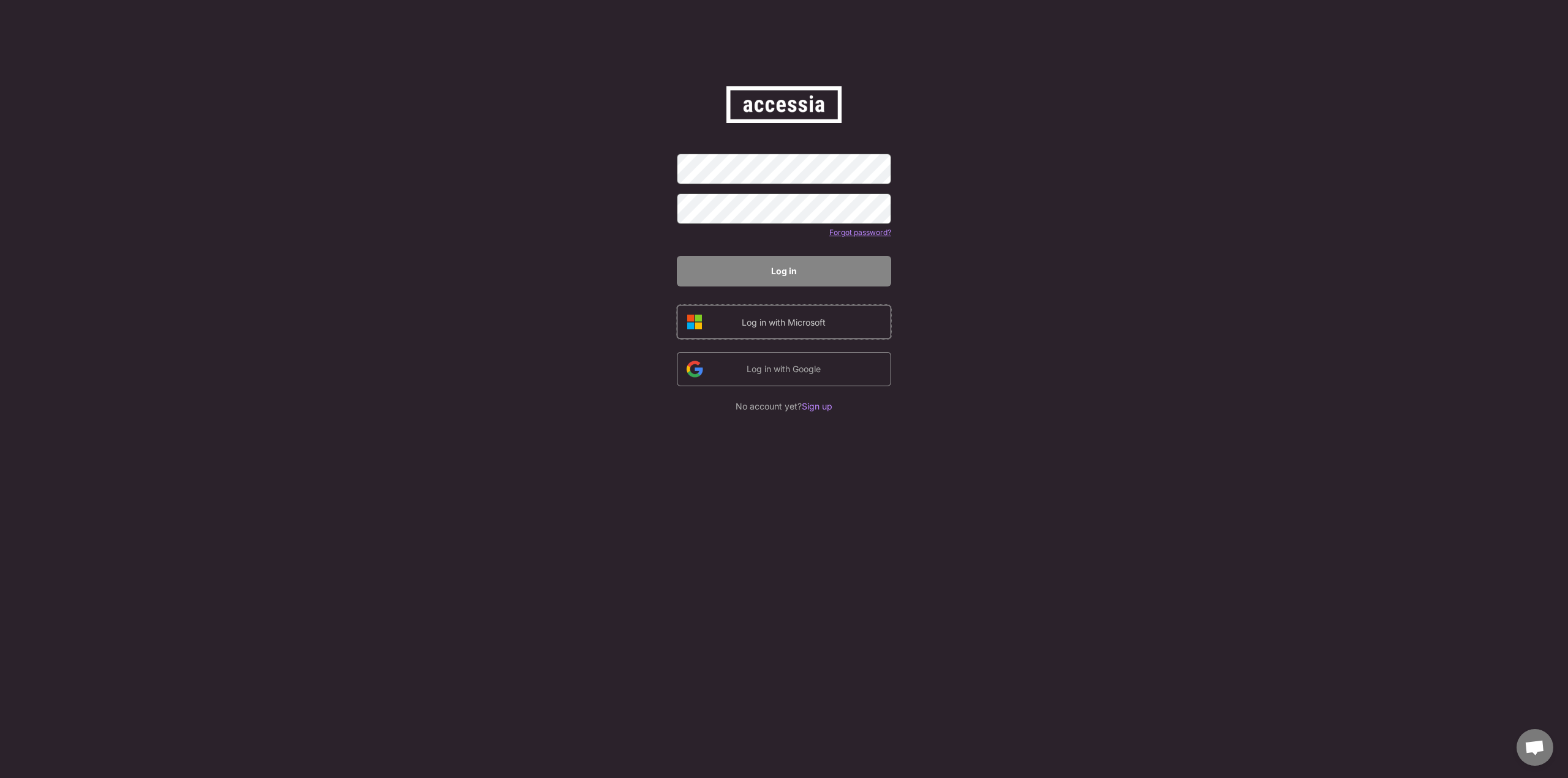
click at [790, 316] on div "Log in with Microsoft" at bounding box center [784, 322] width 103 height 13
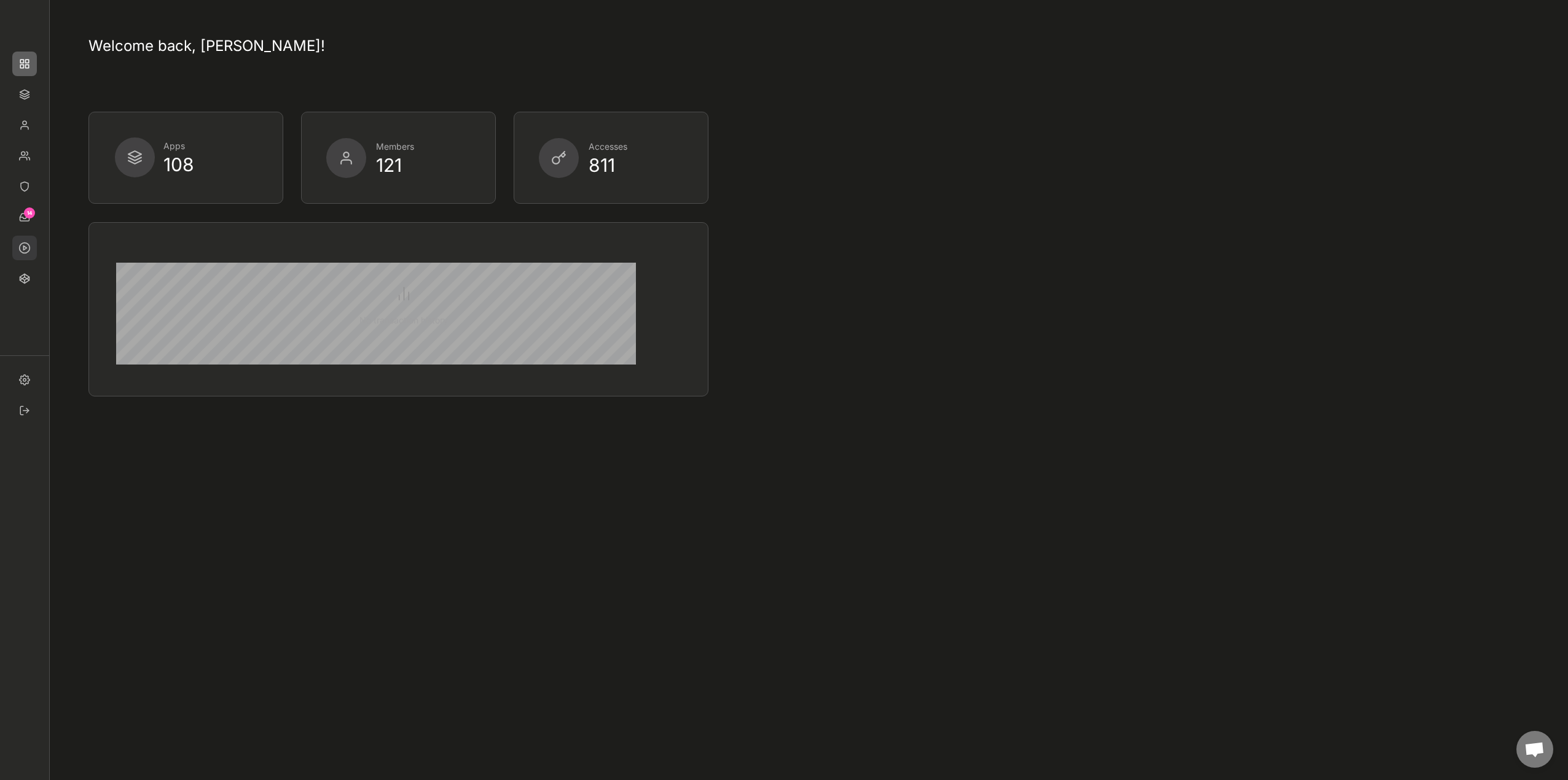
click at [23, 246] on img at bounding box center [25, 249] width 25 height 25
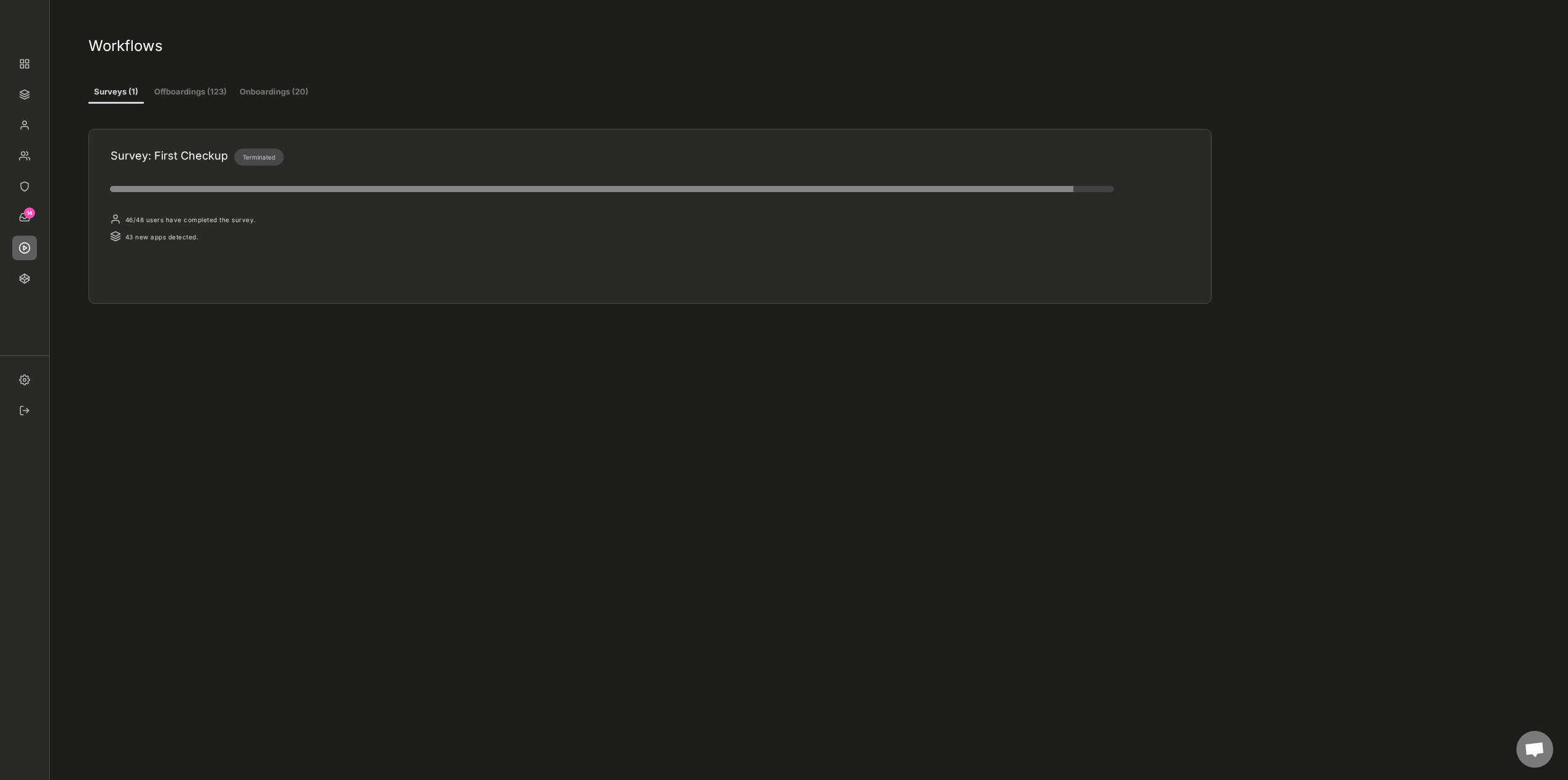
click at [192, 97] on button "Offboardings (123)" at bounding box center [191, 92] width 74 height 22
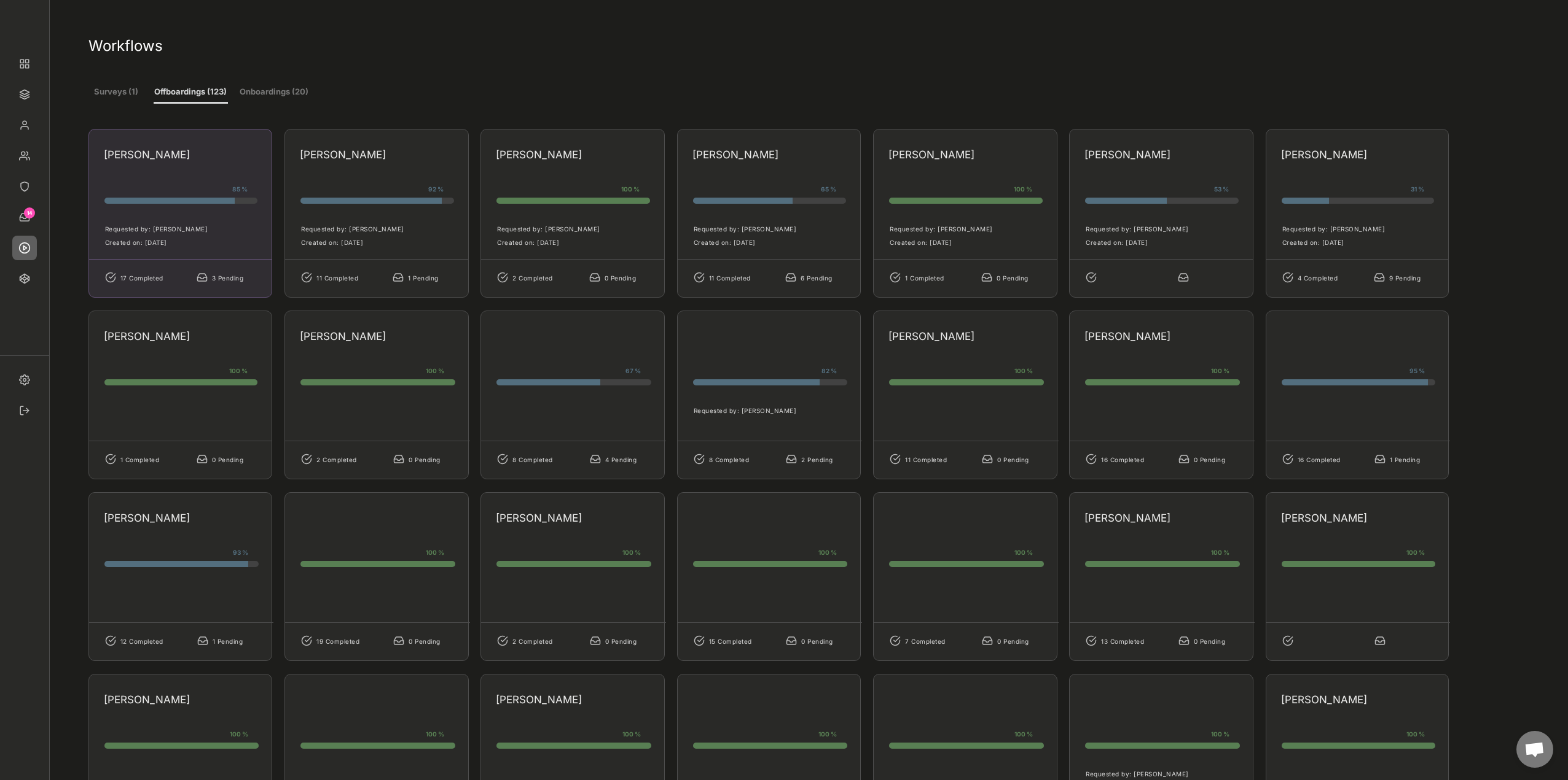
click at [196, 171] on div "Florian Ackermann 85 % 85% 85% Requested by: Marco Tsapanos Created on: Mon, Ju…" at bounding box center [181, 213] width 184 height 169
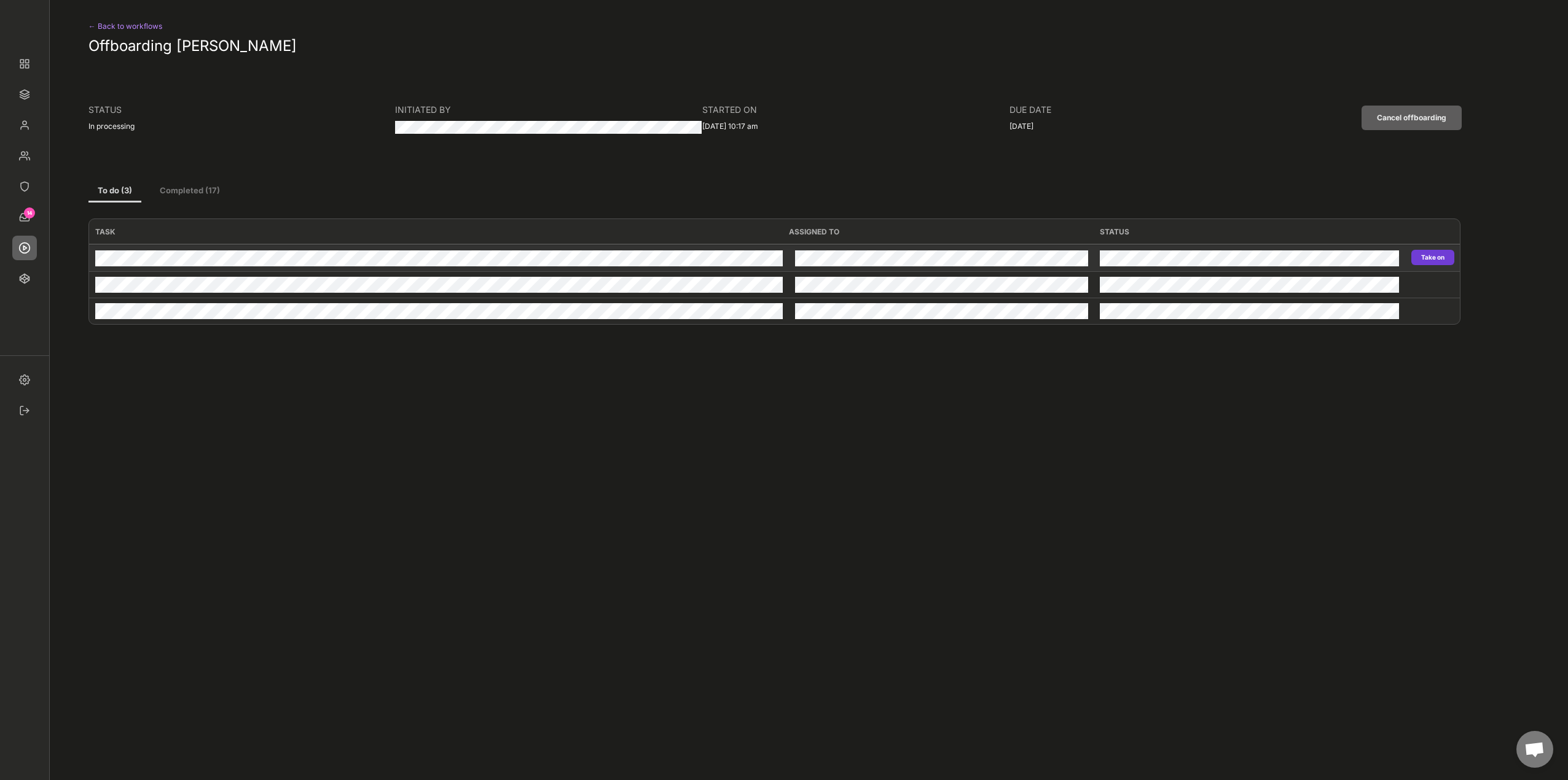
click at [1426, 258] on button "Take on" at bounding box center [1433, 257] width 43 height 15
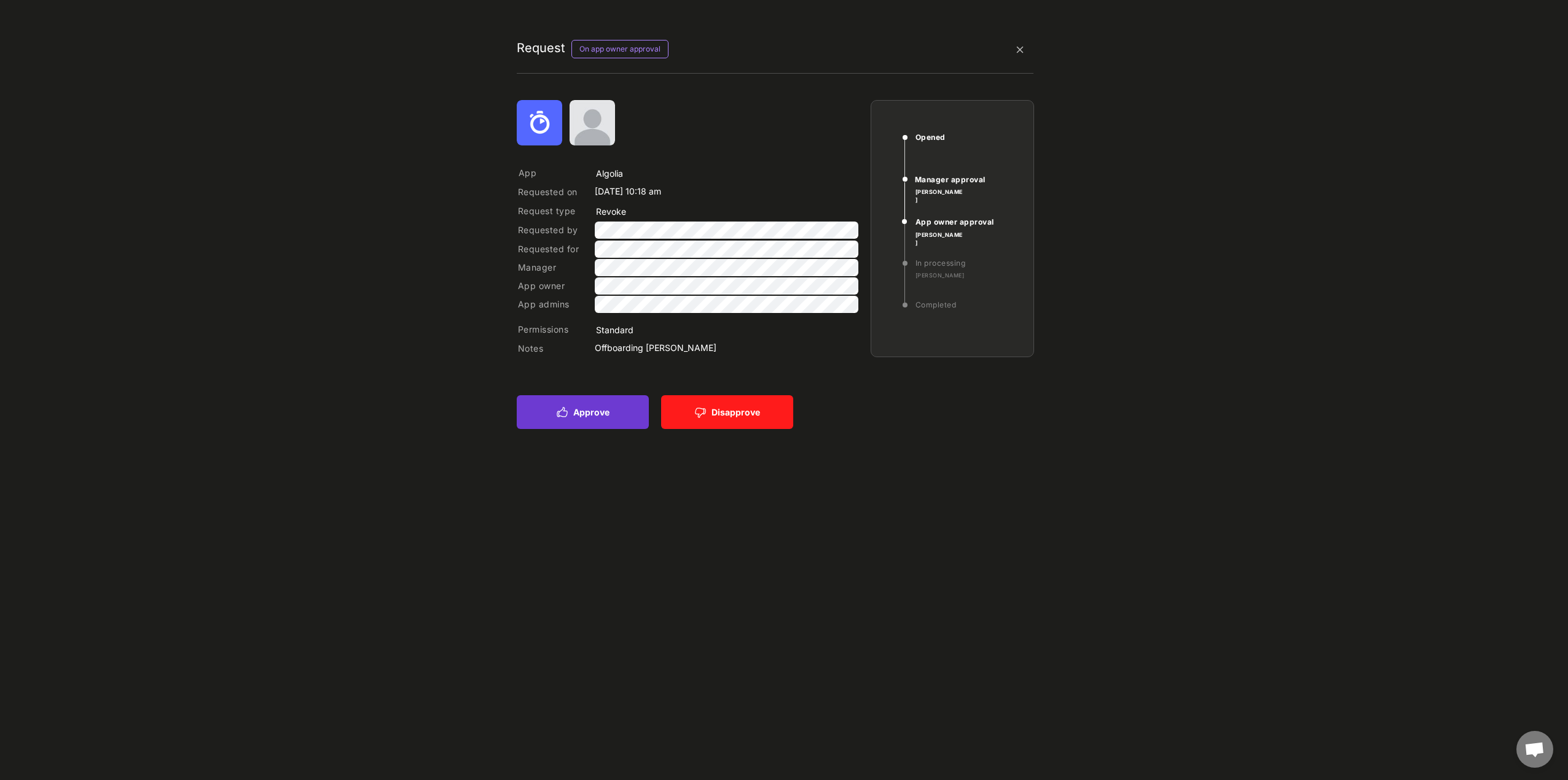
click at [605, 417] on button "Approve" at bounding box center [582, 412] width 132 height 34
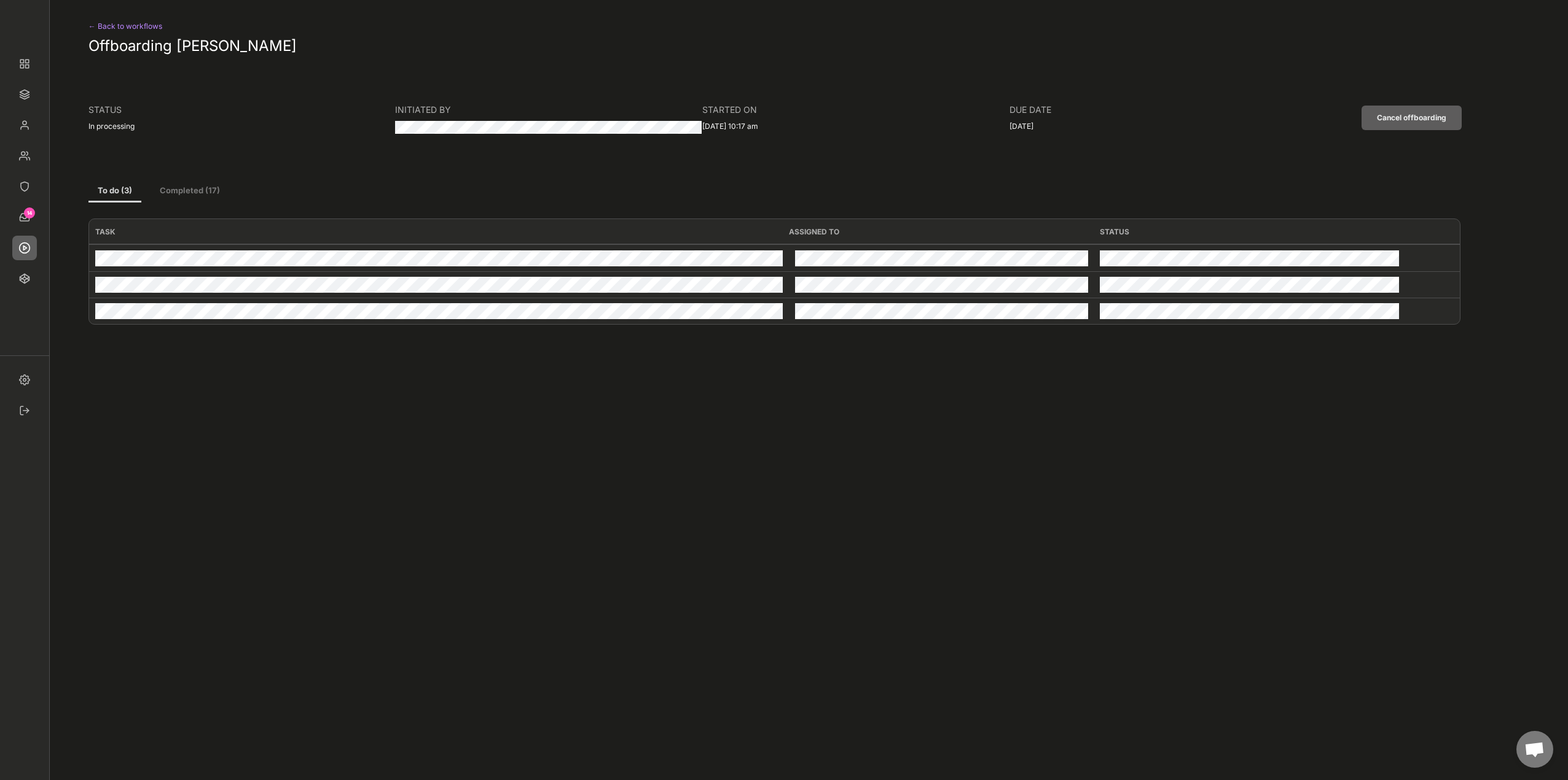
click at [27, 246] on img at bounding box center [25, 249] width 25 height 25
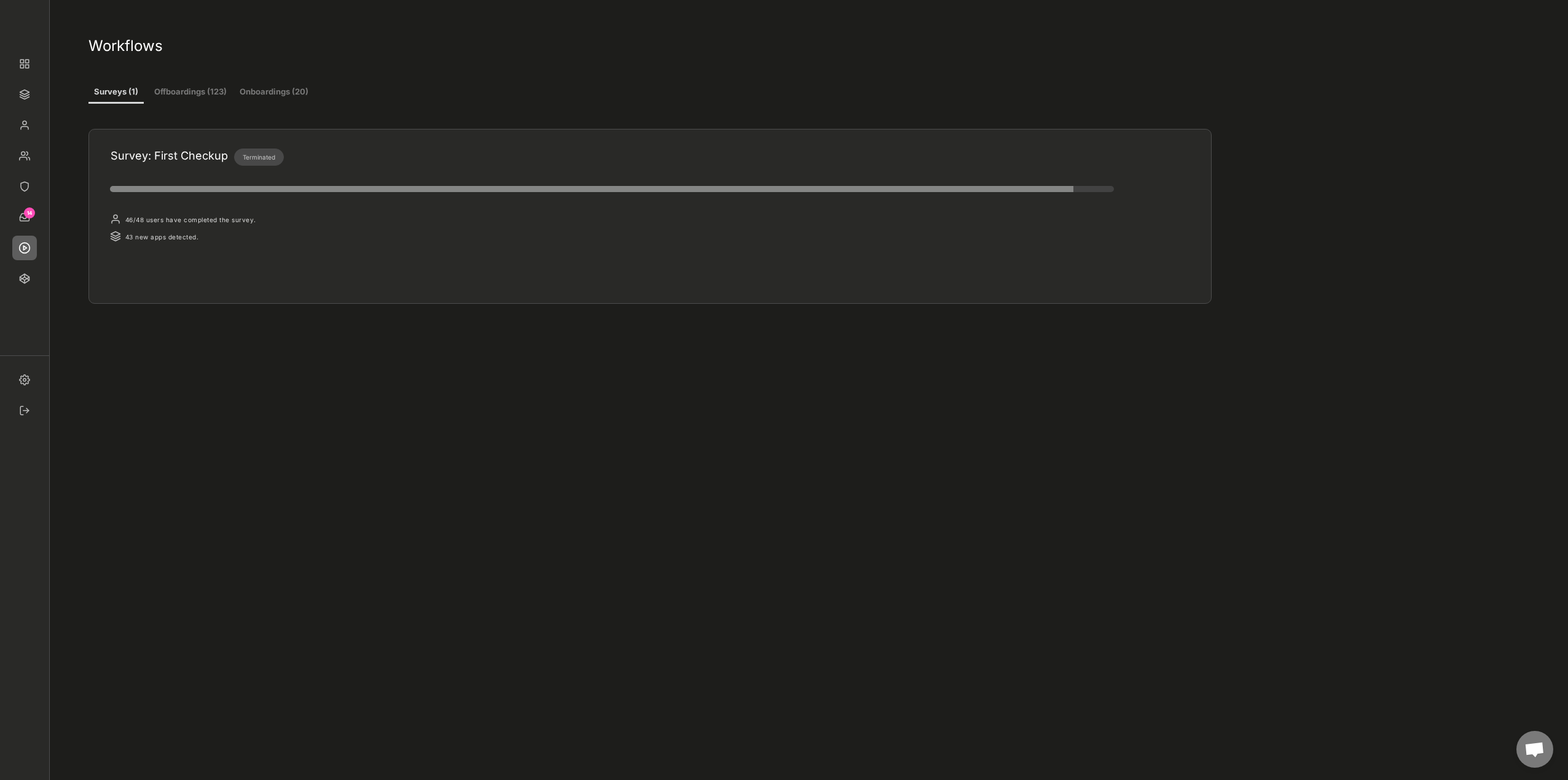
click at [194, 91] on button "Offboardings (123)" at bounding box center [191, 92] width 74 height 22
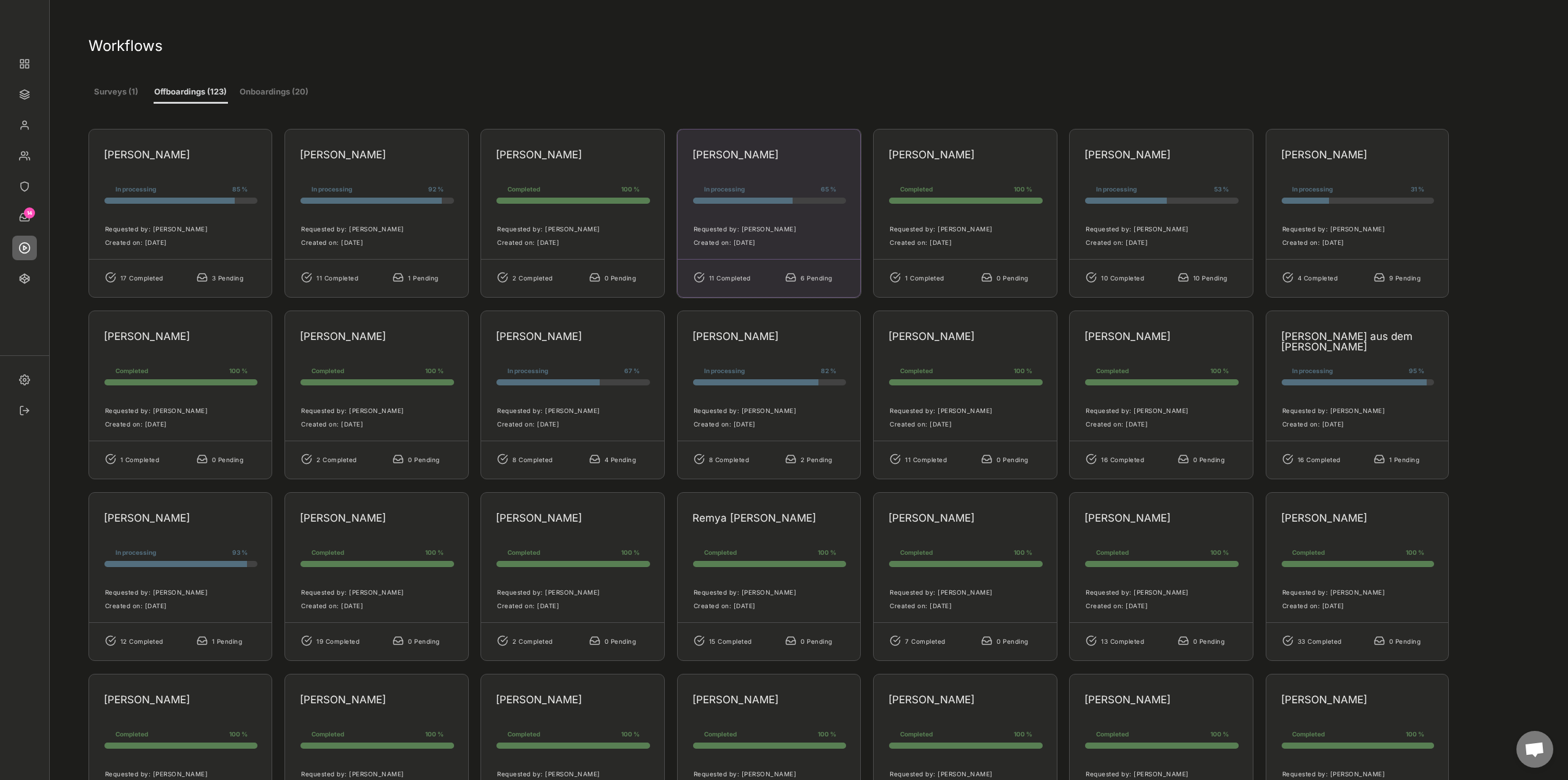
click at [749, 171] on div "Daniela Bergsch In processing 65 % 65% 65% Requested by: Marcel Lennartz Create…" at bounding box center [769, 213] width 184 height 169
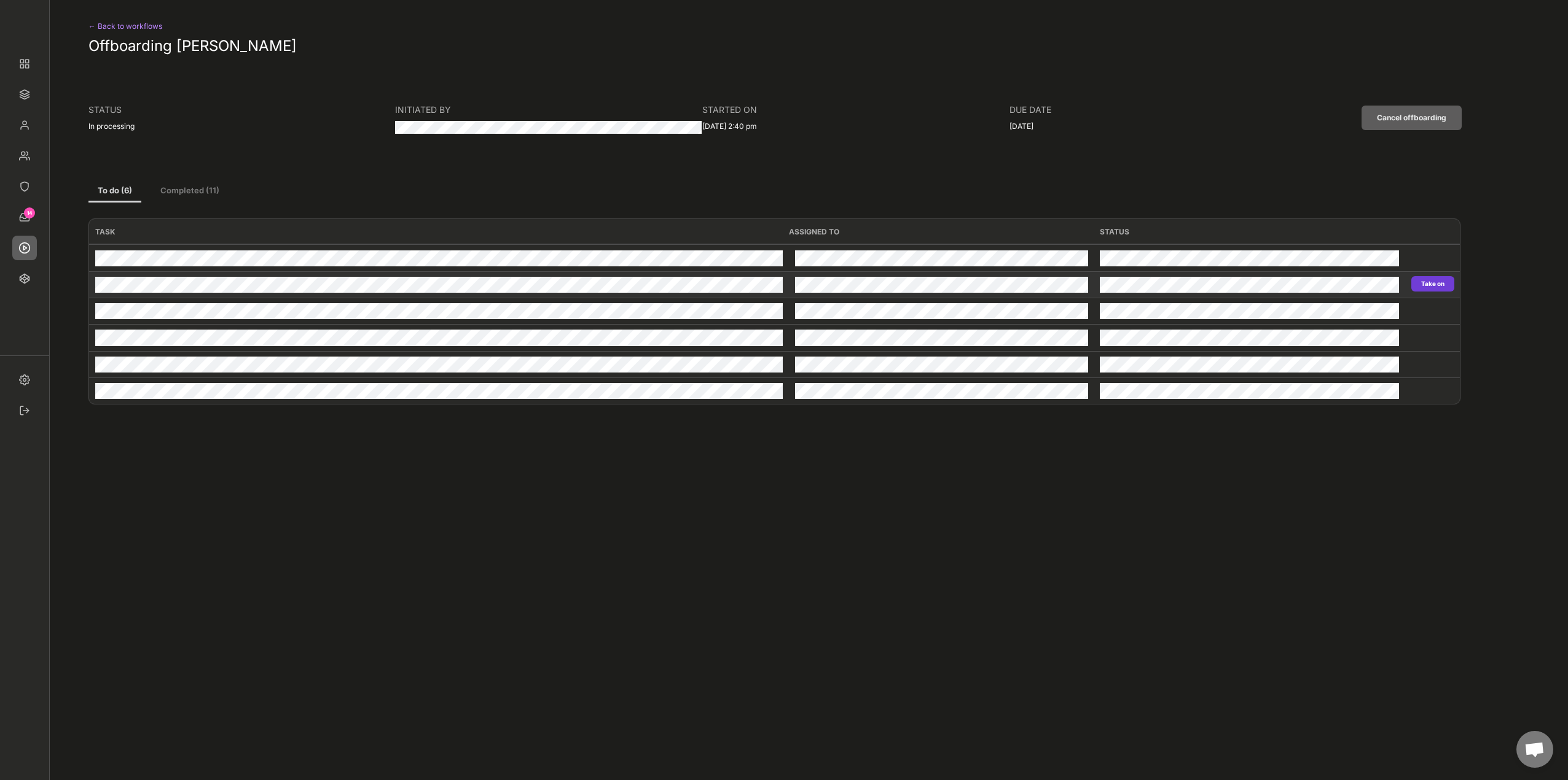
click at [1417, 278] on button "Take on" at bounding box center [1433, 283] width 43 height 15
type input "Leapsome"
type input "Revoke"
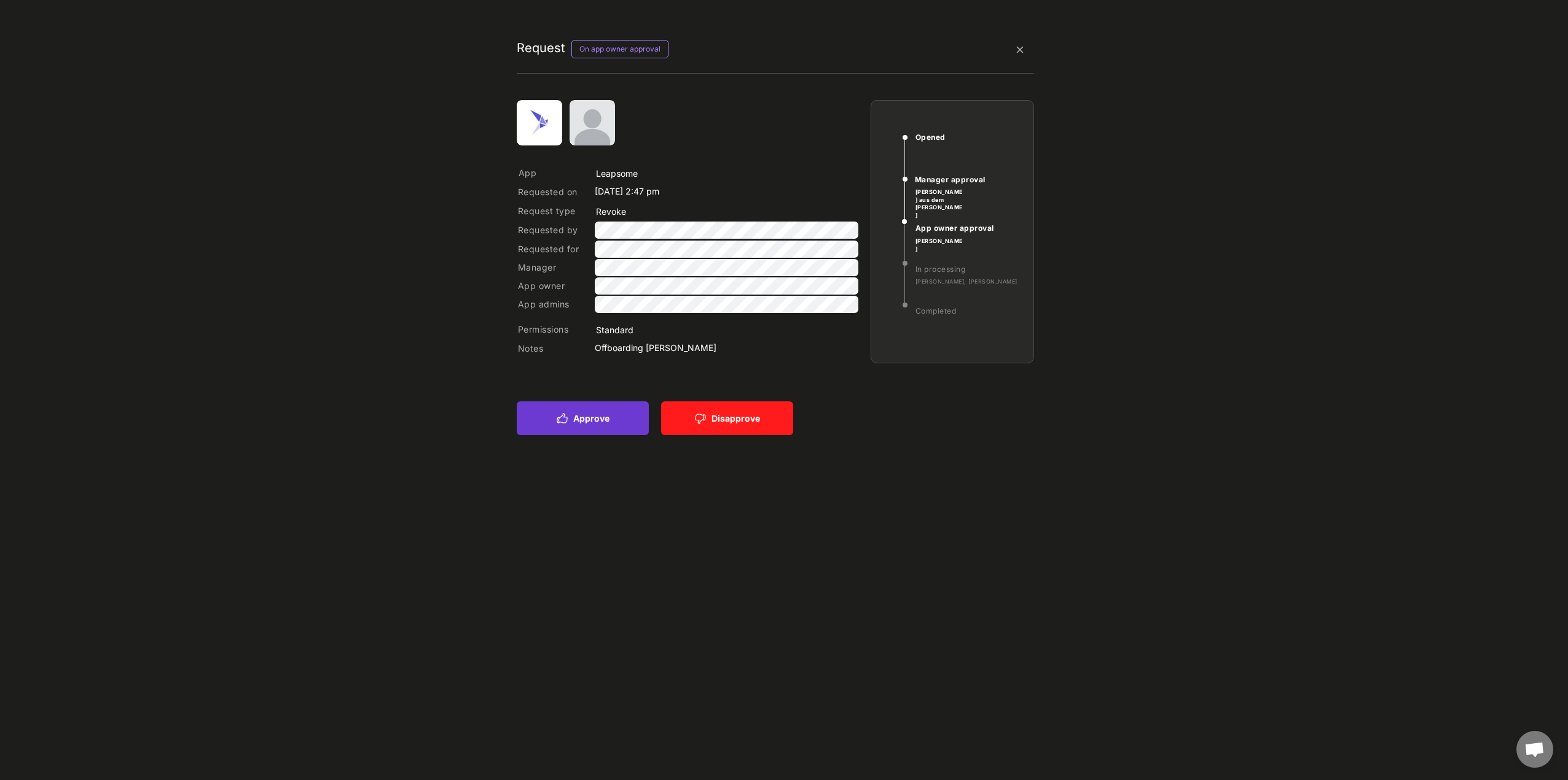
click at [578, 429] on button "Approve" at bounding box center [582, 418] width 132 height 34
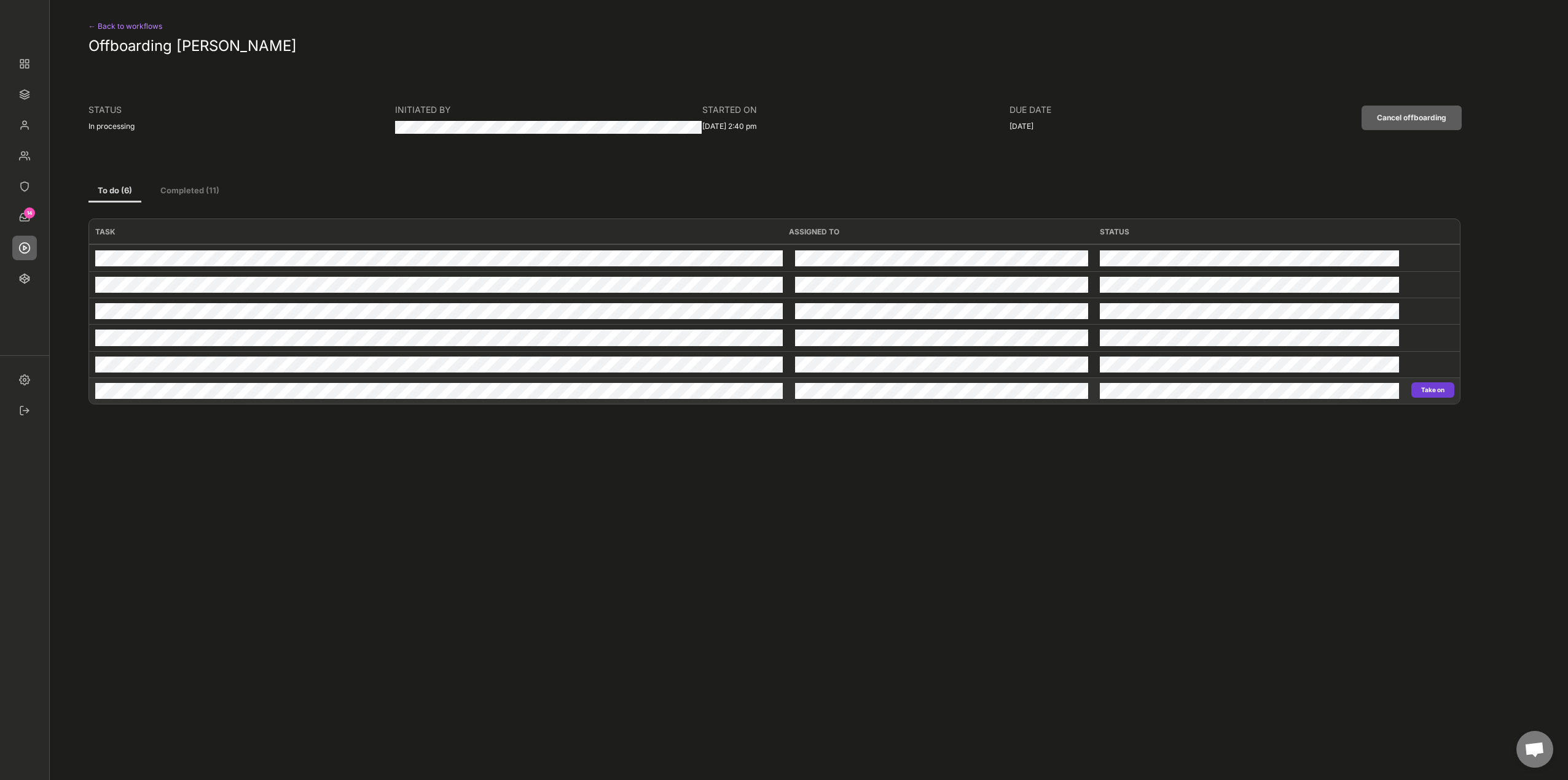
click at [1419, 392] on button "Take on" at bounding box center [1433, 390] width 43 height 15
type input "Leapsome"
type input "Revoke"
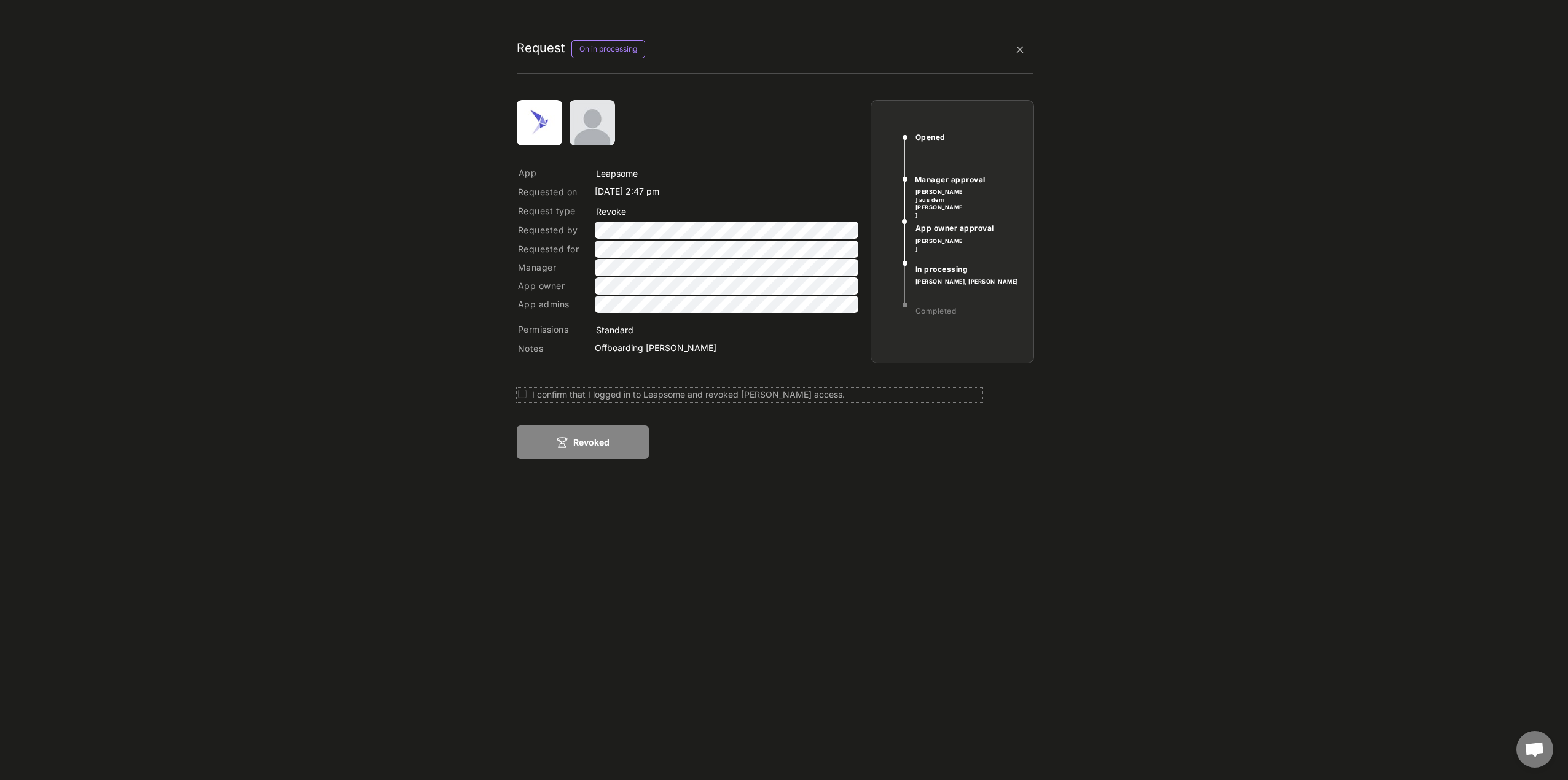
click at [650, 397] on div "I confirm that I logged in to Leapsome and revoked Daniela Bergsch's access." at bounding box center [757, 394] width 450 height 13
click at [601, 442] on button "Revoked" at bounding box center [582, 442] width 132 height 34
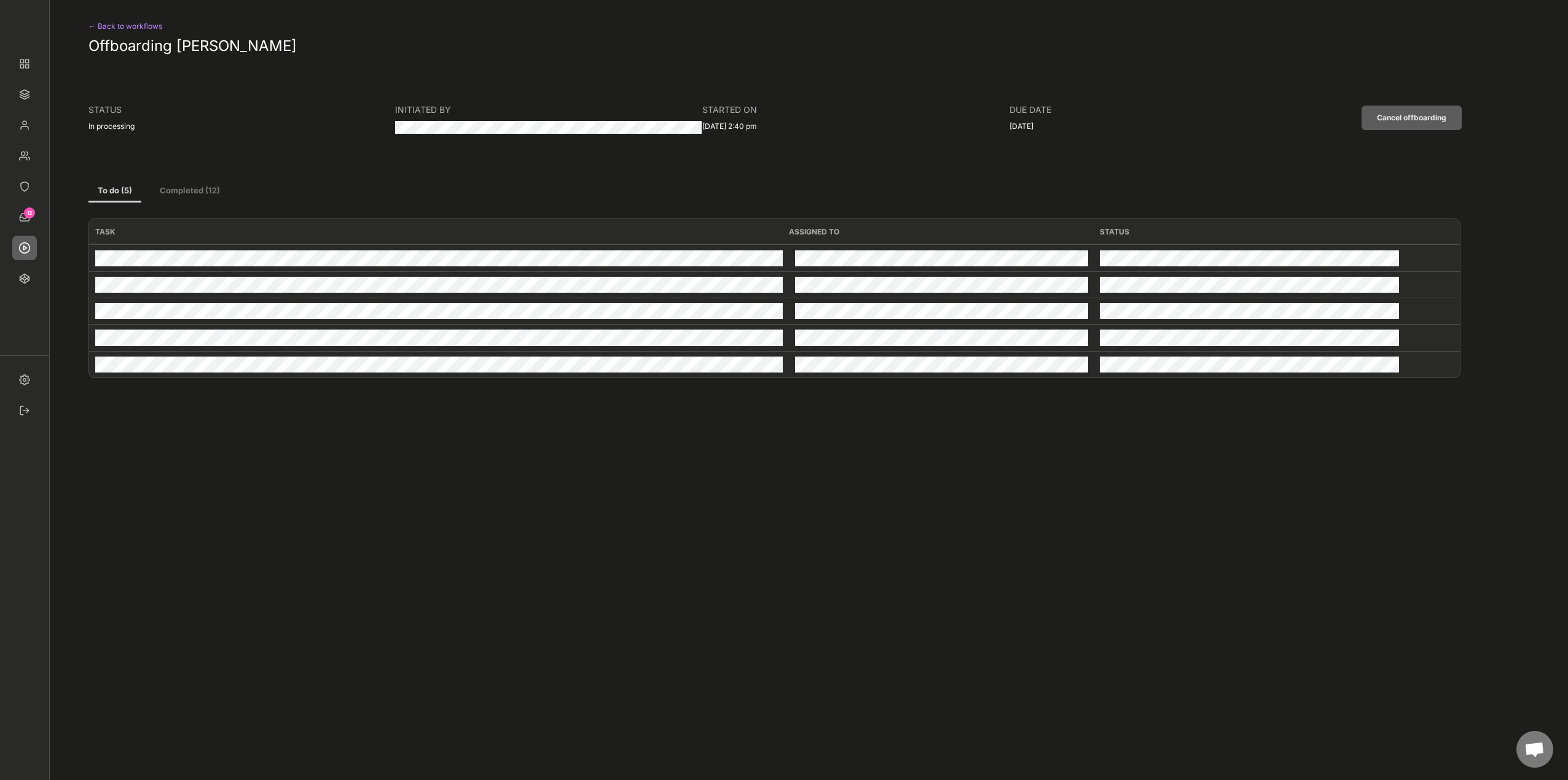
click at [130, 31] on div "← Back to workflows" at bounding box center [139, 27] width 101 height 15
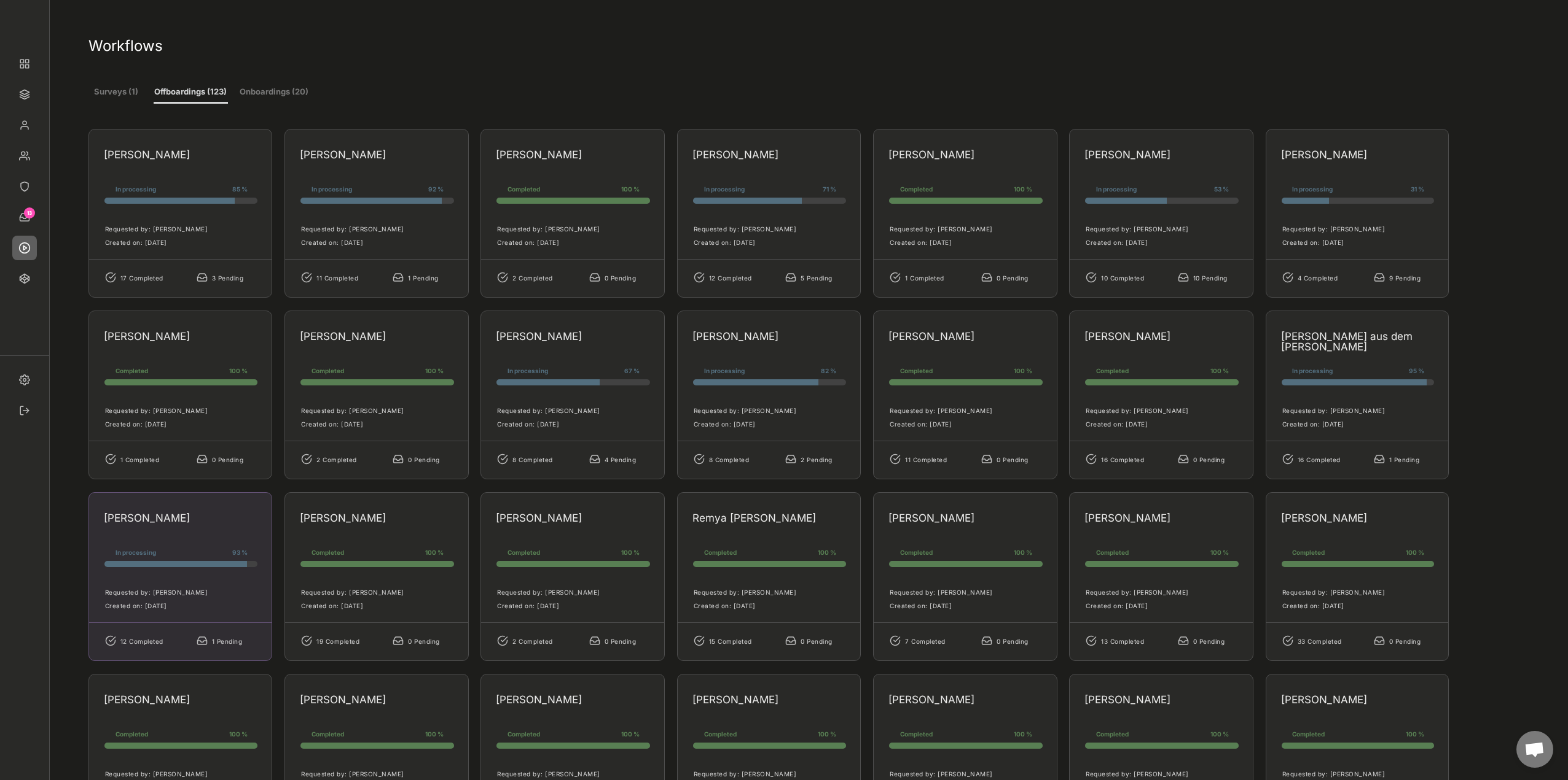
click at [212, 537] on div "Anja Sixt In processing 93 % 93% 93% Requested by: Marcel Lennartz Created on: …" at bounding box center [181, 577] width 184 height 169
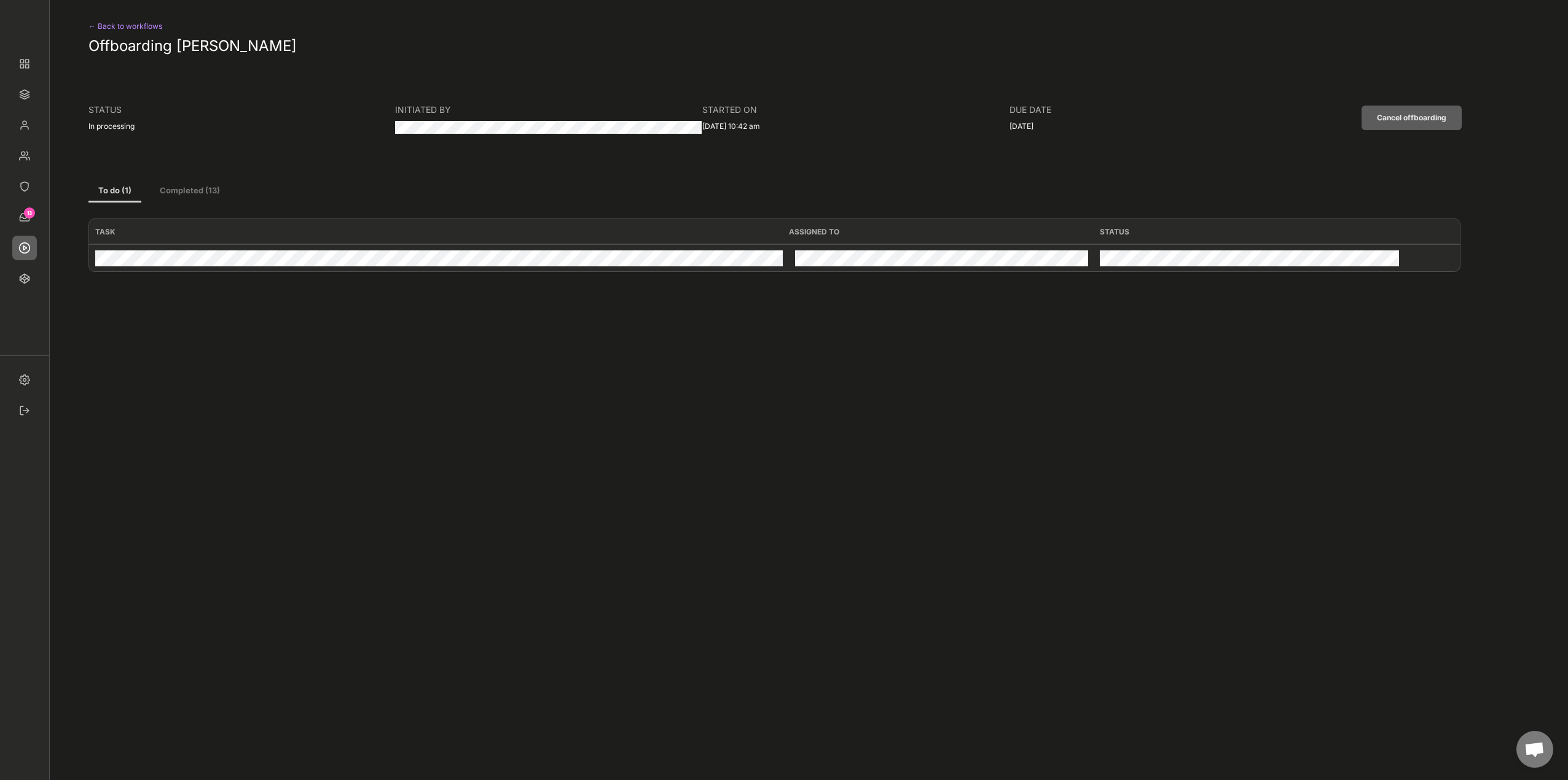
click at [130, 30] on div "← Back to workflows" at bounding box center [139, 27] width 101 height 15
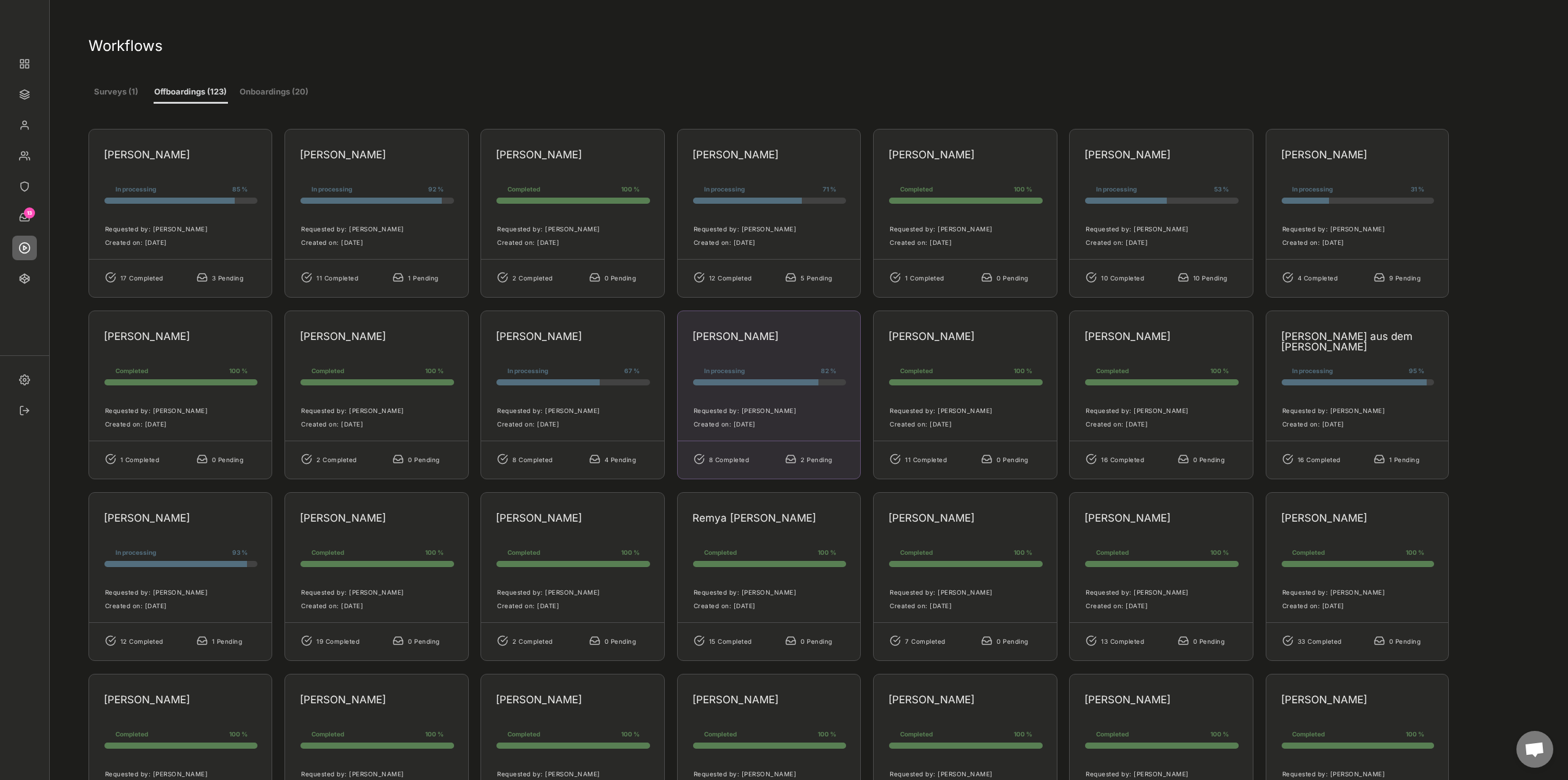
drag, startPoint x: 769, startPoint y: 364, endPoint x: 929, endPoint y: 437, distance: 175.9
click at [769, 364] on div "Susanne Wischnat In processing 82 % 82% 82% Requested by: Roland Douven Created…" at bounding box center [769, 394] width 184 height 169
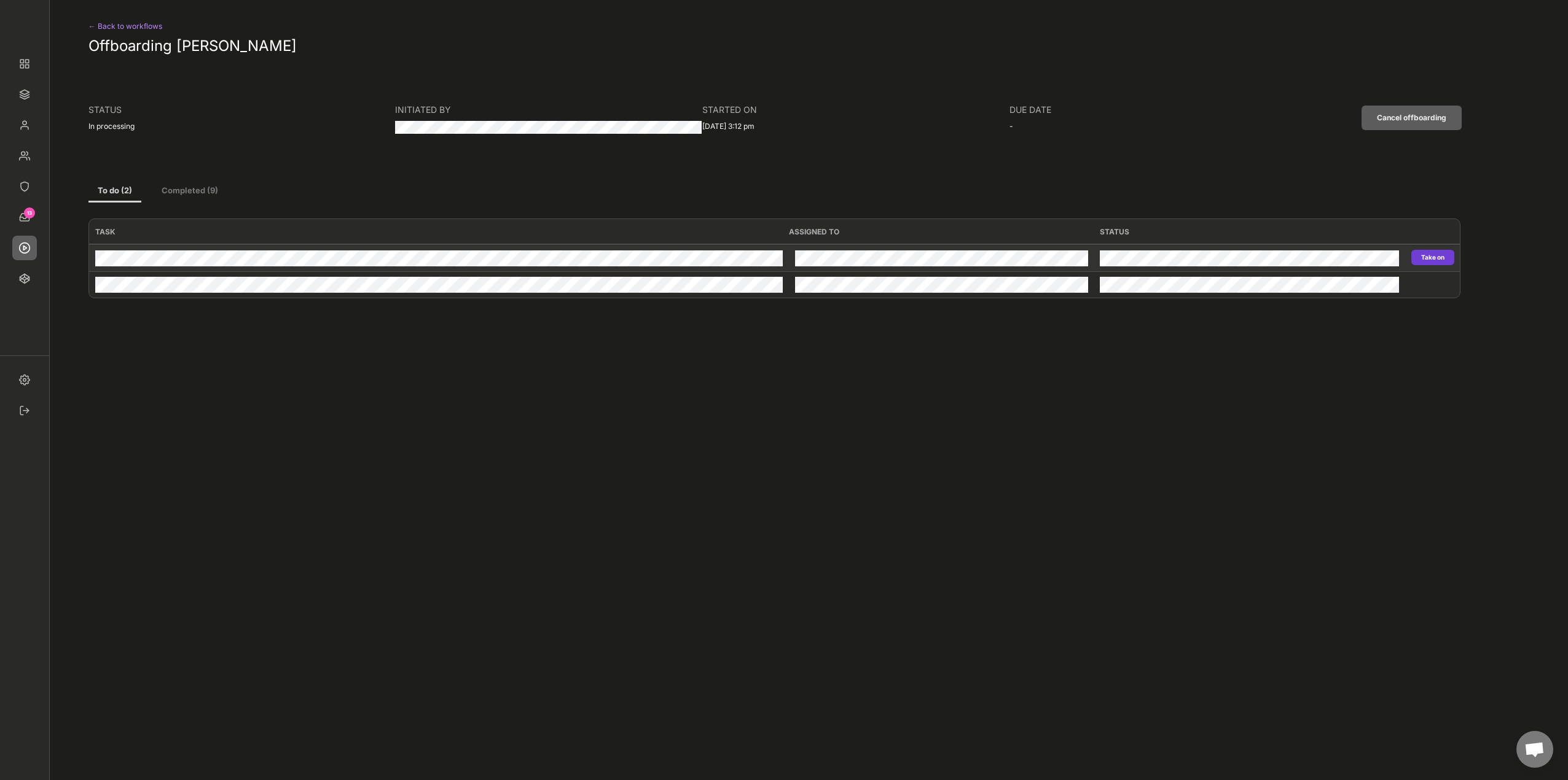
click at [1432, 260] on button "Take on" at bounding box center [1433, 257] width 43 height 15
type input "Leapsome"
type input "Revoke"
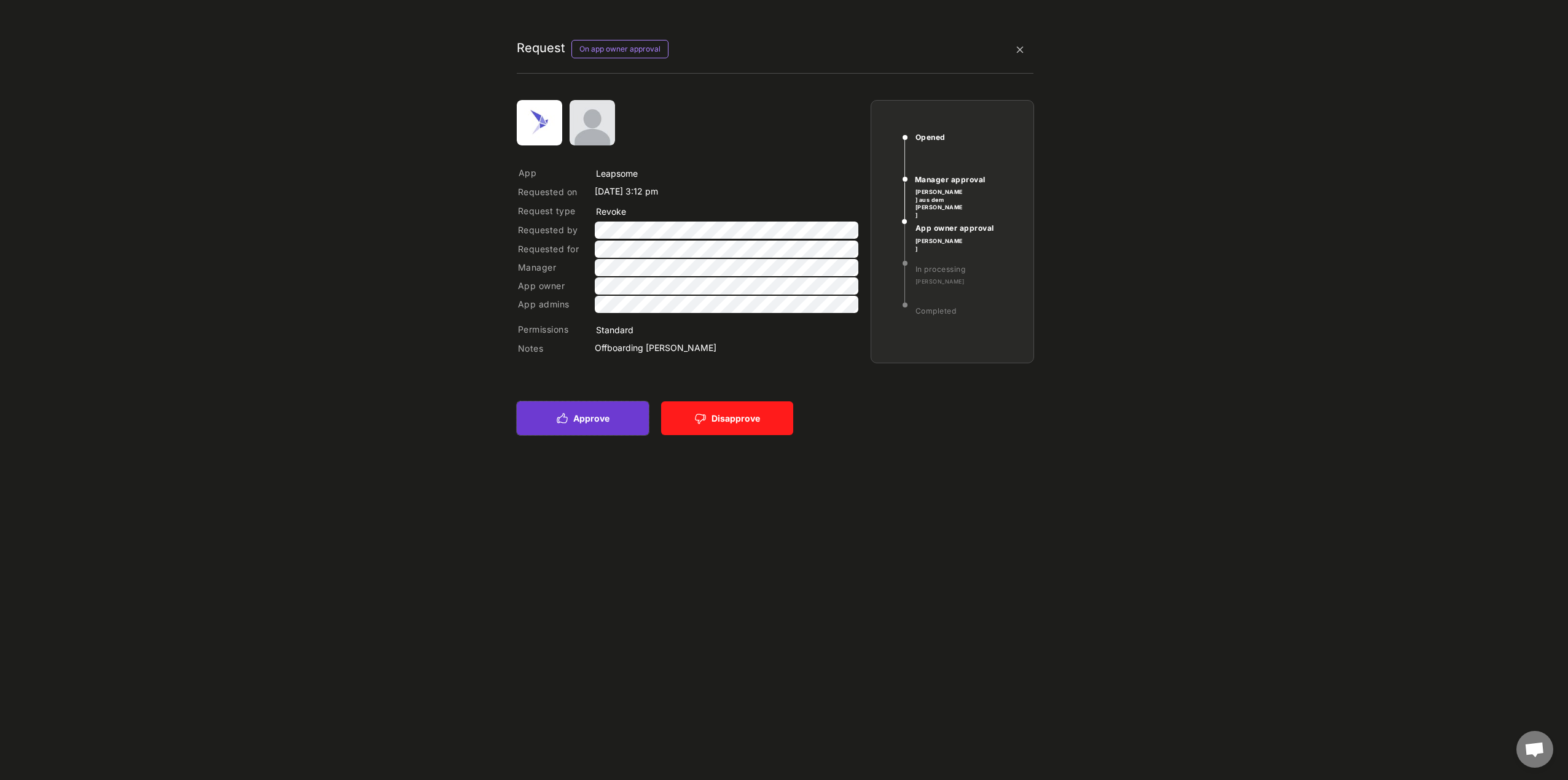
click at [593, 427] on button "Approve" at bounding box center [582, 418] width 132 height 34
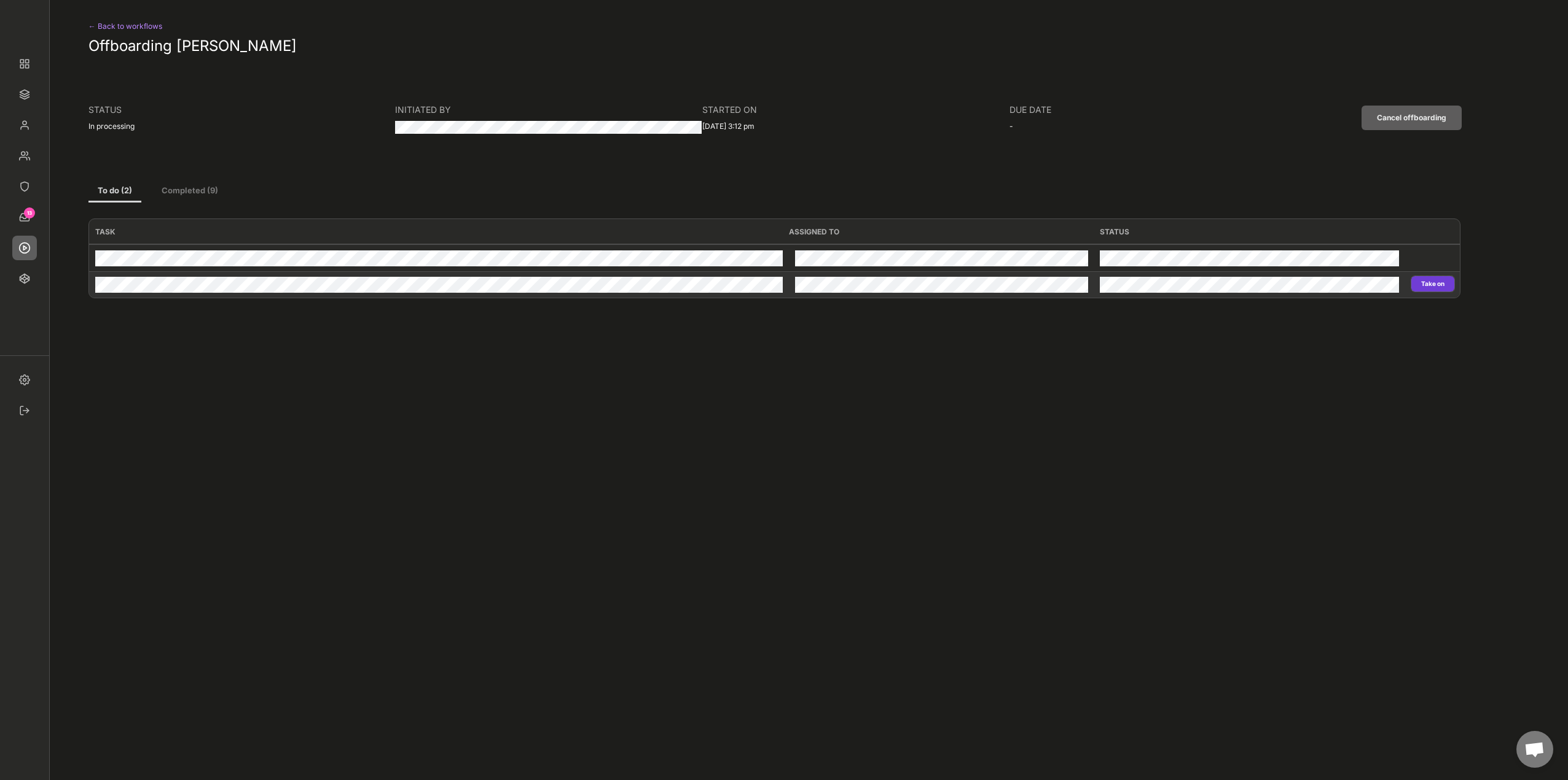
click at [1420, 286] on button "Take on" at bounding box center [1433, 283] width 43 height 15
type input "Leapsome"
type input "Revoke"
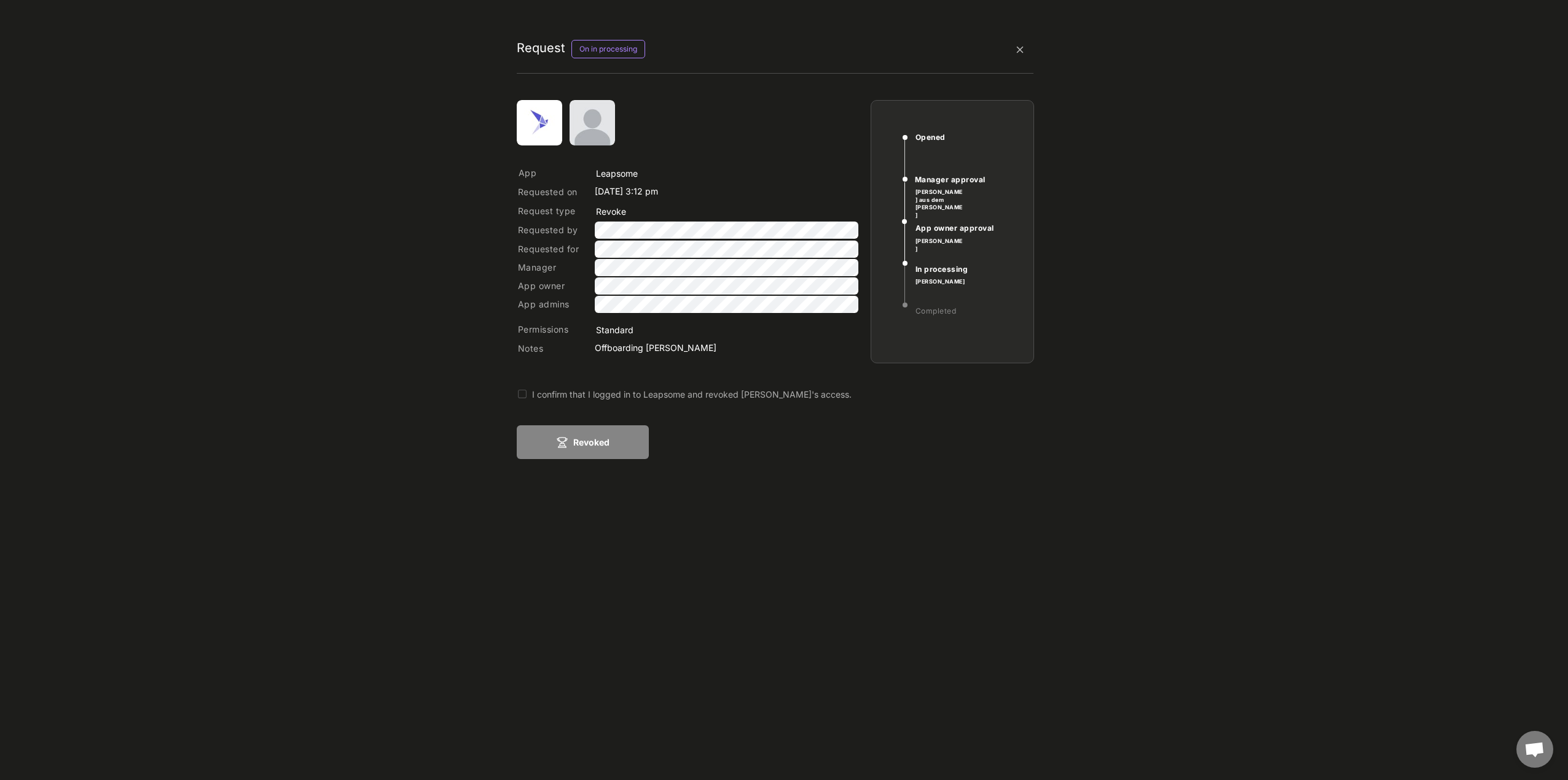
click at [600, 401] on div "I confirm that I logged in to Leapsome and revoked Susanne Wischnat's access." at bounding box center [757, 394] width 450 height 13
click at [600, 448] on button "Revoked" at bounding box center [582, 442] width 132 height 34
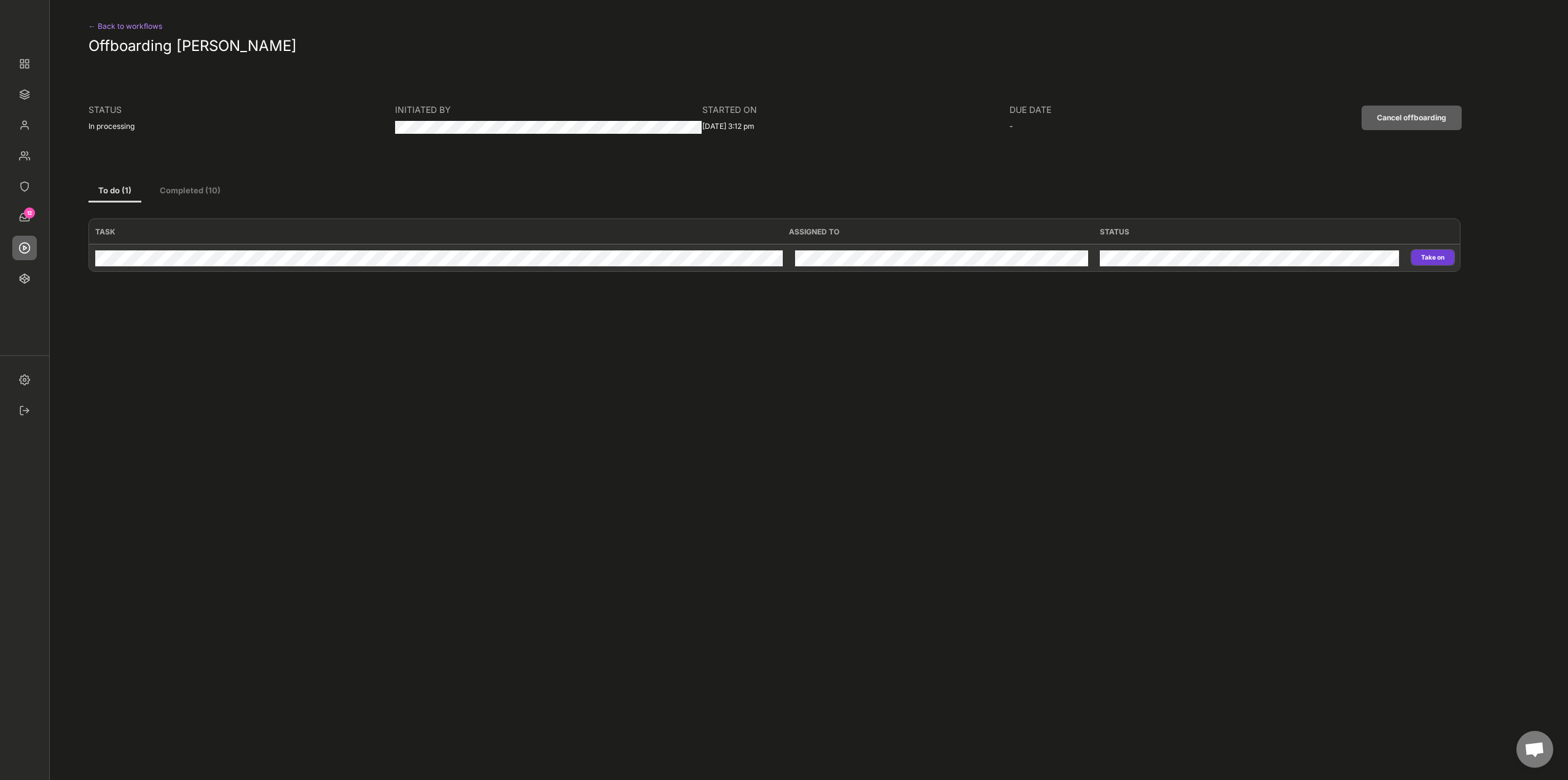
click at [1433, 255] on button "Take on" at bounding box center [1433, 257] width 43 height 15
type input "Privacy Train"
type input "Revoke"
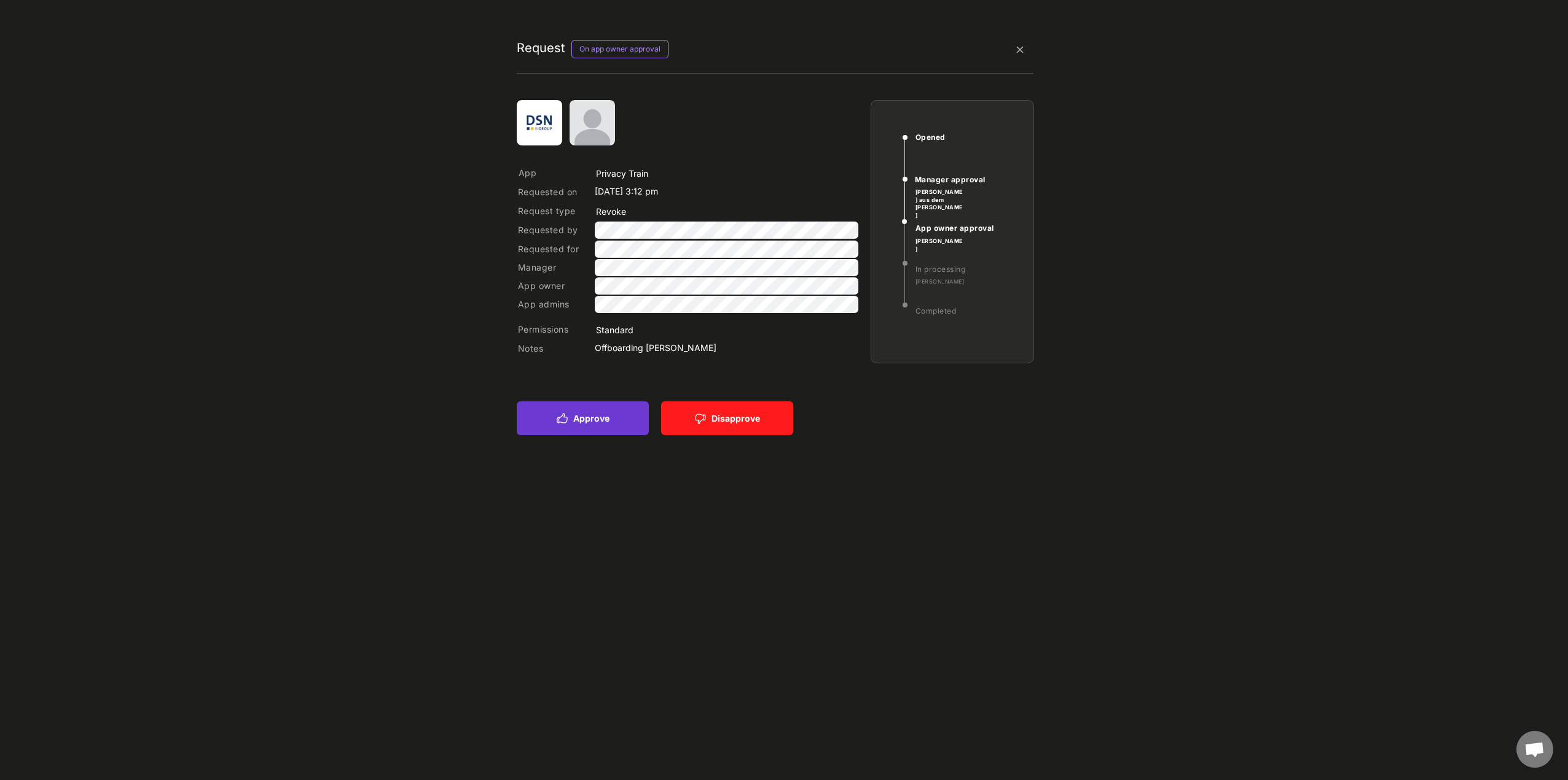
click at [606, 427] on button "Approve" at bounding box center [582, 418] width 132 height 34
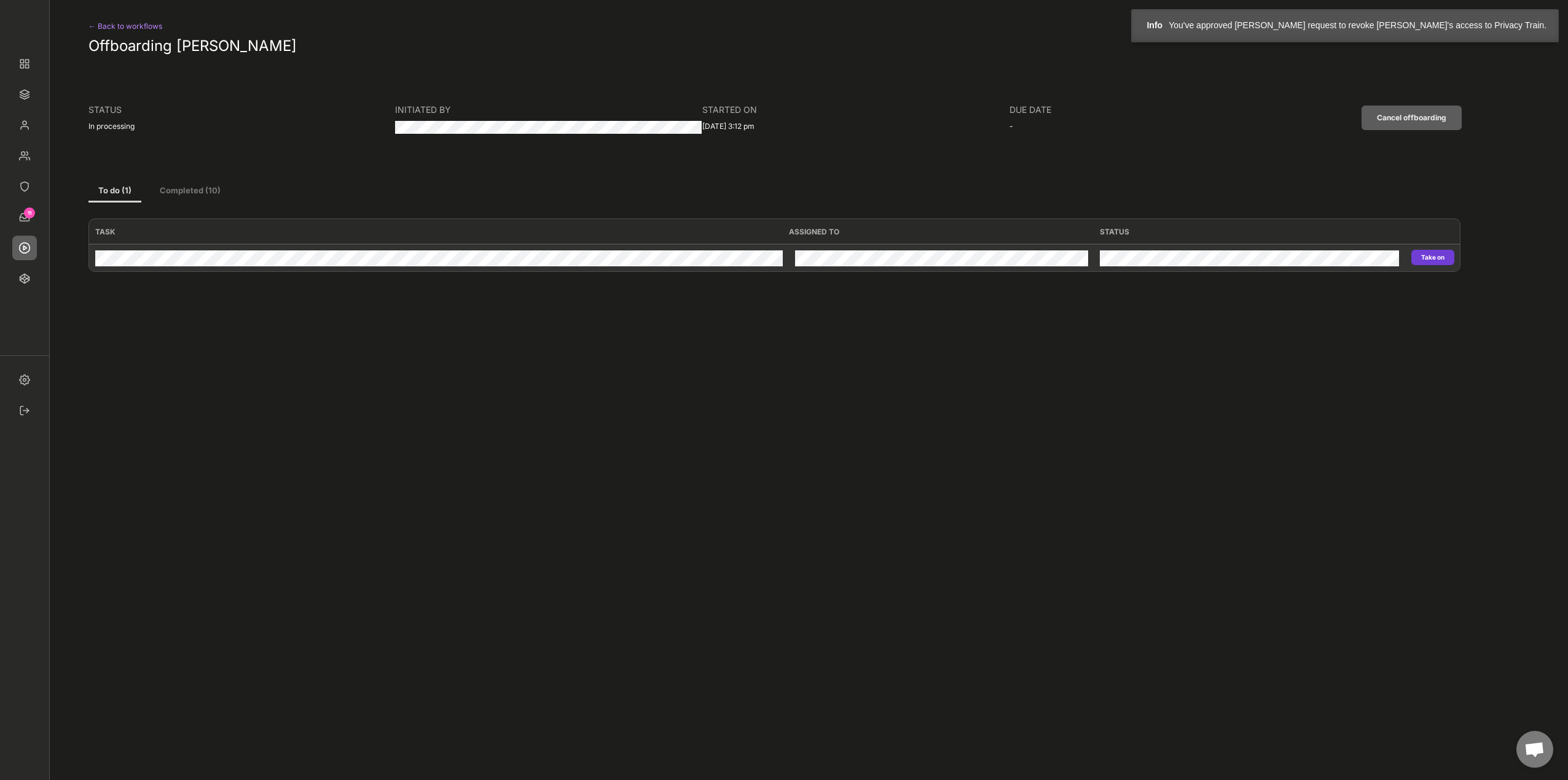
click at [1441, 259] on button "Take on" at bounding box center [1433, 257] width 43 height 15
type input "Privacy Train"
type input "Revoke"
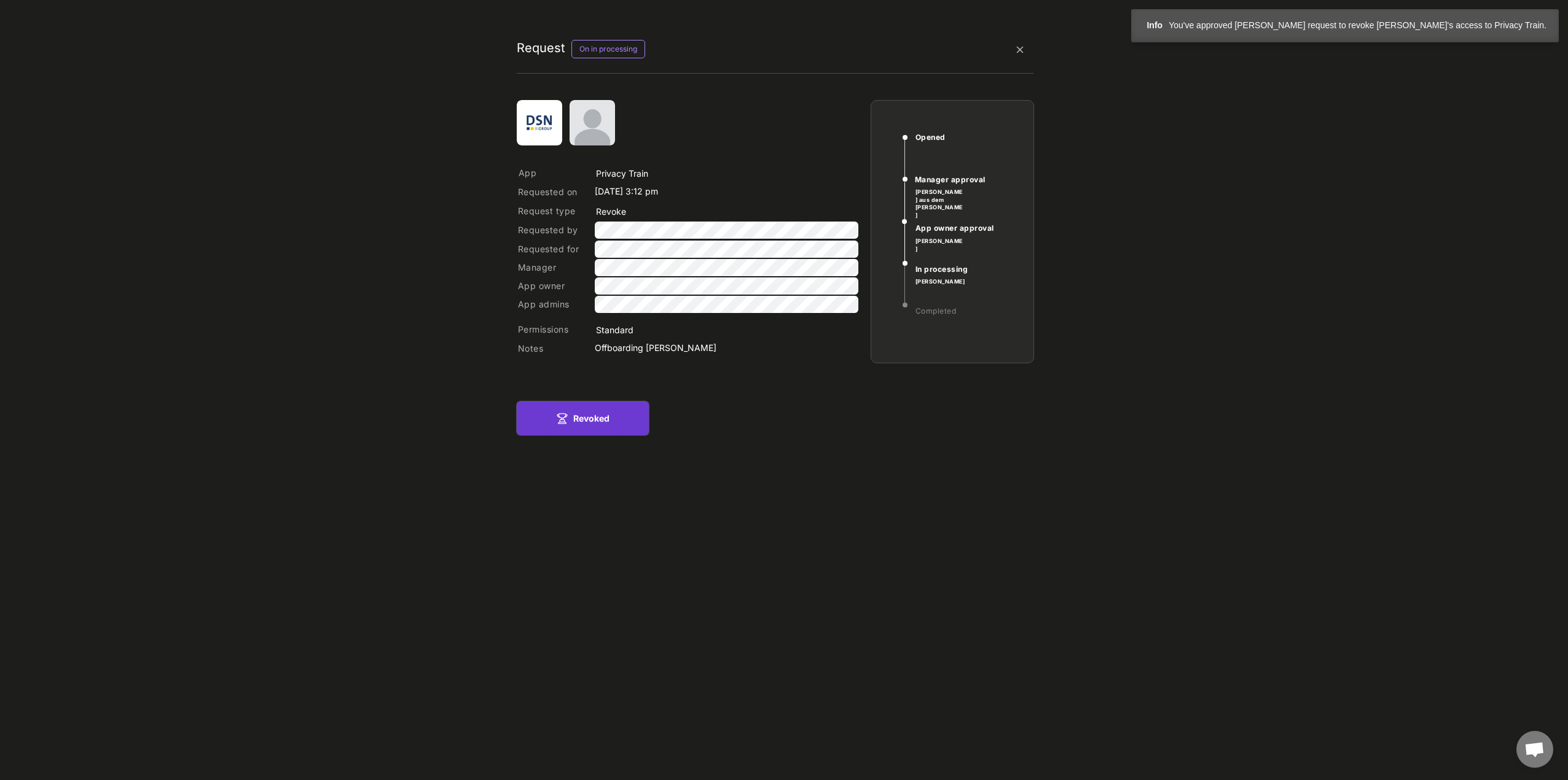
click at [564, 409] on button "Revoked" at bounding box center [582, 418] width 132 height 34
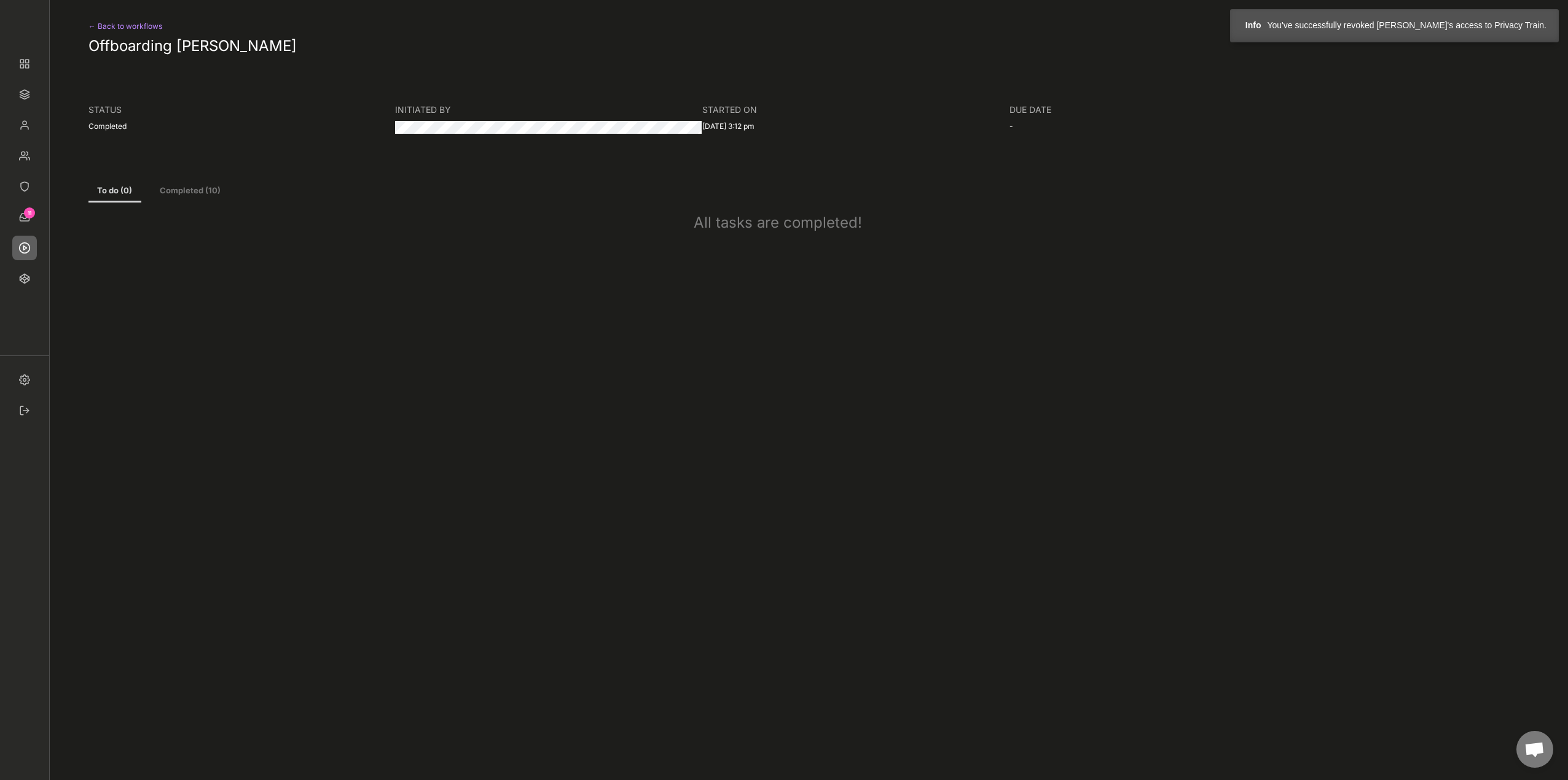
click at [127, 24] on div "← Back to workflows" at bounding box center [139, 27] width 101 height 15
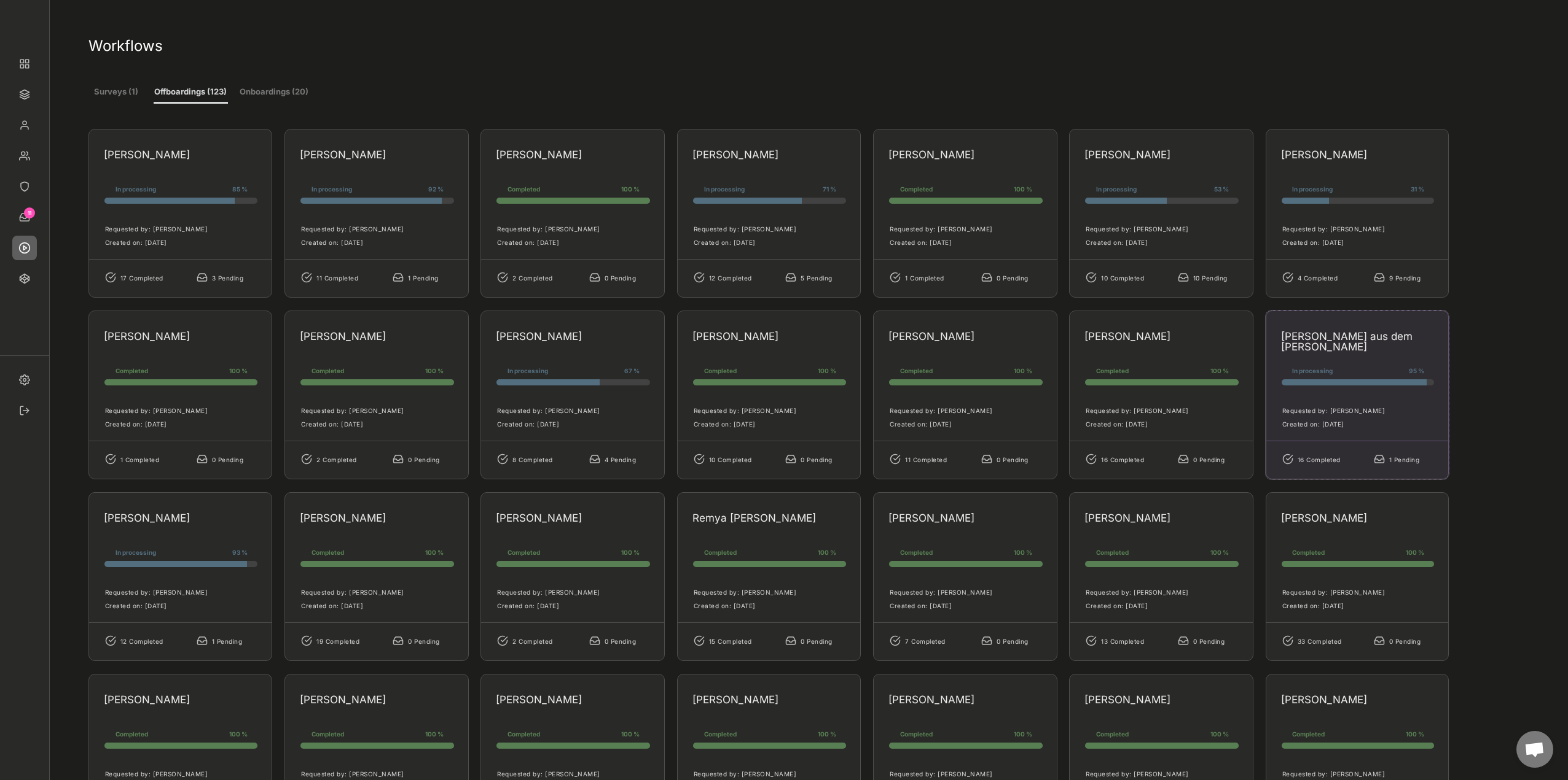
click at [1379, 344] on div "Jan Peter aus dem Moore" at bounding box center [1354, 340] width 145 height 16
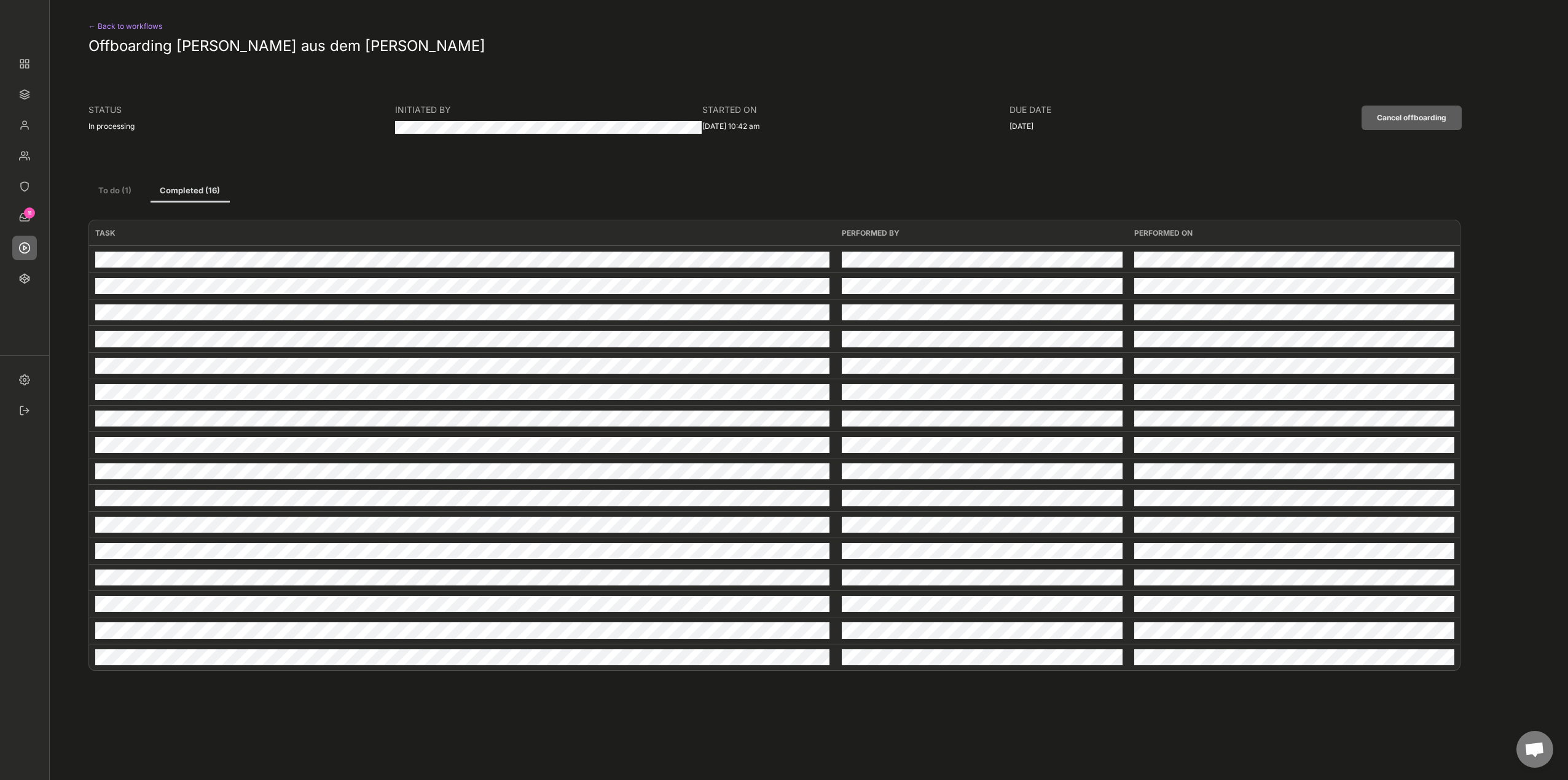
click at [115, 184] on button "To do (1)" at bounding box center [115, 191] width 53 height 22
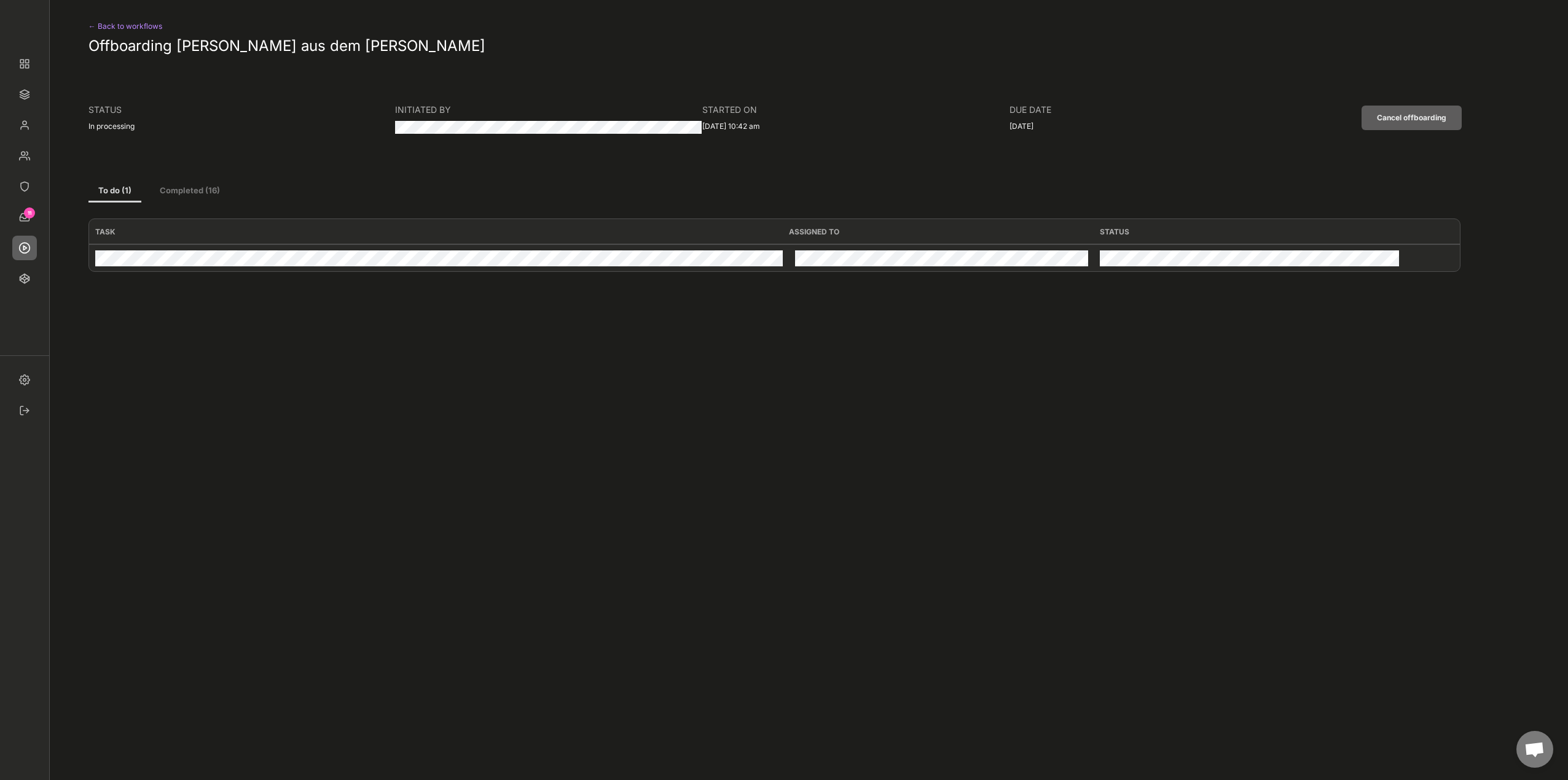
drag, startPoint x: 127, startPoint y: 31, endPoint x: 511, endPoint y: 167, distance: 407.4
click at [127, 31] on div "← Back to workflows" at bounding box center [139, 27] width 101 height 15
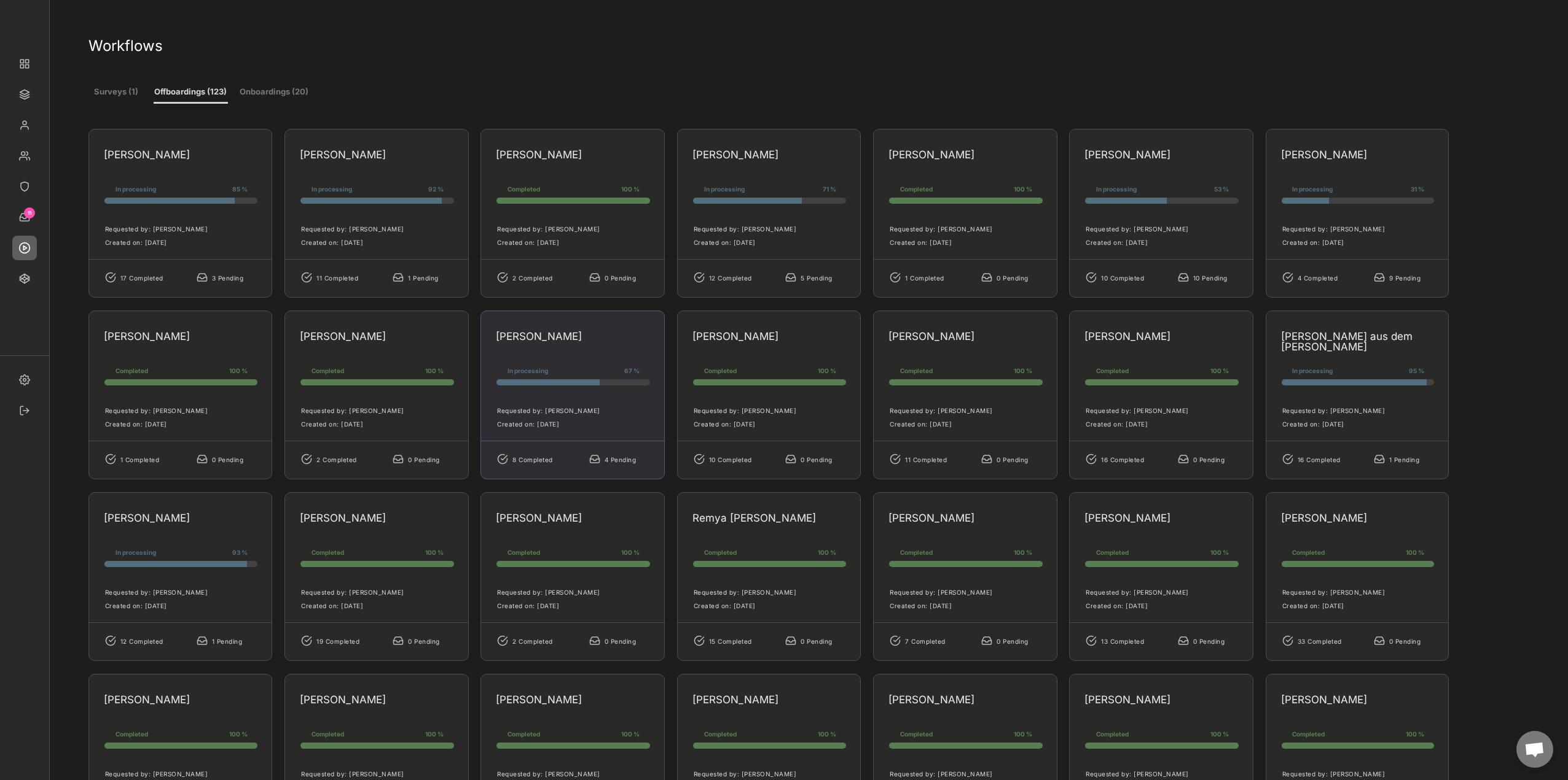
click at [587, 344] on div "Anna Fonrau" at bounding box center [568, 340] width 146 height 16
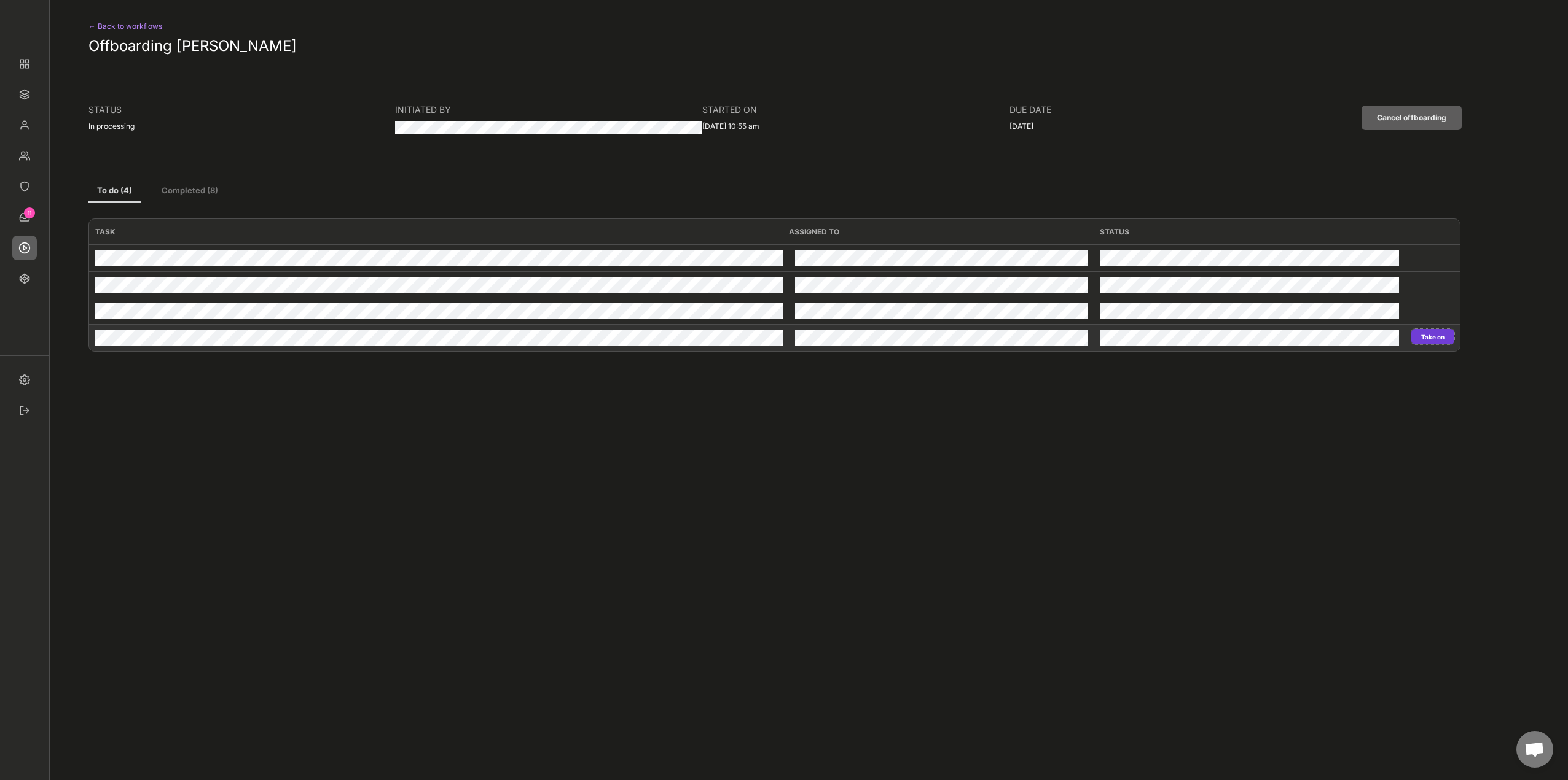
click at [1443, 342] on button "Take on" at bounding box center [1433, 336] width 43 height 15
type input "Commerzbank"
type input "Revoke"
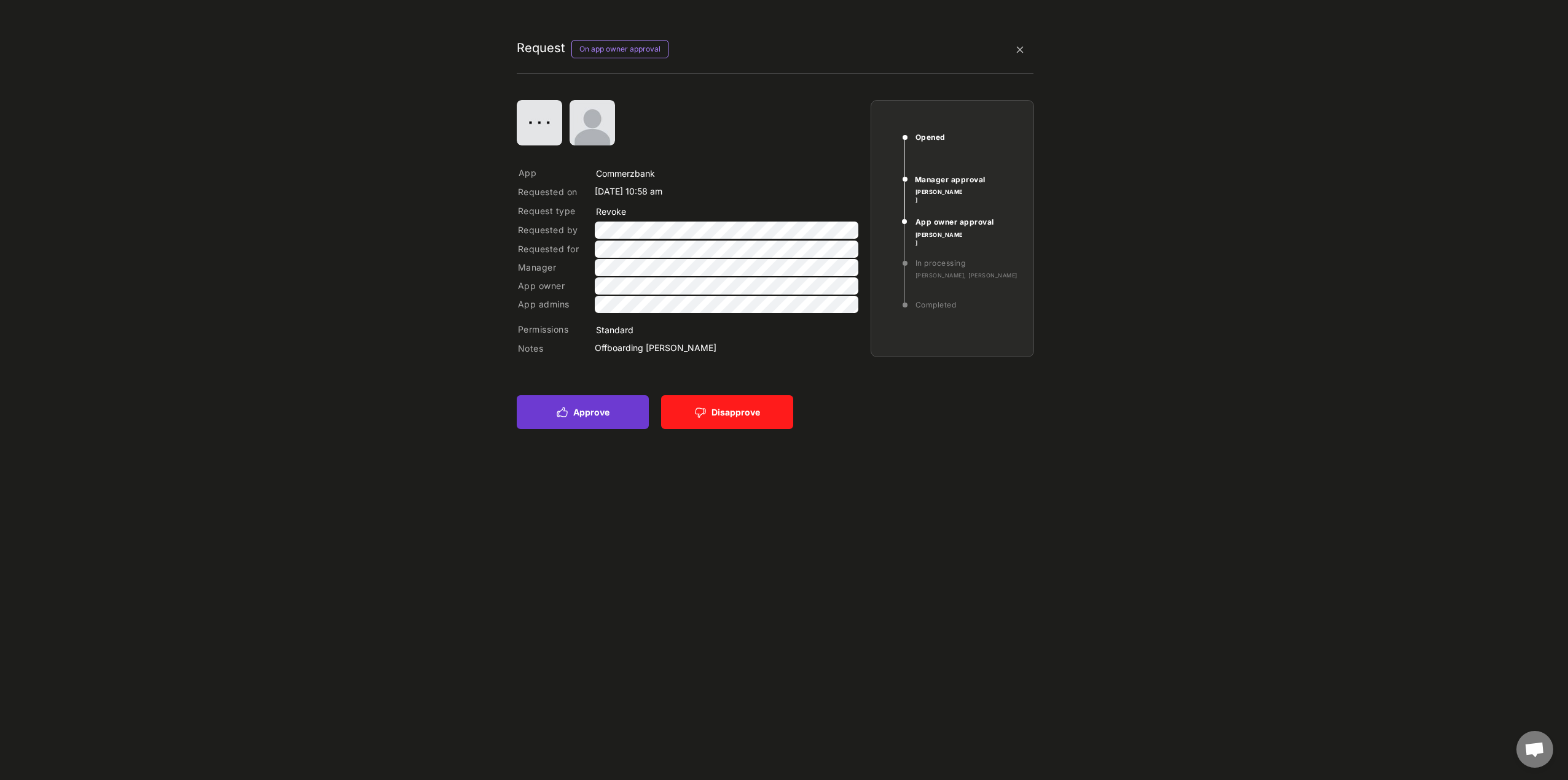
drag, startPoint x: 584, startPoint y: 423, endPoint x: 719, endPoint y: 416, distance: 135.2
click at [584, 422] on button "Approve" at bounding box center [582, 412] width 132 height 34
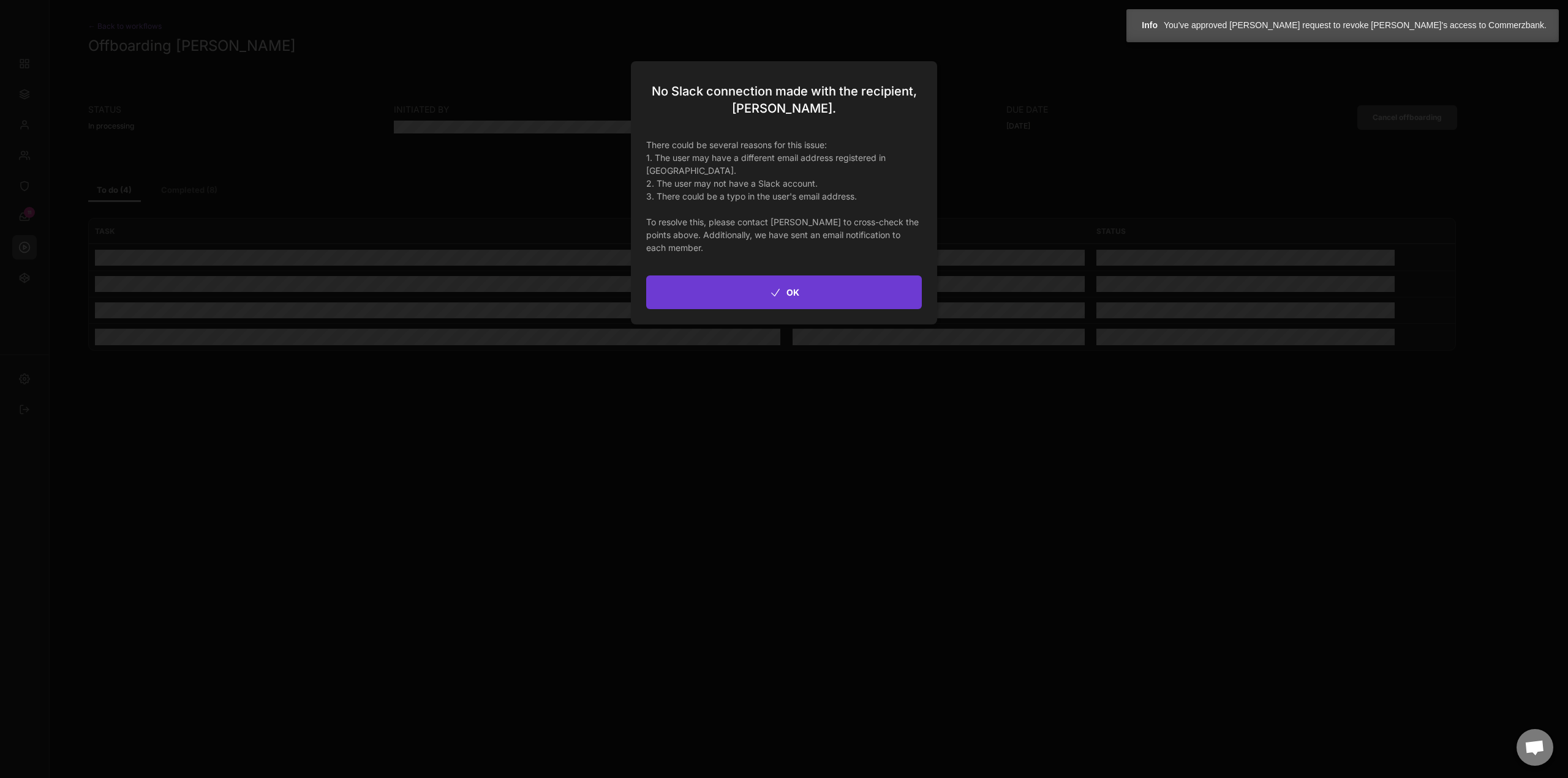
click at [775, 296] on icon at bounding box center [776, 293] width 12 height 12
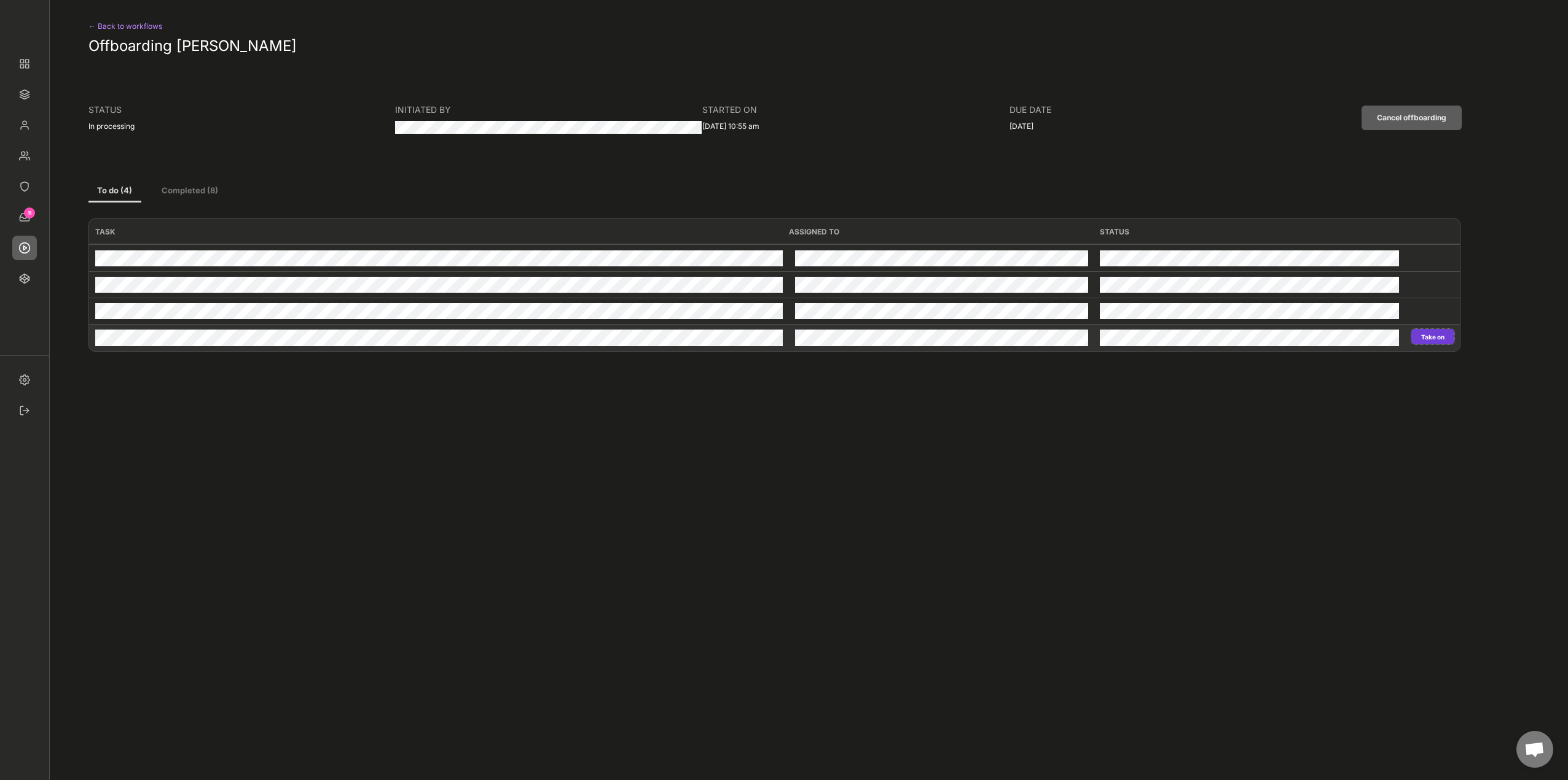
click at [1424, 339] on button "Take on" at bounding box center [1433, 336] width 43 height 15
type input "Commerzbank"
type input "Revoke"
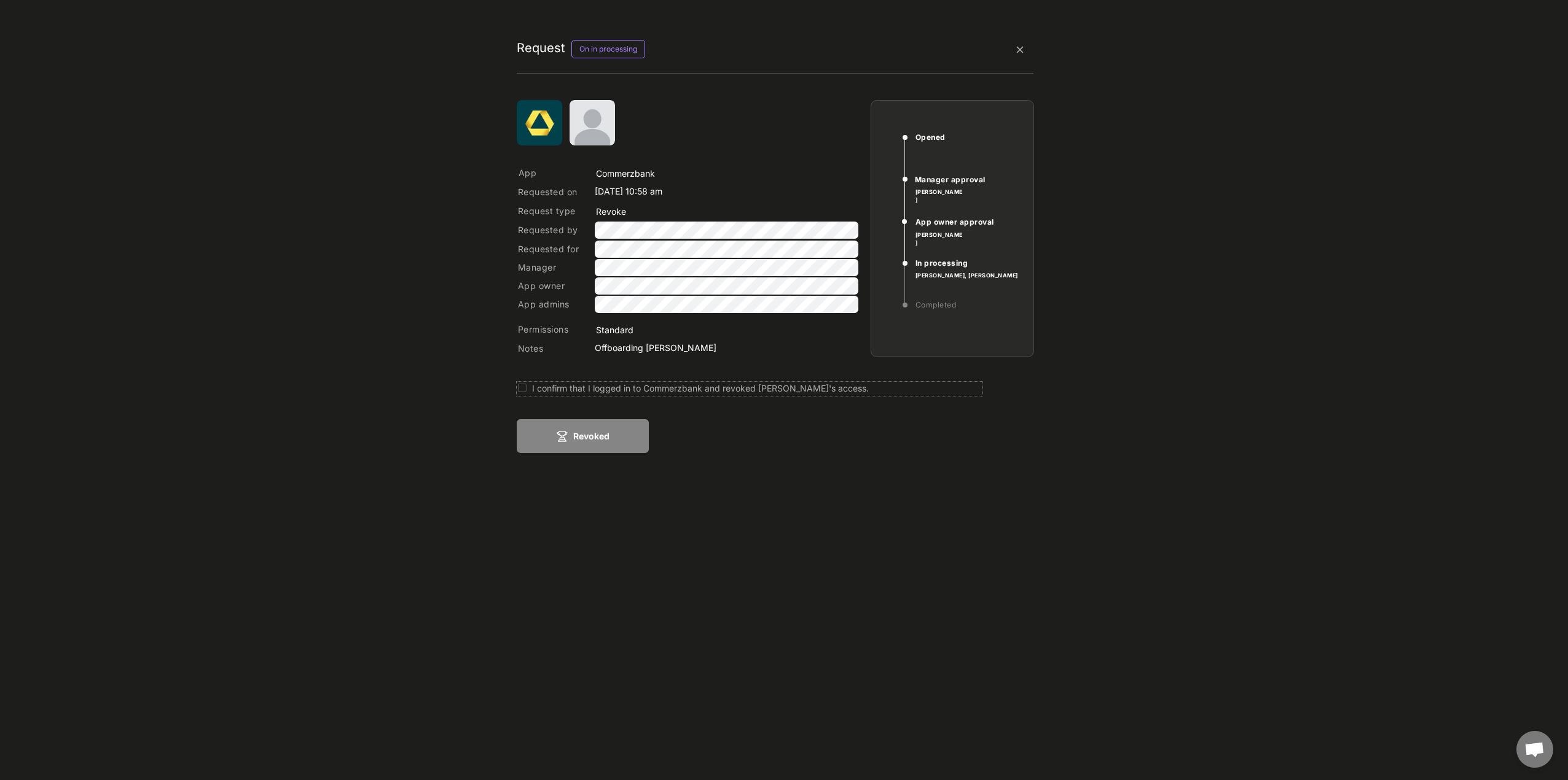
click at [532, 388] on div "I confirm that I logged in to Commerzbank and revoked Anna Fonrau's access." at bounding box center [757, 388] width 450 height 13
click at [585, 445] on button "Revoked" at bounding box center [582, 436] width 132 height 34
